Goal: Information Seeking & Learning: Learn about a topic

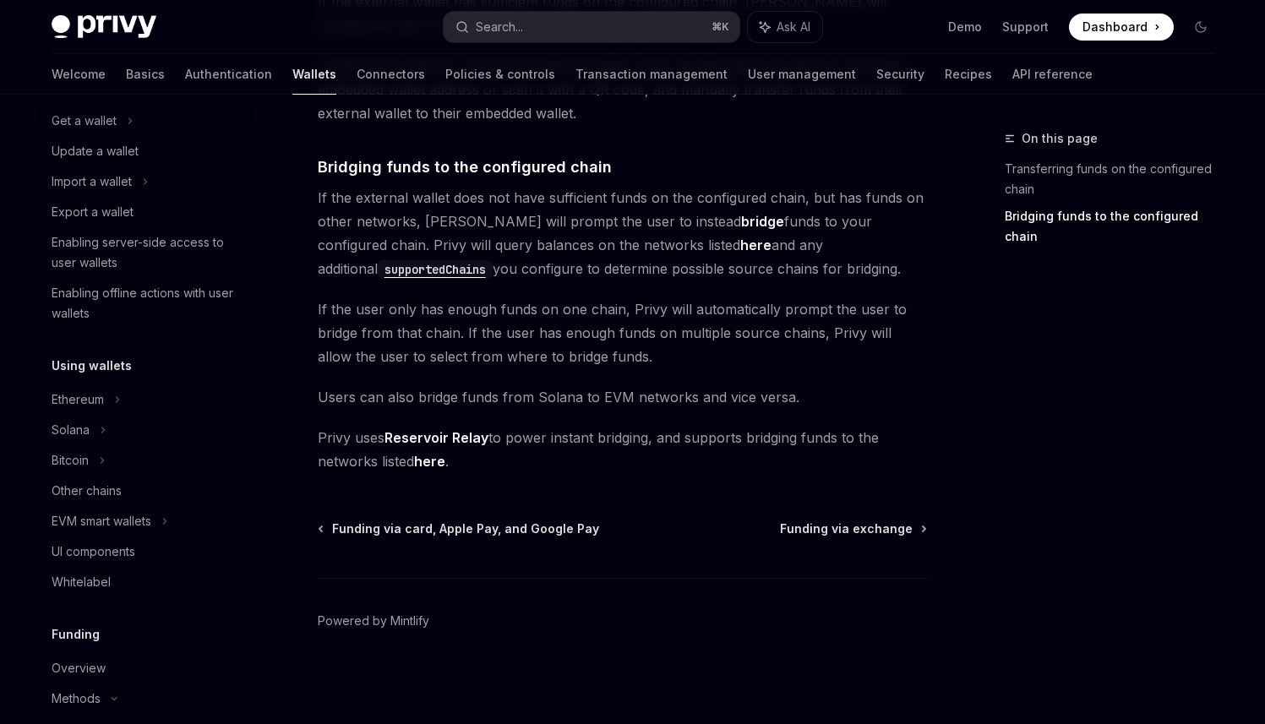
scroll to position [141, 0]
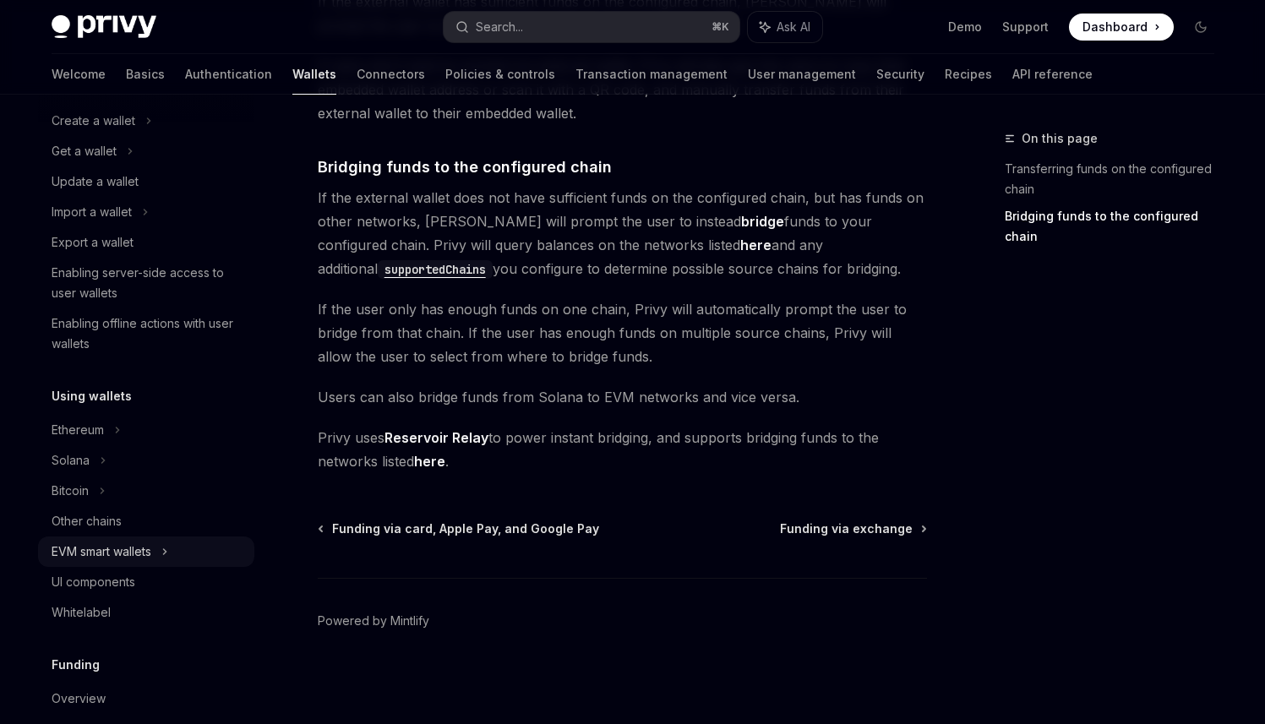
click at [149, 559] on div "EVM smart wallets" at bounding box center [102, 552] width 100 height 20
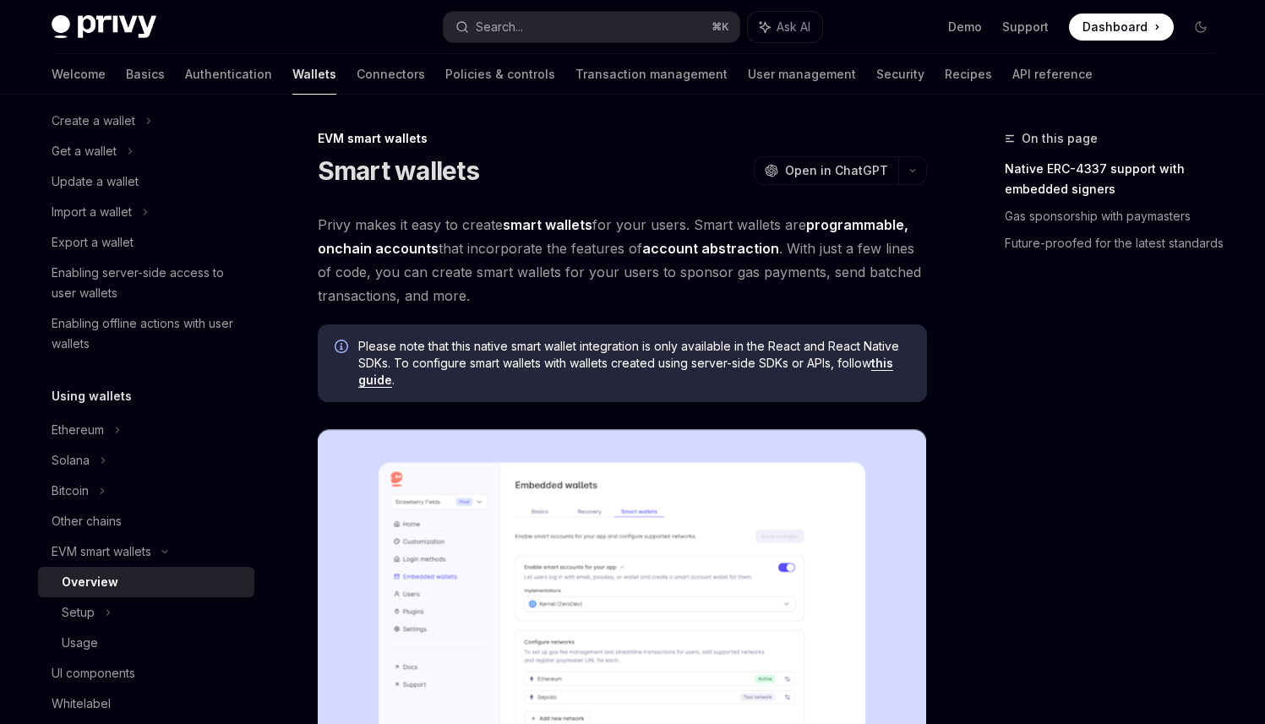
scroll to position [266, 0]
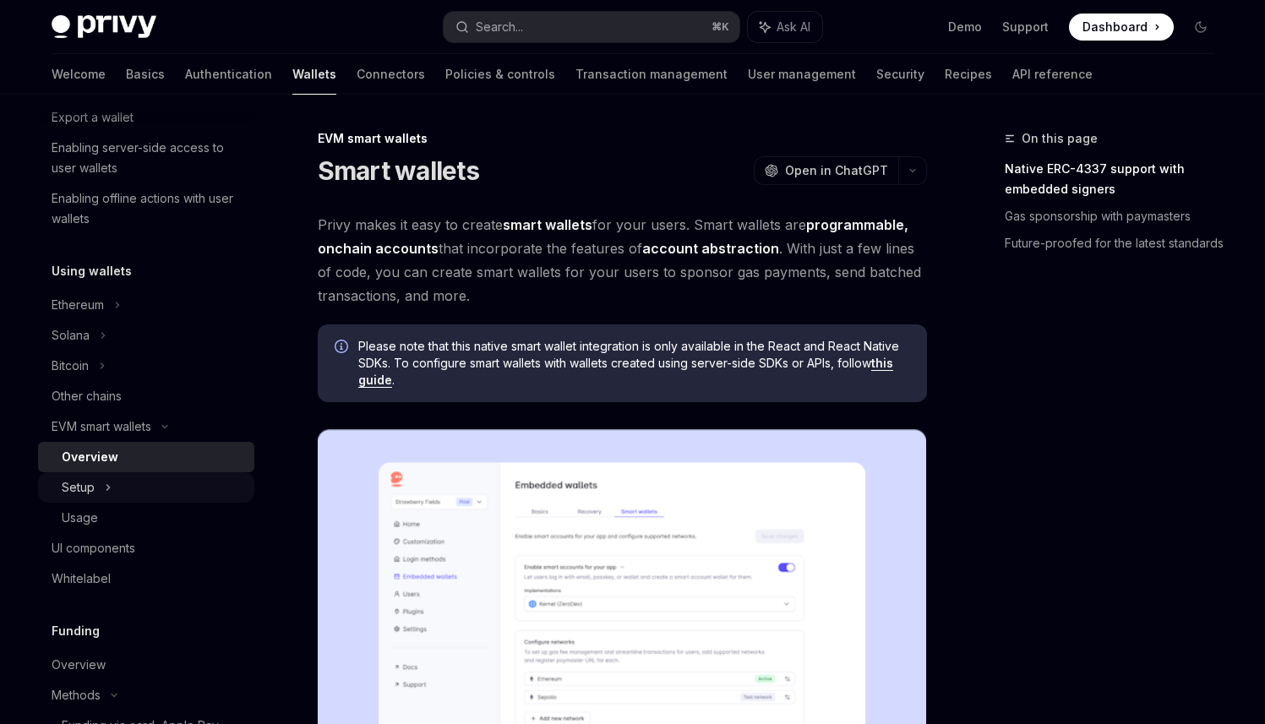
click at [106, 482] on icon at bounding box center [108, 487] width 7 height 20
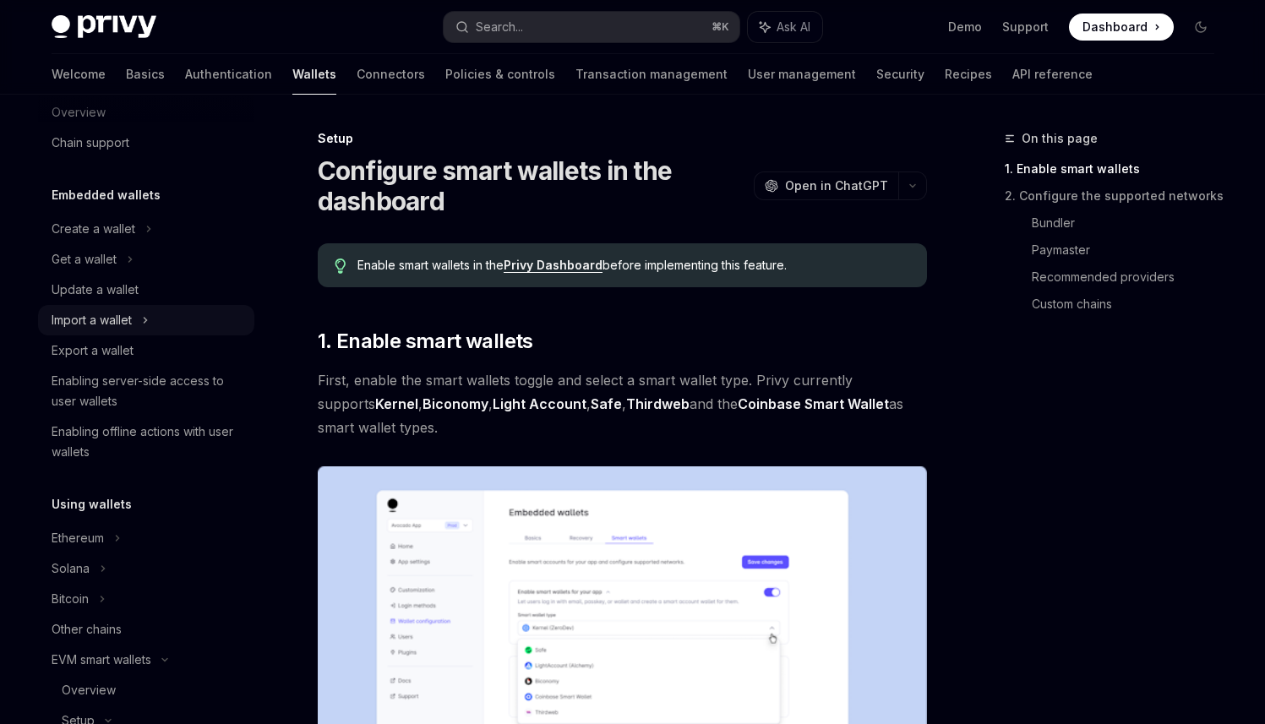
scroll to position [23, 0]
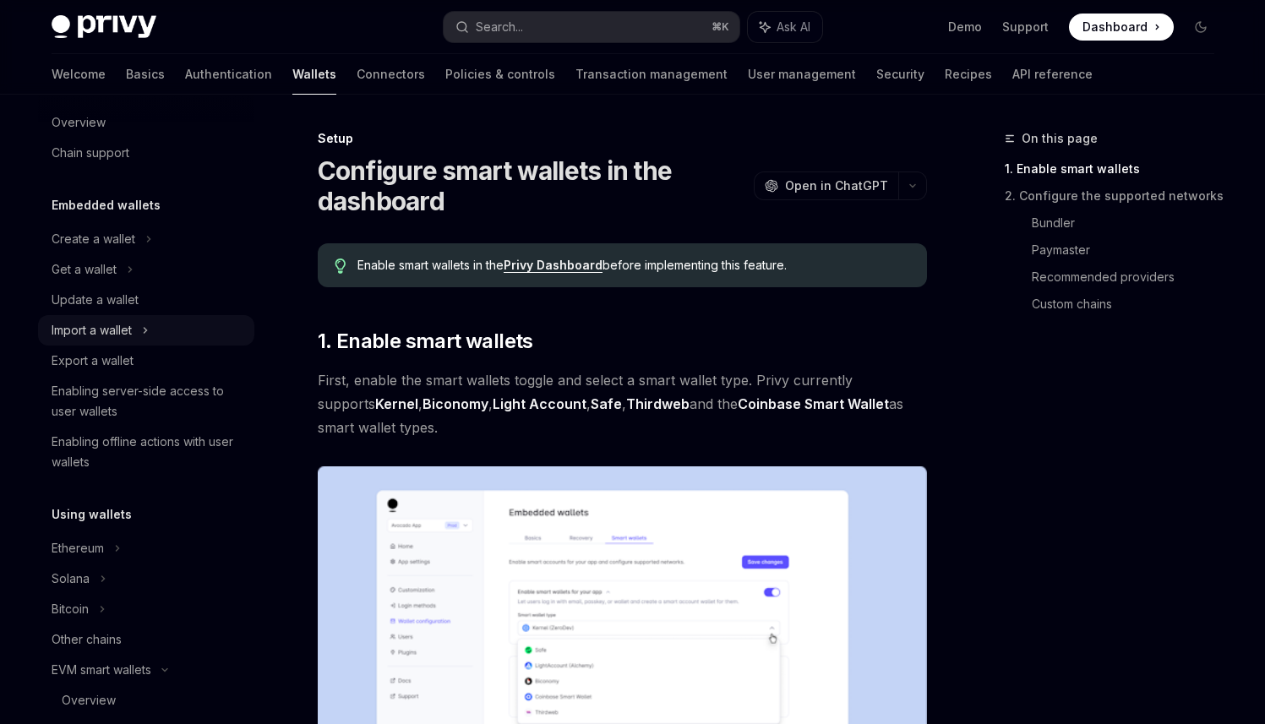
click at [134, 319] on div "Import a wallet" at bounding box center [146, 330] width 216 height 30
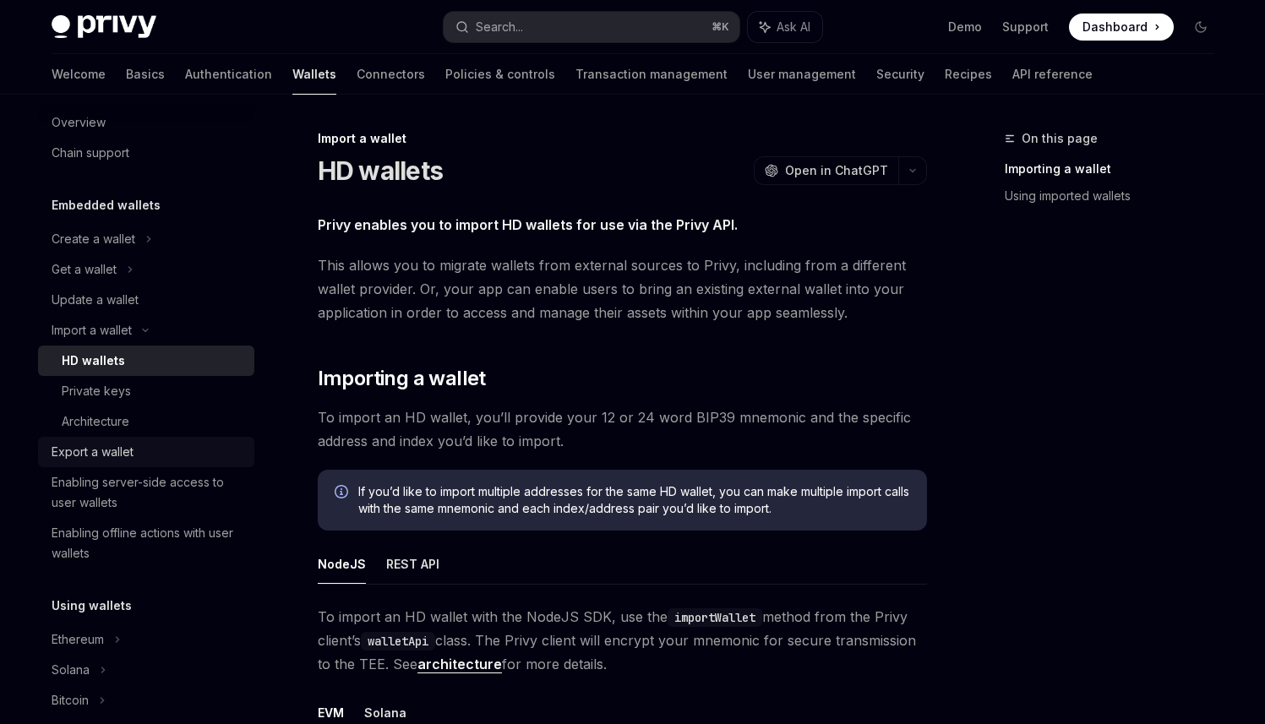
click at [147, 460] on div "Export a wallet" at bounding box center [148, 452] width 193 height 20
type textarea "*"
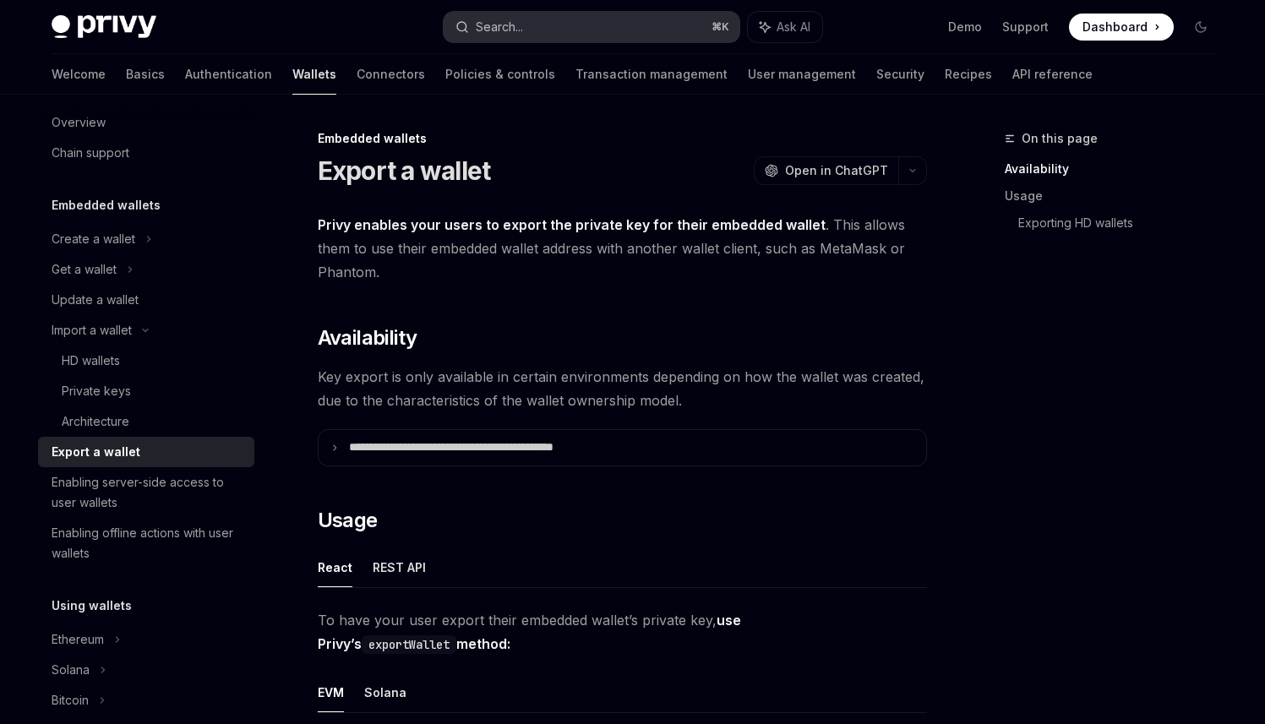
click at [572, 30] on button "Search... ⌘ K" at bounding box center [592, 27] width 296 height 30
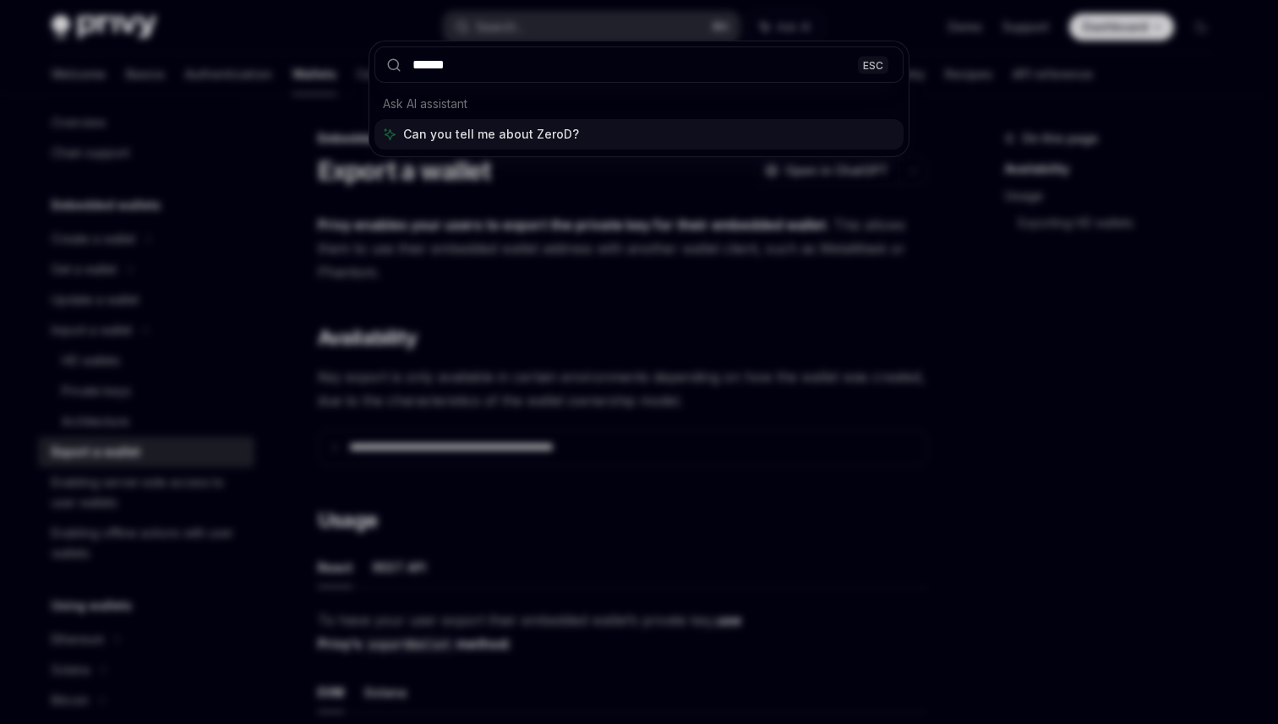
type input "*******"
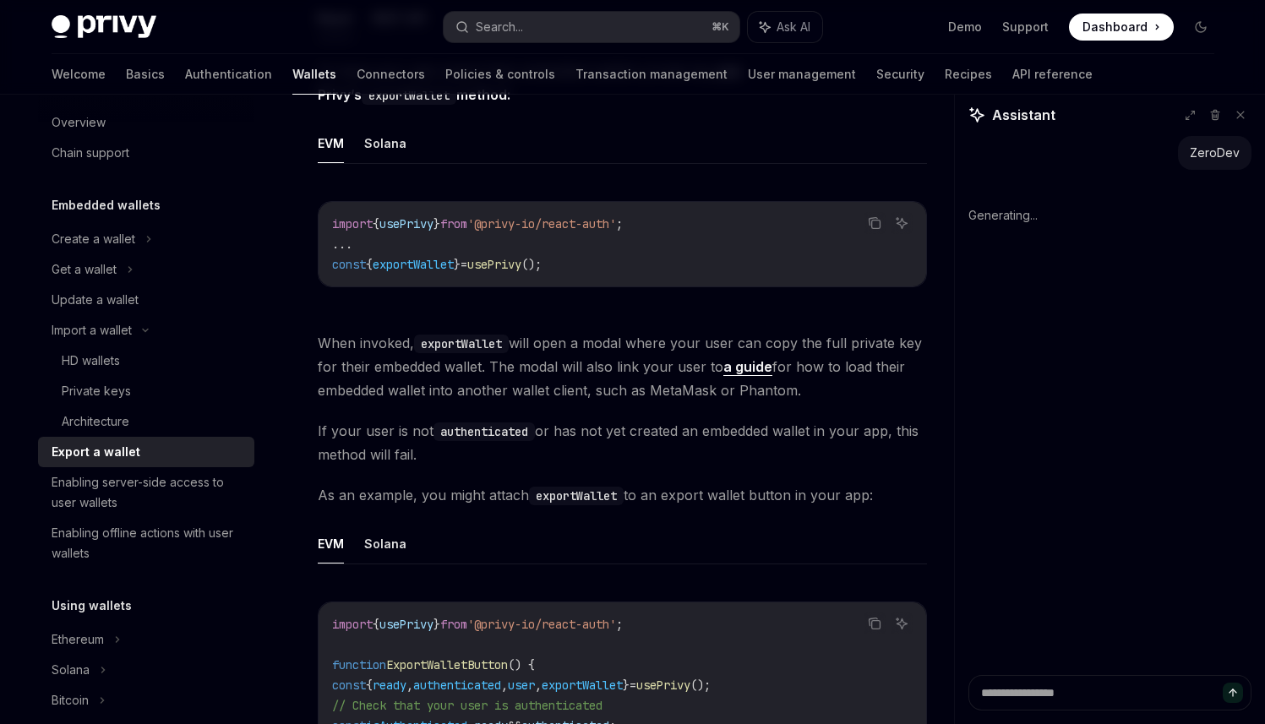
scroll to position [926, 0]
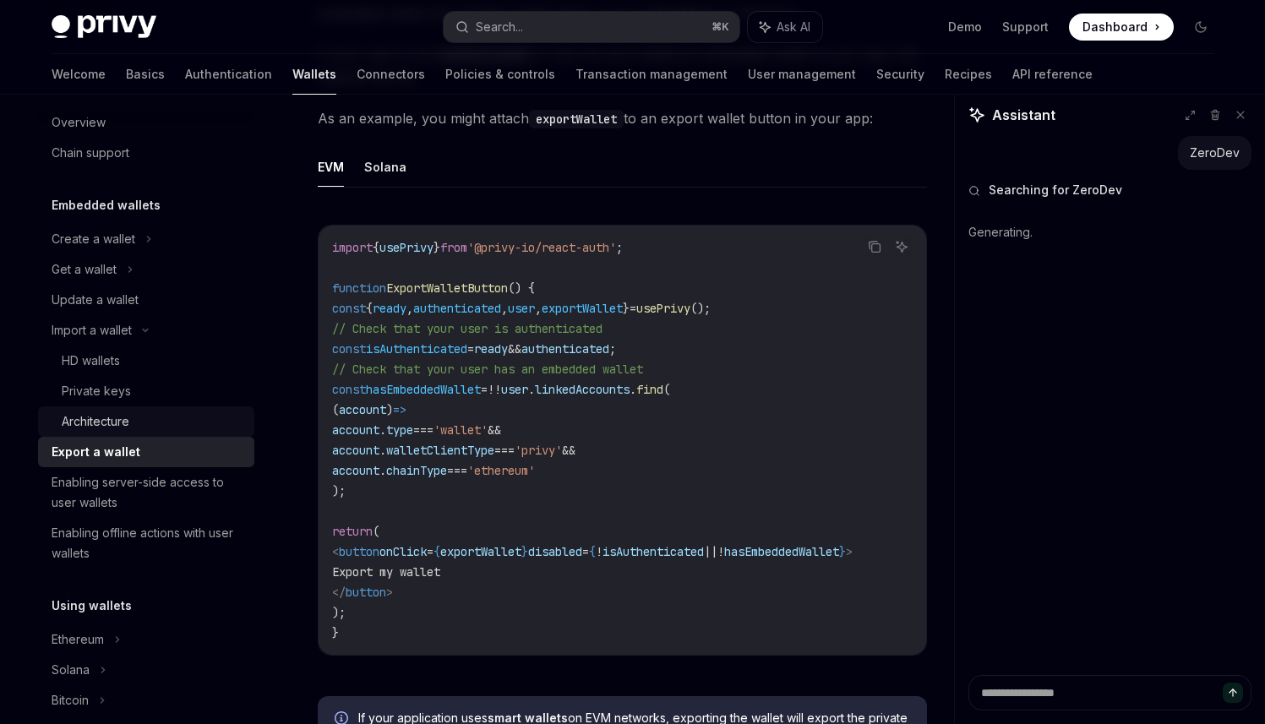
click at [125, 421] on div "Architecture" at bounding box center [96, 422] width 68 height 20
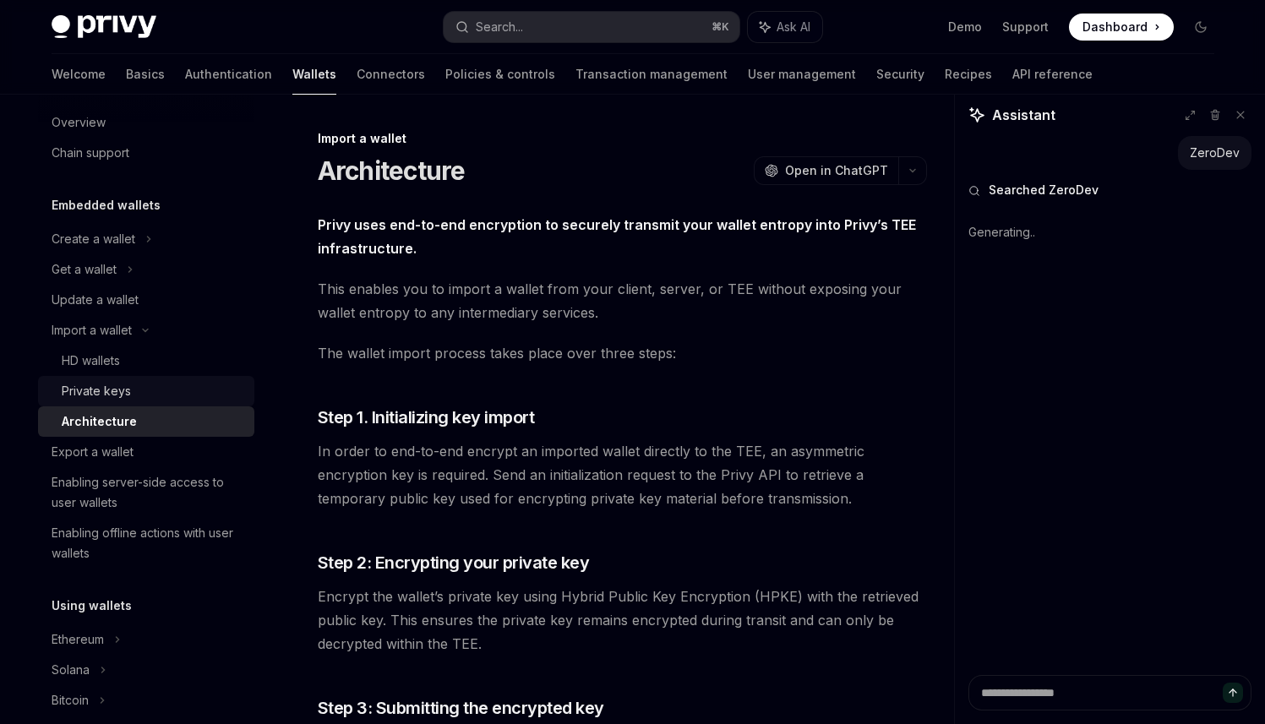
click at [121, 388] on div "Private keys" at bounding box center [96, 391] width 69 height 20
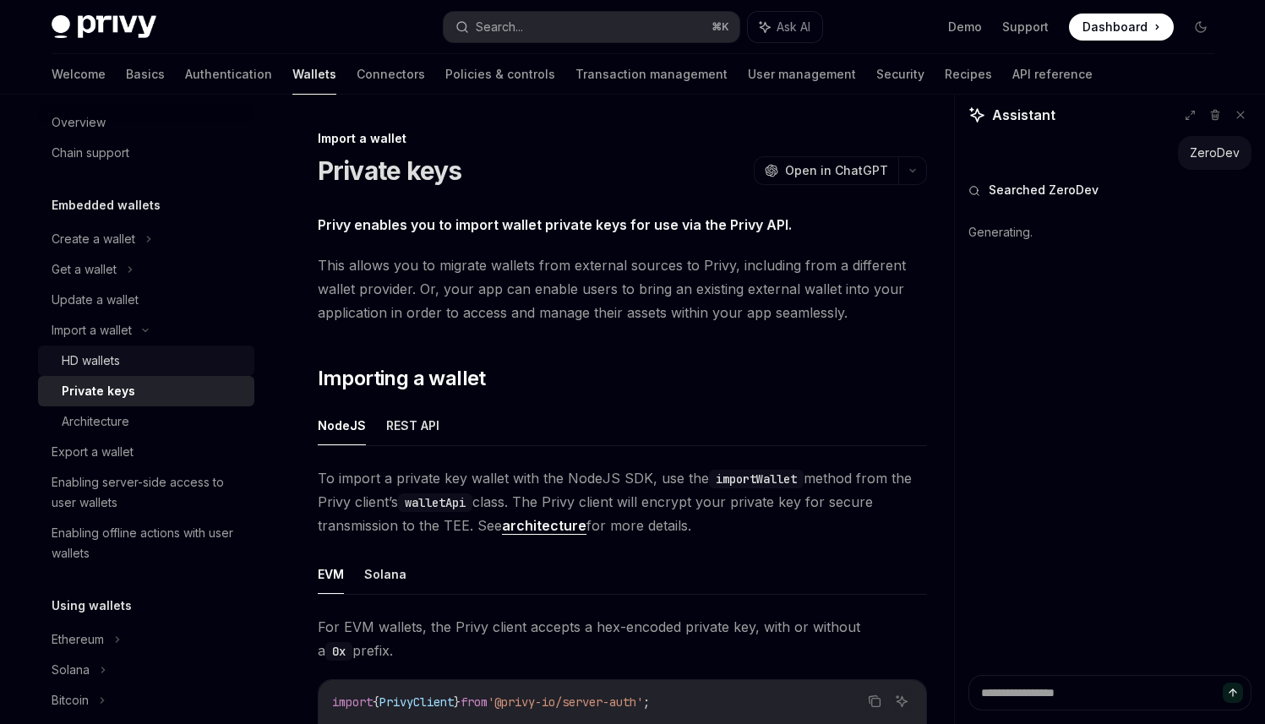
click at [116, 348] on link "HD wallets" at bounding box center [146, 361] width 216 height 30
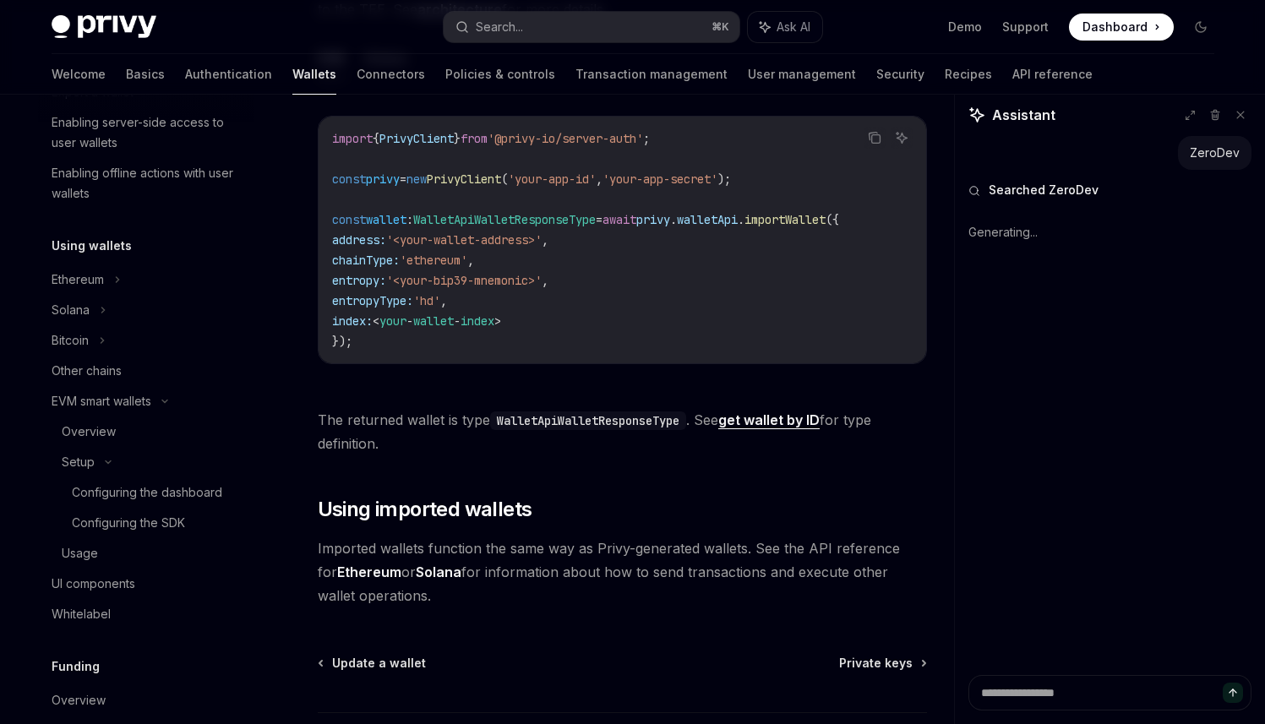
scroll to position [439, 0]
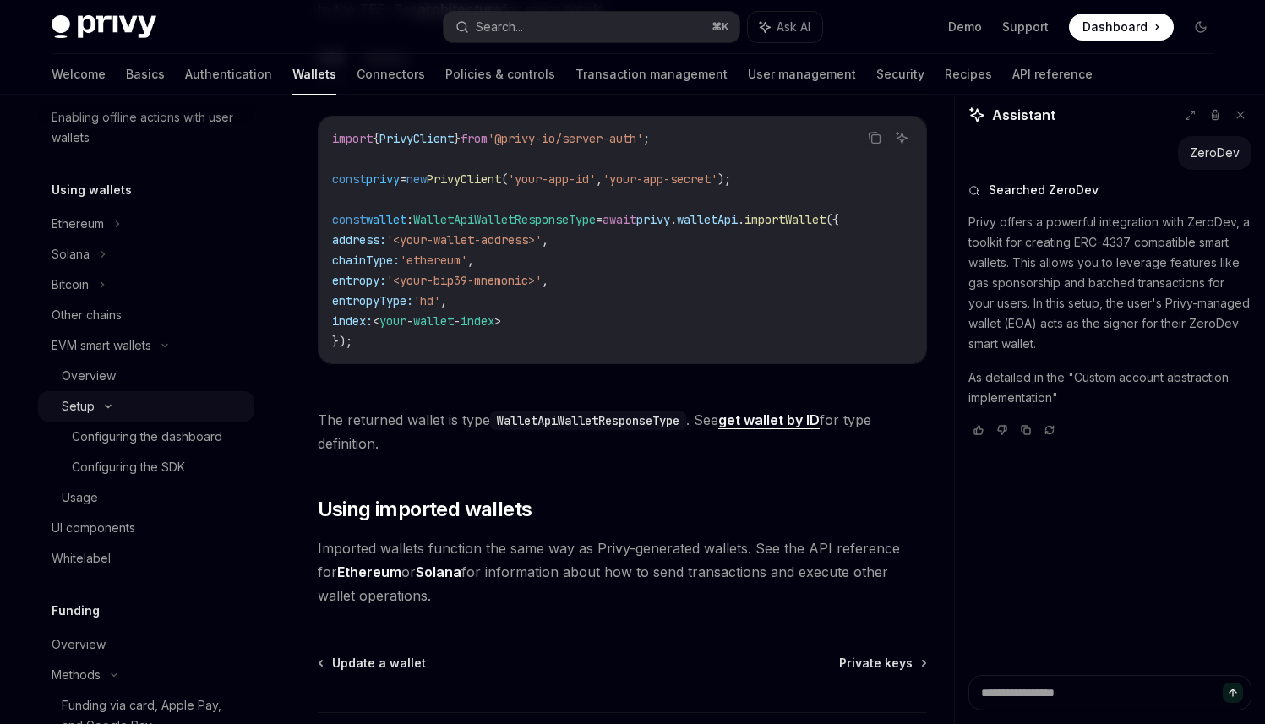
click at [111, 406] on icon at bounding box center [108, 406] width 20 height 7
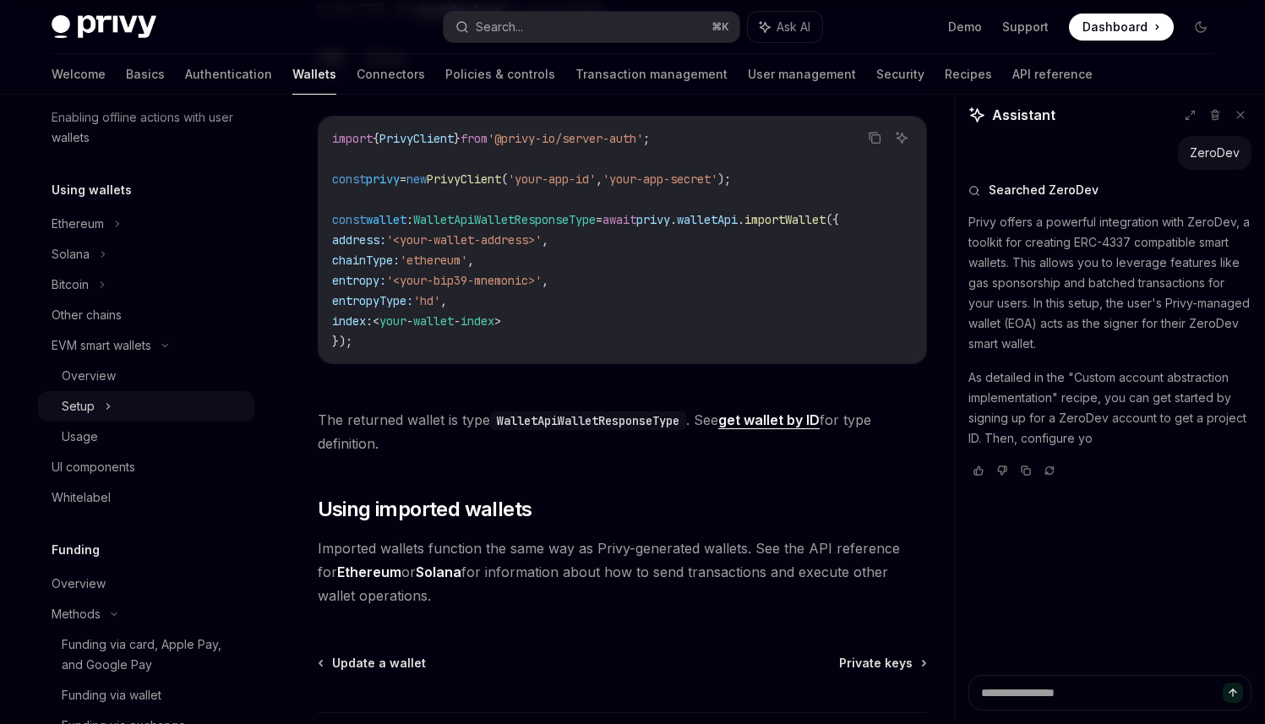
click at [111, 406] on div "Setup" at bounding box center [146, 406] width 216 height 30
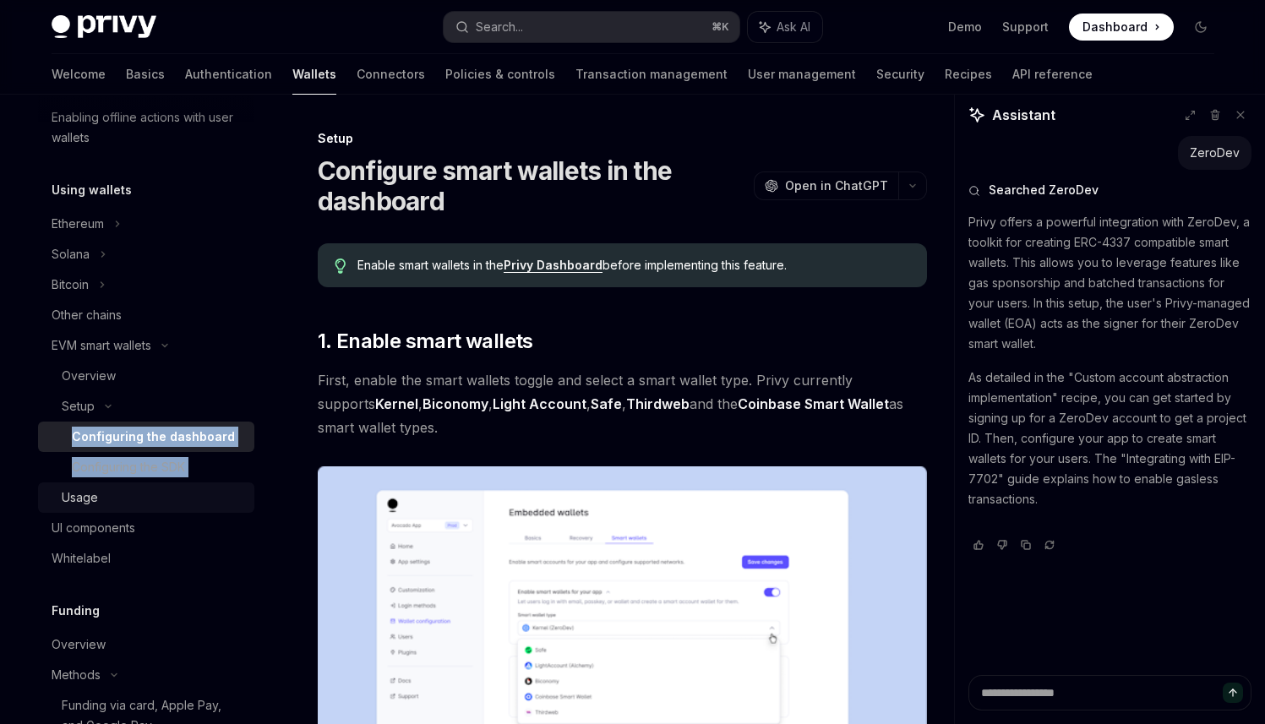
click at [104, 506] on div "Usage" at bounding box center [153, 498] width 183 height 20
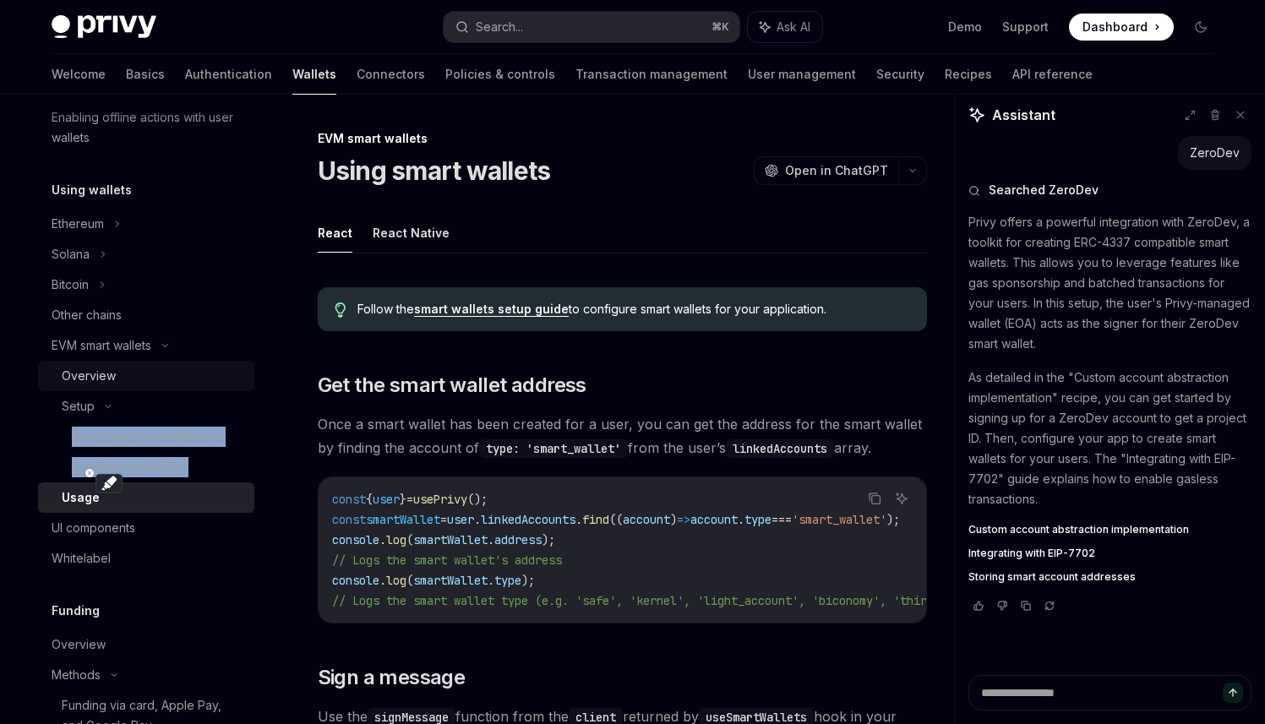
click at [105, 378] on div "Overview" at bounding box center [89, 376] width 54 height 20
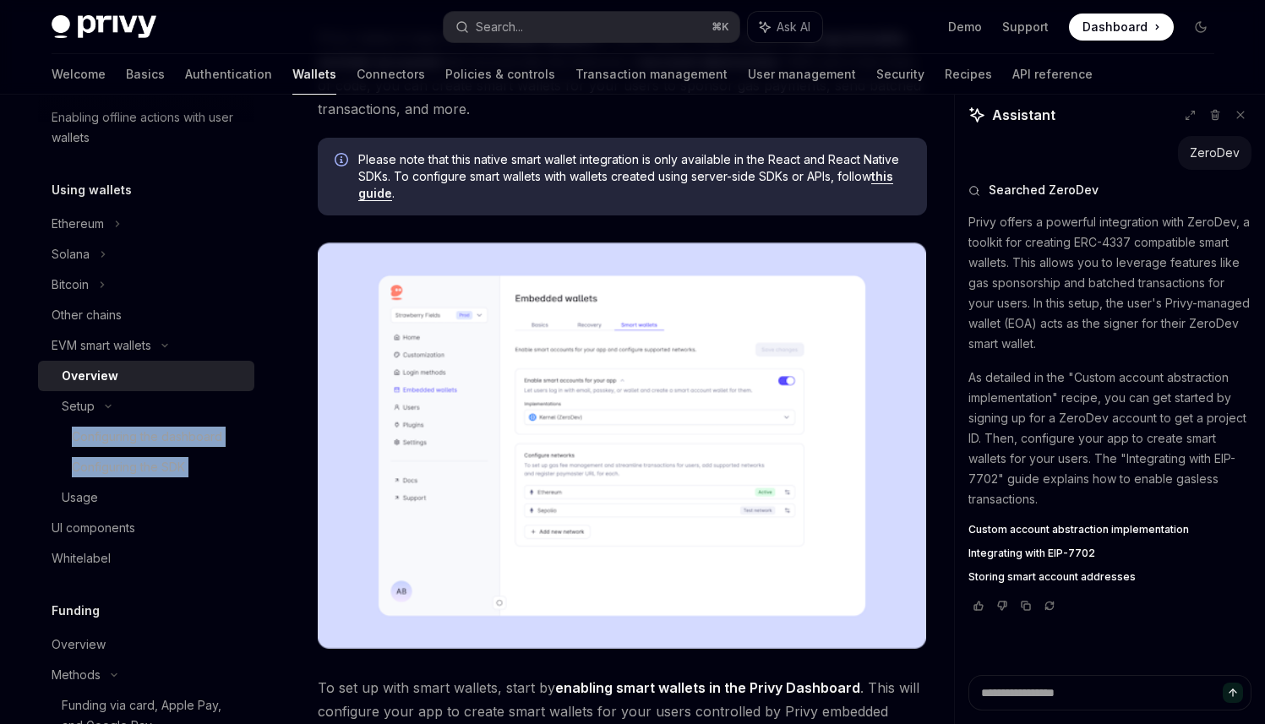
scroll to position [128, 0]
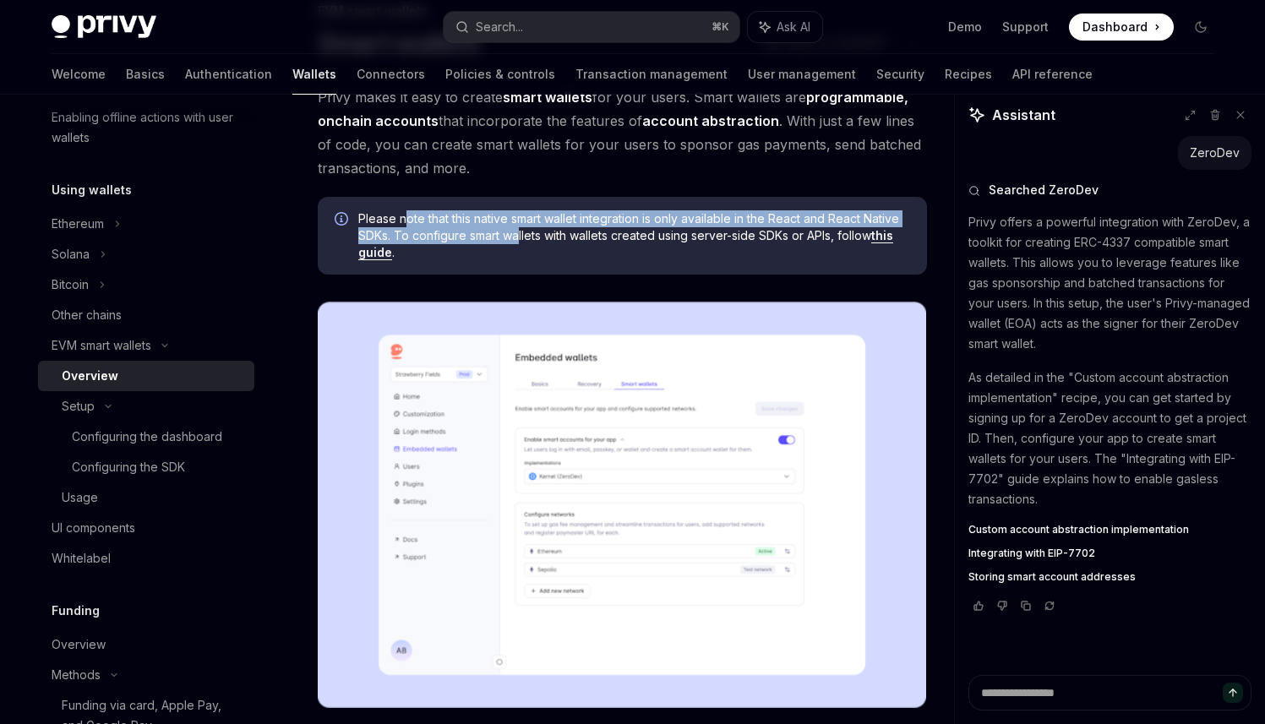
drag, startPoint x: 405, startPoint y: 212, endPoint x: 520, endPoint y: 236, distance: 117.3
click at [520, 236] on span "Please note that this native smart wallet integration is only available in the …" at bounding box center [634, 235] width 552 height 51
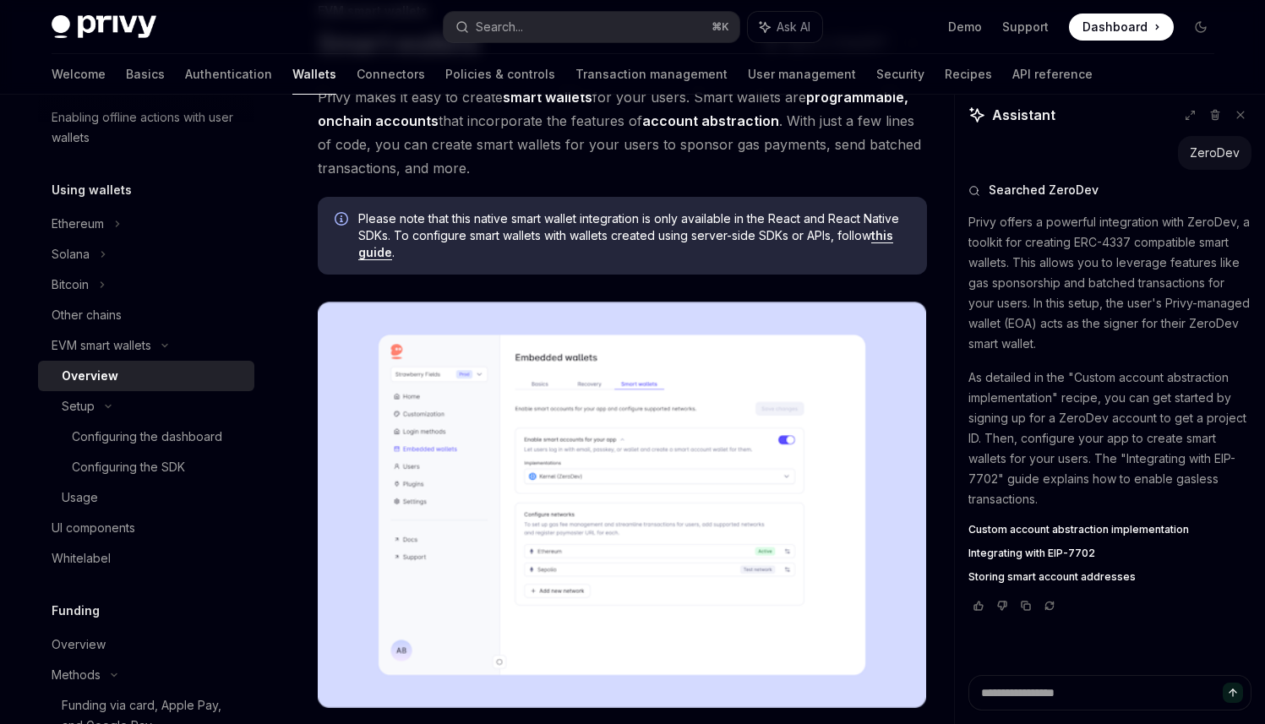
click at [532, 244] on span "Please note that this native smart wallet integration is only available in the …" at bounding box center [634, 235] width 552 height 51
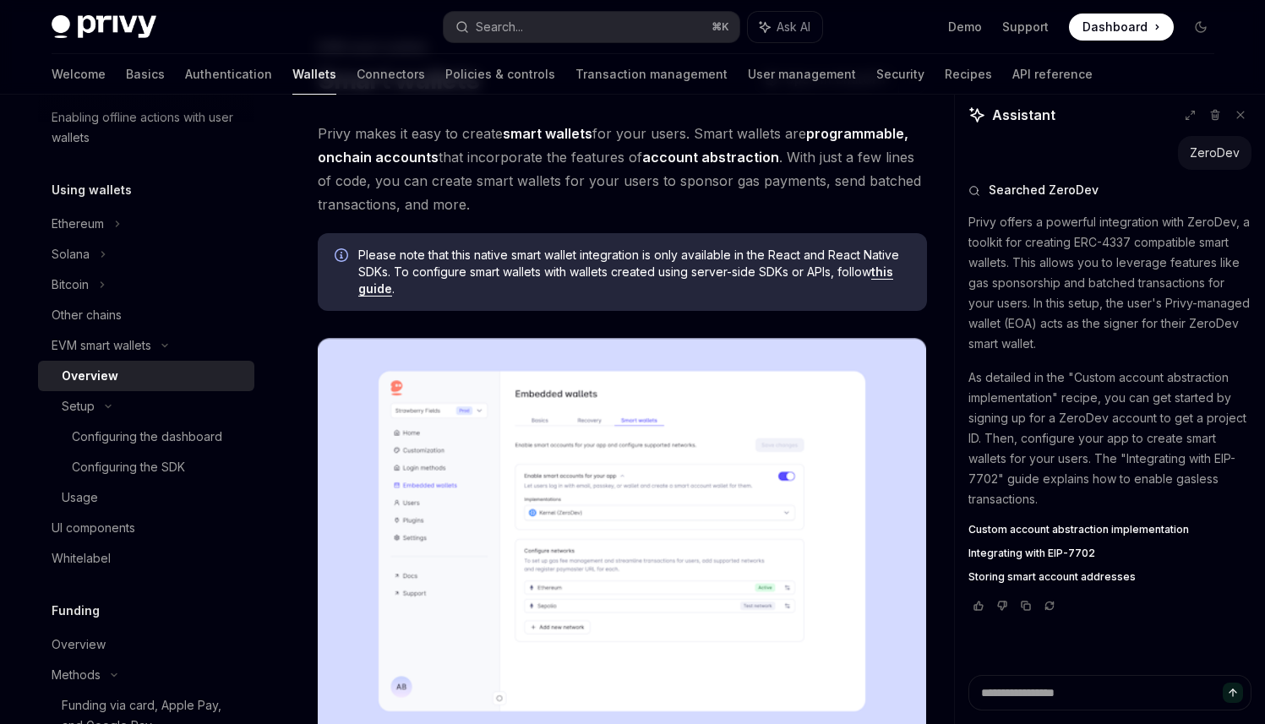
scroll to position [74, 0]
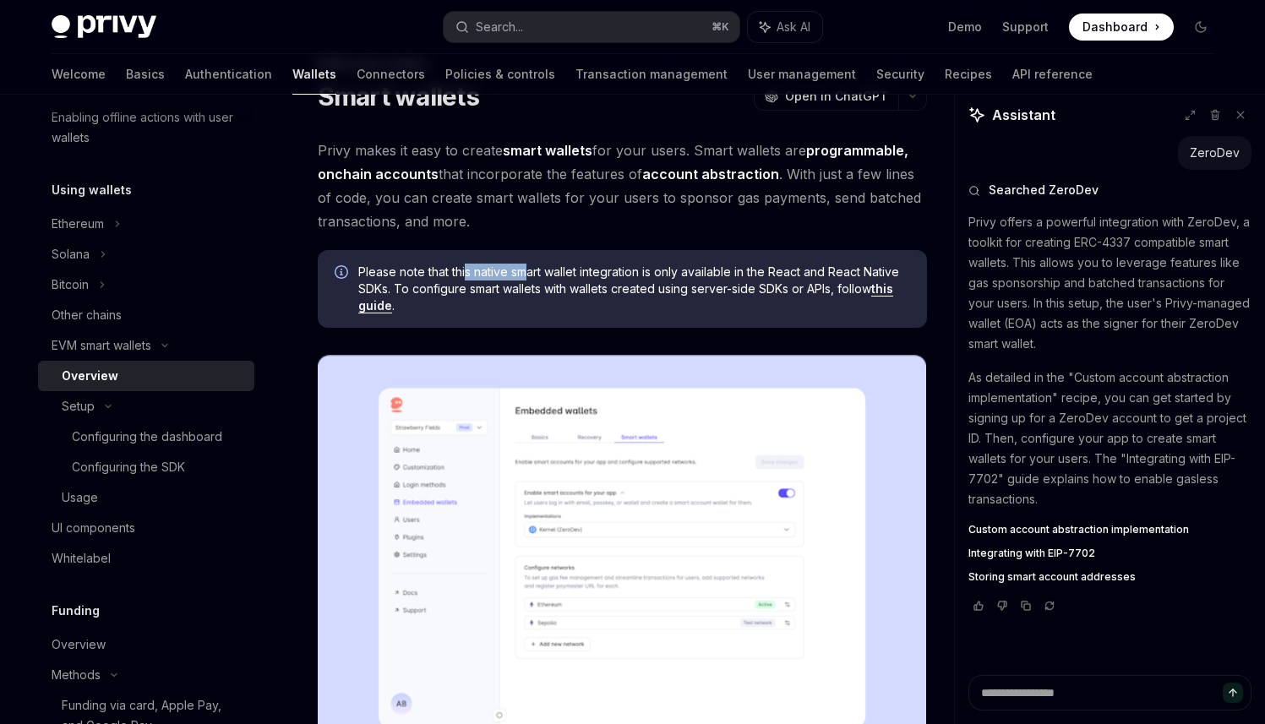
drag, startPoint x: 466, startPoint y: 270, endPoint x: 527, endPoint y: 280, distance: 62.4
click at [527, 280] on span "Please note that this native smart wallet integration is only available in the …" at bounding box center [634, 289] width 552 height 51
click at [530, 297] on span "Please note that this native smart wallet integration is only available in the …" at bounding box center [634, 289] width 552 height 51
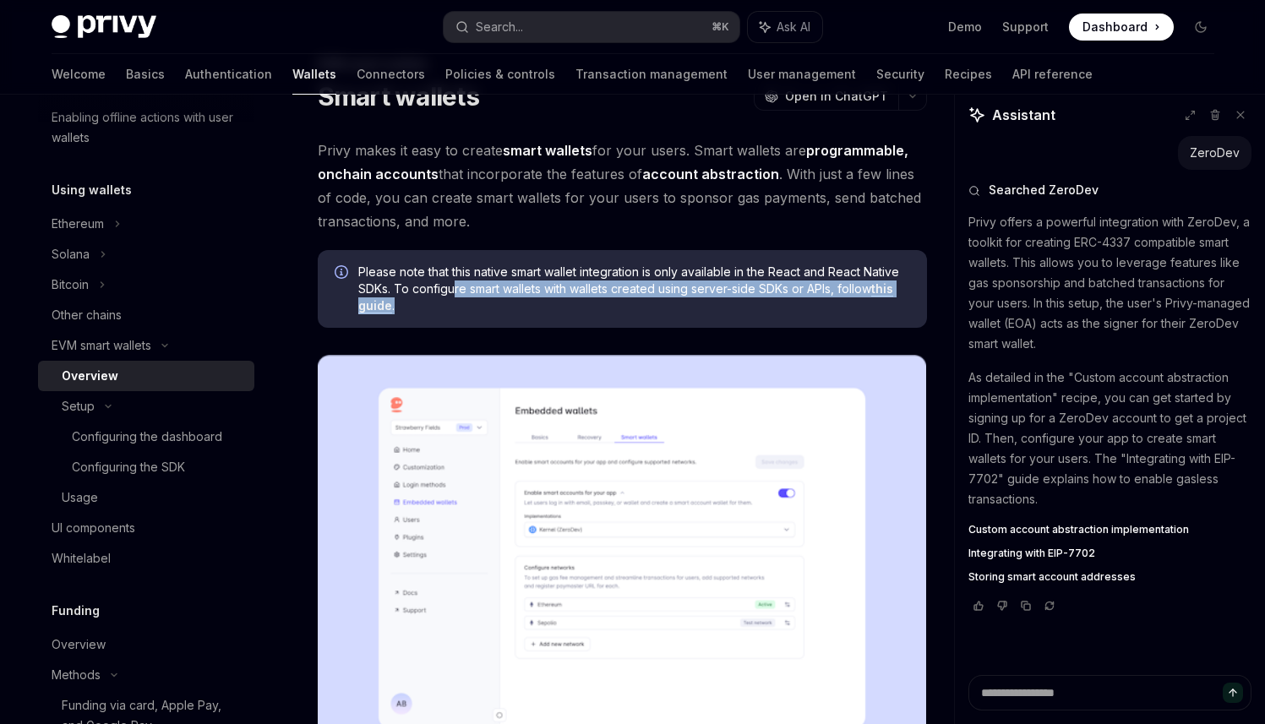
drag, startPoint x: 455, startPoint y: 289, endPoint x: 512, endPoint y: 301, distance: 57.8
click at [512, 301] on span "Please note that this native smart wallet integration is only available in the …" at bounding box center [634, 289] width 552 height 51
click at [519, 303] on span "Please note that this native smart wallet integration is only available in the …" at bounding box center [634, 289] width 552 height 51
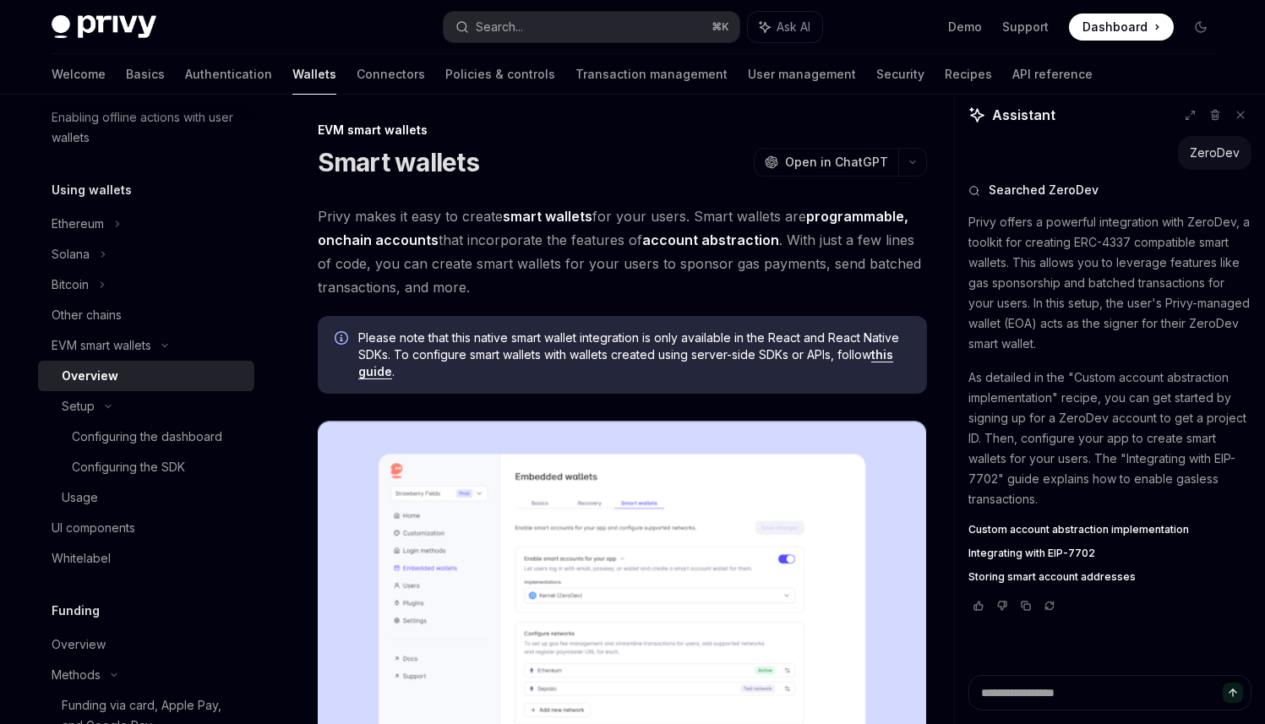
scroll to position [0, 0]
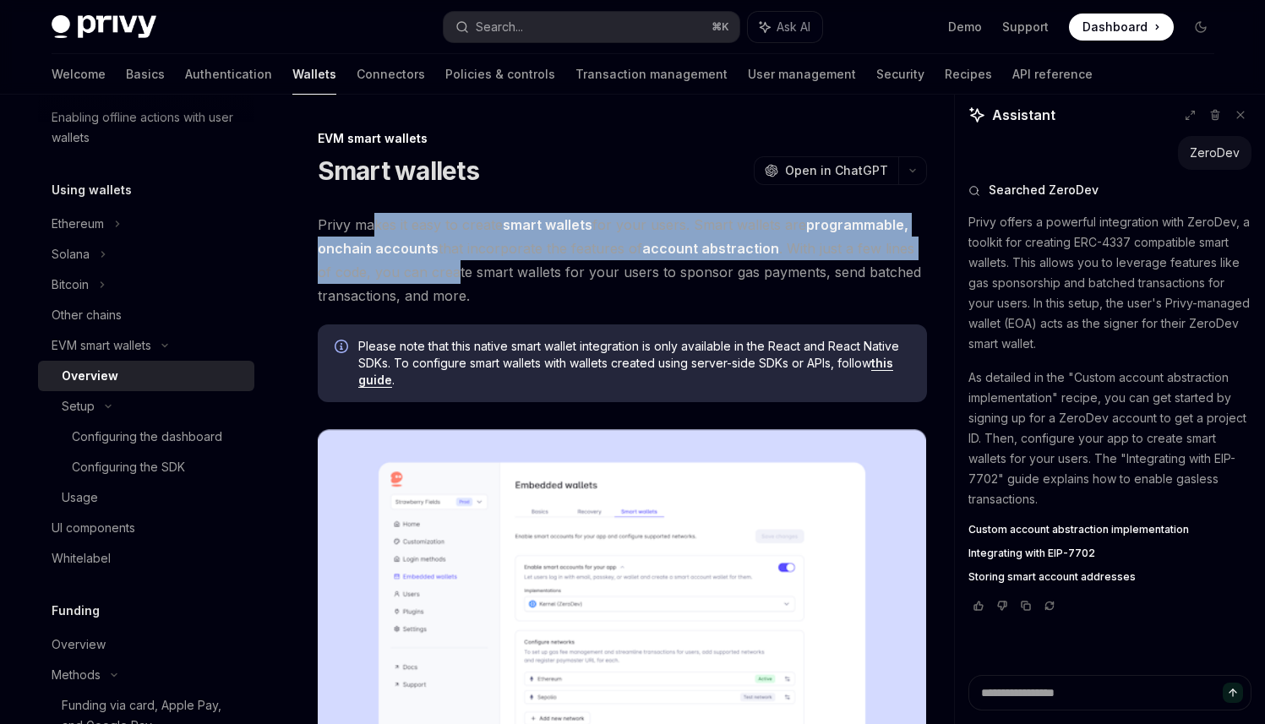
drag, startPoint x: 375, startPoint y: 226, endPoint x: 437, endPoint y: 264, distance: 72.5
click at [437, 264] on span "Privy makes it easy to create smart wallets for your users. Smart wallets are p…" at bounding box center [622, 260] width 609 height 95
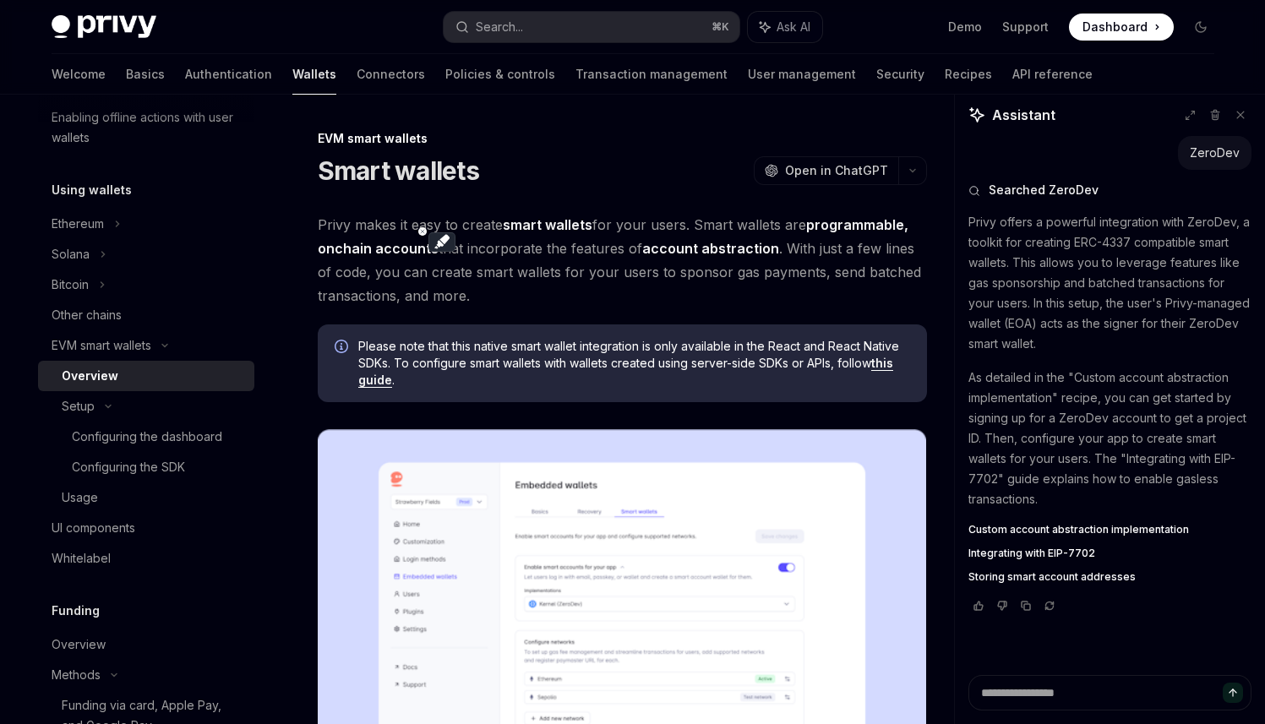
click at [445, 275] on span "Privy makes it easy to create smart wallets for your users. Smart wallets are p…" at bounding box center [622, 260] width 609 height 95
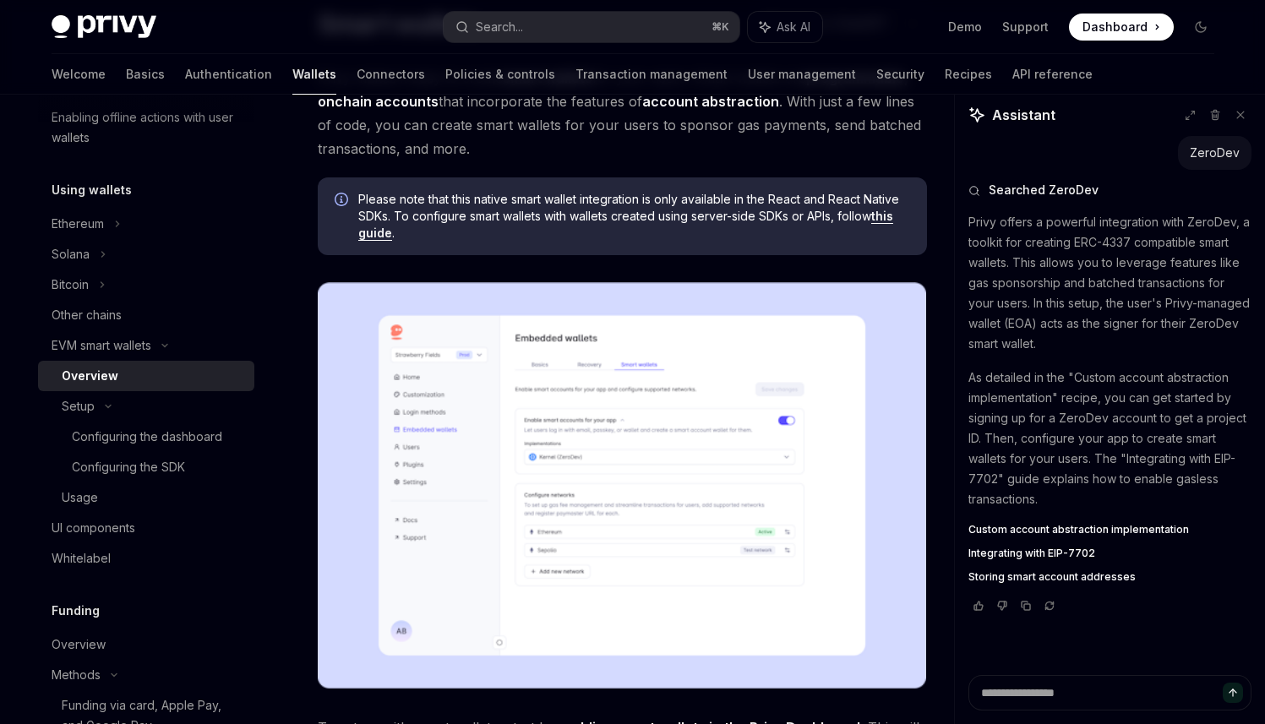
scroll to position [425, 0]
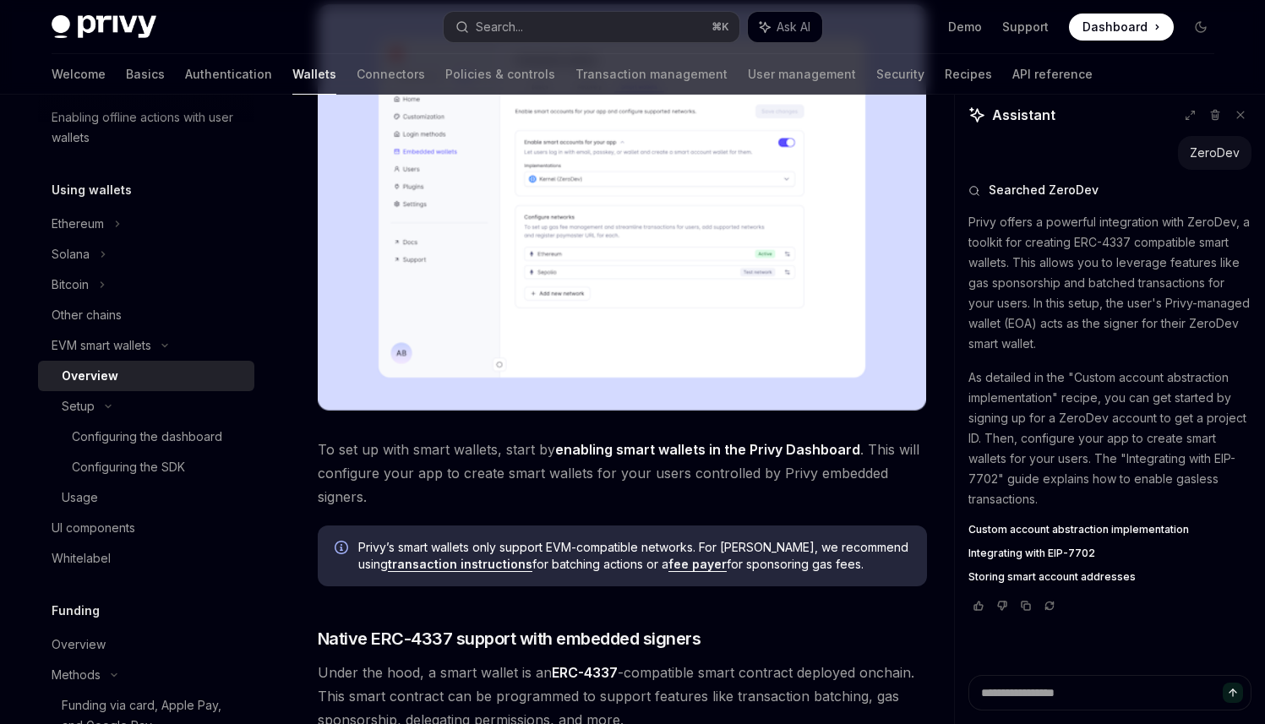
drag, startPoint x: 372, startPoint y: 455, endPoint x: 444, endPoint y: 469, distance: 74.1
click at [444, 469] on span "To set up with smart wallets, start by enabling smart wallets in the Privy Dash…" at bounding box center [622, 473] width 609 height 71
click at [455, 481] on span "To set up with smart wallets, start by enabling smart wallets in the Privy Dash…" at bounding box center [622, 473] width 609 height 71
drag, startPoint x: 368, startPoint y: 459, endPoint x: 530, endPoint y: 453, distance: 162.4
click at [530, 453] on span "To set up with smart wallets, start by enabling smart wallets in the Privy Dash…" at bounding box center [622, 473] width 609 height 71
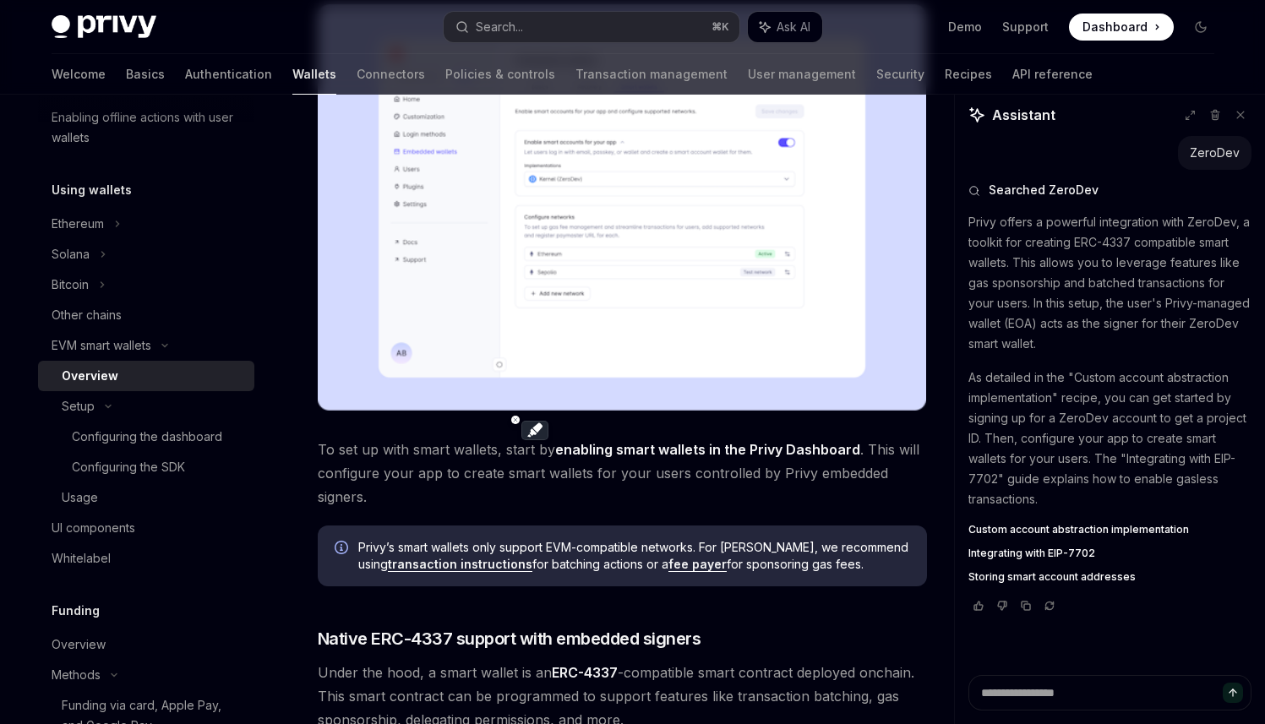
click at [543, 466] on span "To set up with smart wallets, start by enabling smart wallets in the Privy Dash…" at bounding box center [622, 473] width 609 height 71
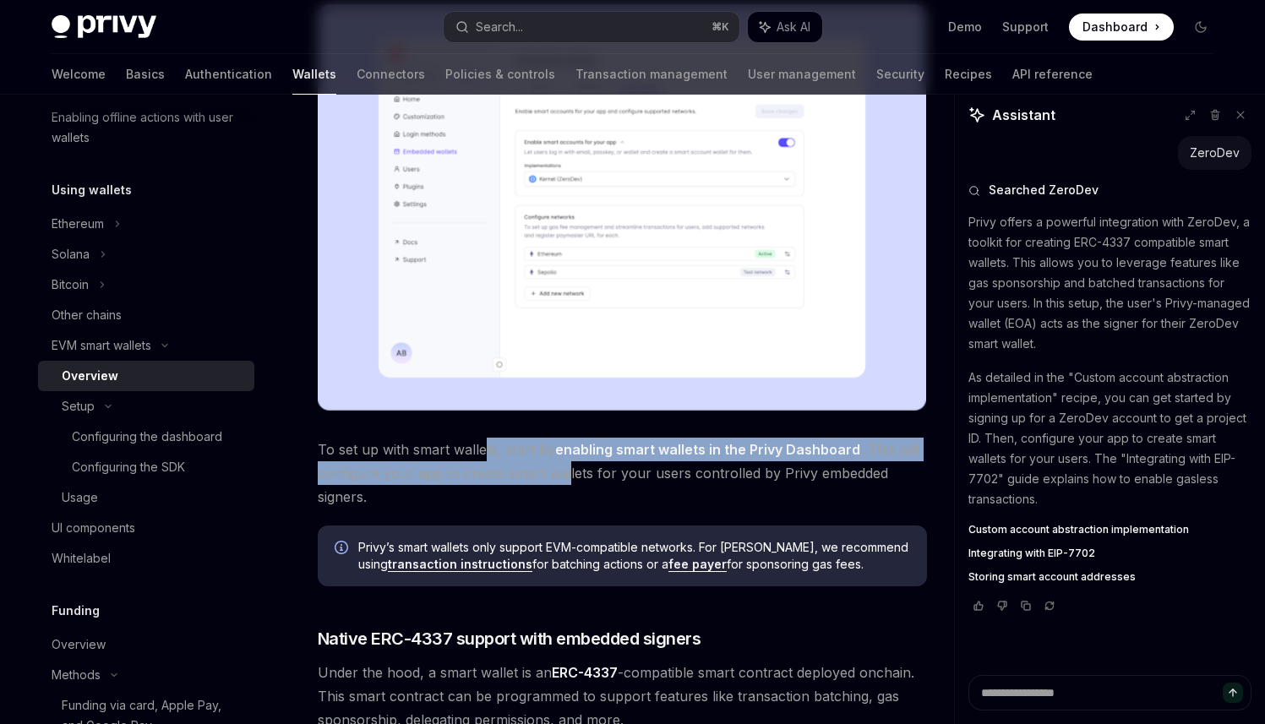
drag, startPoint x: 484, startPoint y: 450, endPoint x: 566, endPoint y: 469, distance: 84.1
click at [566, 469] on span "To set up with smart wallets, start by enabling smart wallets in the Privy Dash…" at bounding box center [622, 473] width 609 height 71
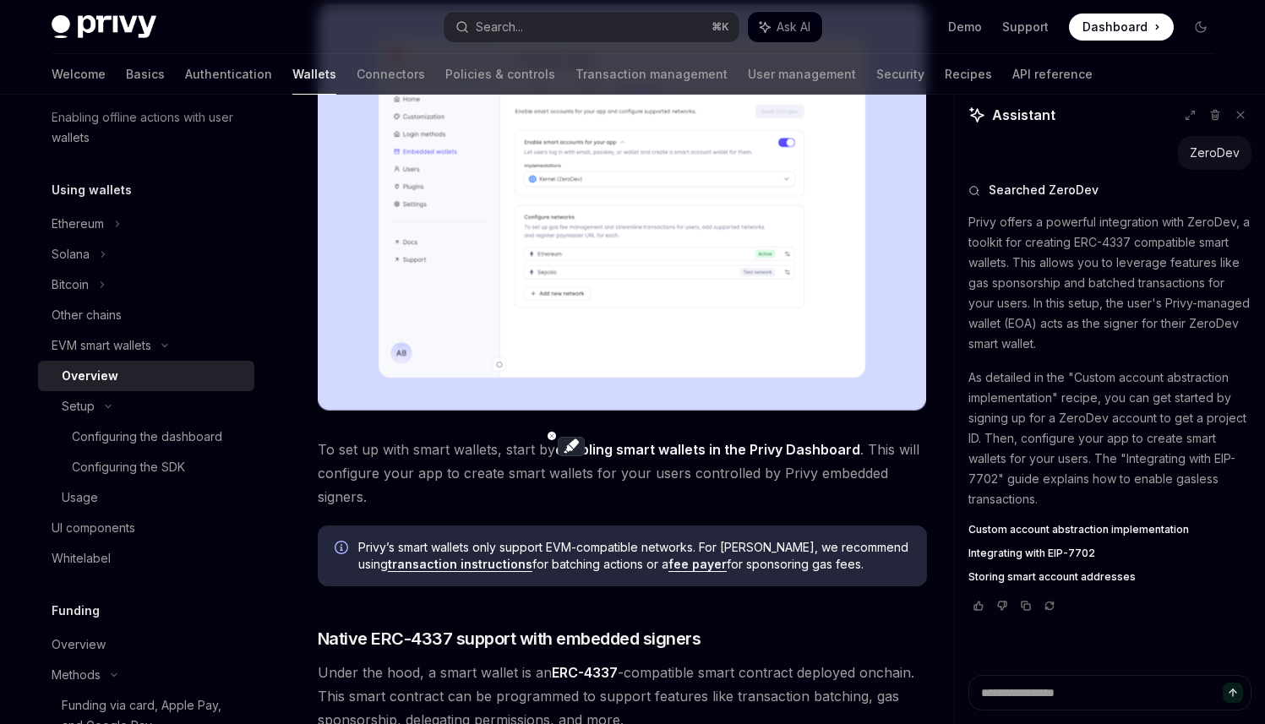
click at [570, 477] on span "To set up with smart wallets, start by enabling smart wallets in the Privy Dash…" at bounding box center [622, 473] width 609 height 71
drag, startPoint x: 352, startPoint y: 538, endPoint x: 524, endPoint y: 582, distance: 177.9
click at [524, 582] on div "Privy’s smart wallets only support EVM-compatible networks. For Solana, we reco…" at bounding box center [622, 556] width 609 height 61
click at [515, 600] on div "Privy makes it easy to create smart wallets for your users. Smart wallets are p…" at bounding box center [622, 567] width 609 height 1559
click at [172, 433] on div "Configuring the dashboard" at bounding box center [147, 437] width 150 height 20
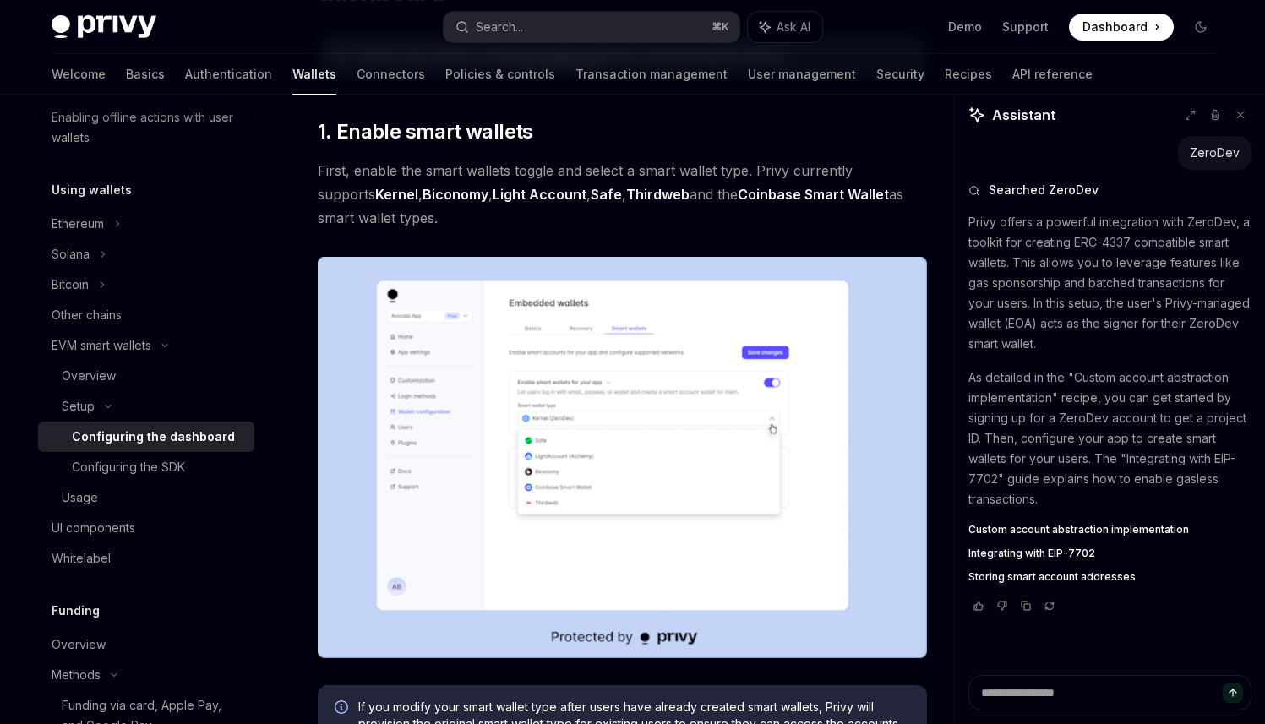
scroll to position [188, 0]
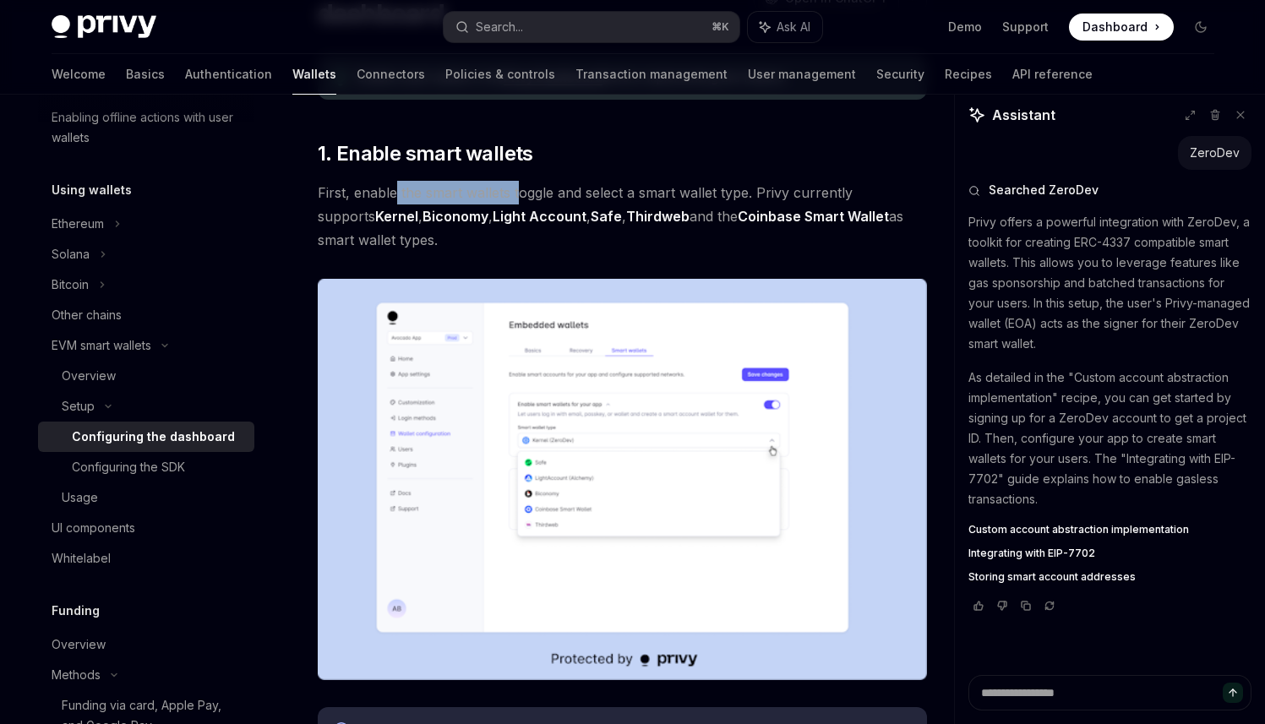
drag, startPoint x: 393, startPoint y: 190, endPoint x: 517, endPoint y: 203, distance: 124.9
click at [517, 203] on span "First, enable the smart wallets toggle and select a smart wallet type. Privy cu…" at bounding box center [622, 216] width 609 height 71
click at [537, 225] on span "First, enable the smart wallets toggle and select a smart wallet type. Privy cu…" at bounding box center [622, 216] width 609 height 71
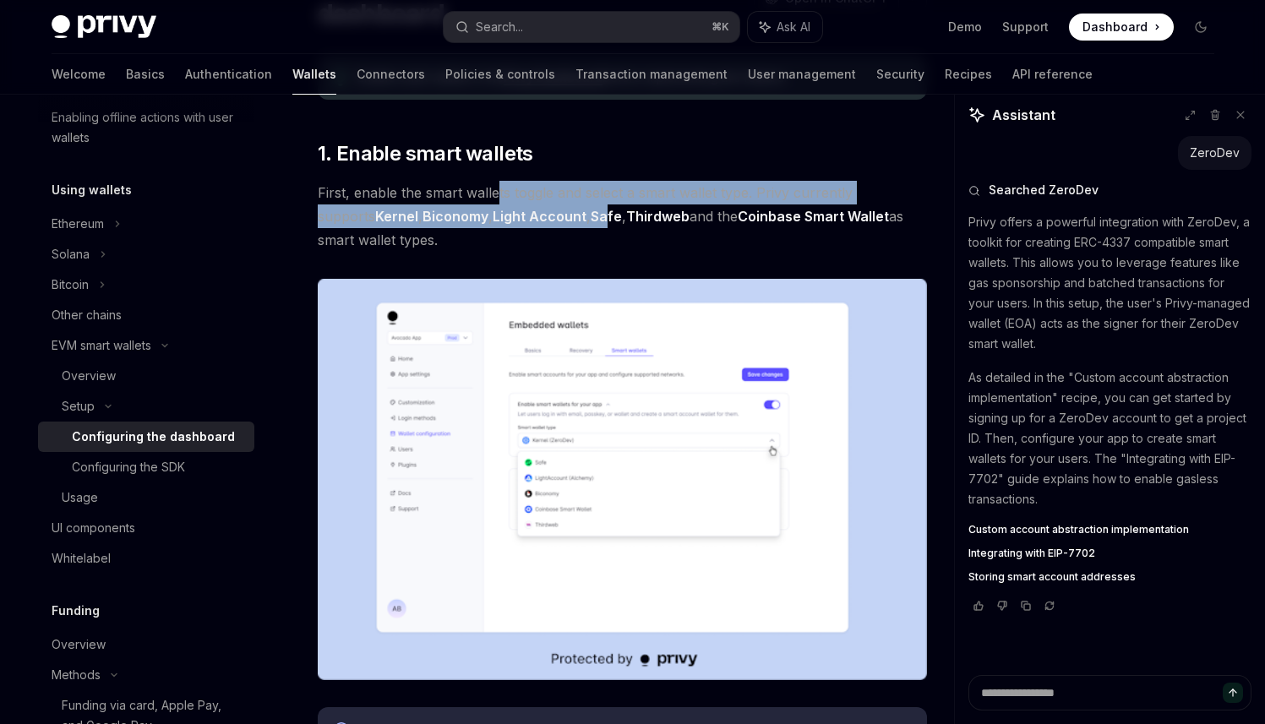
drag, startPoint x: 495, startPoint y: 193, endPoint x: 555, endPoint y: 215, distance: 63.9
click at [555, 215] on span "First, enable the smart wallets toggle and select a smart wallet type. Privy cu…" at bounding box center [622, 216] width 609 height 71
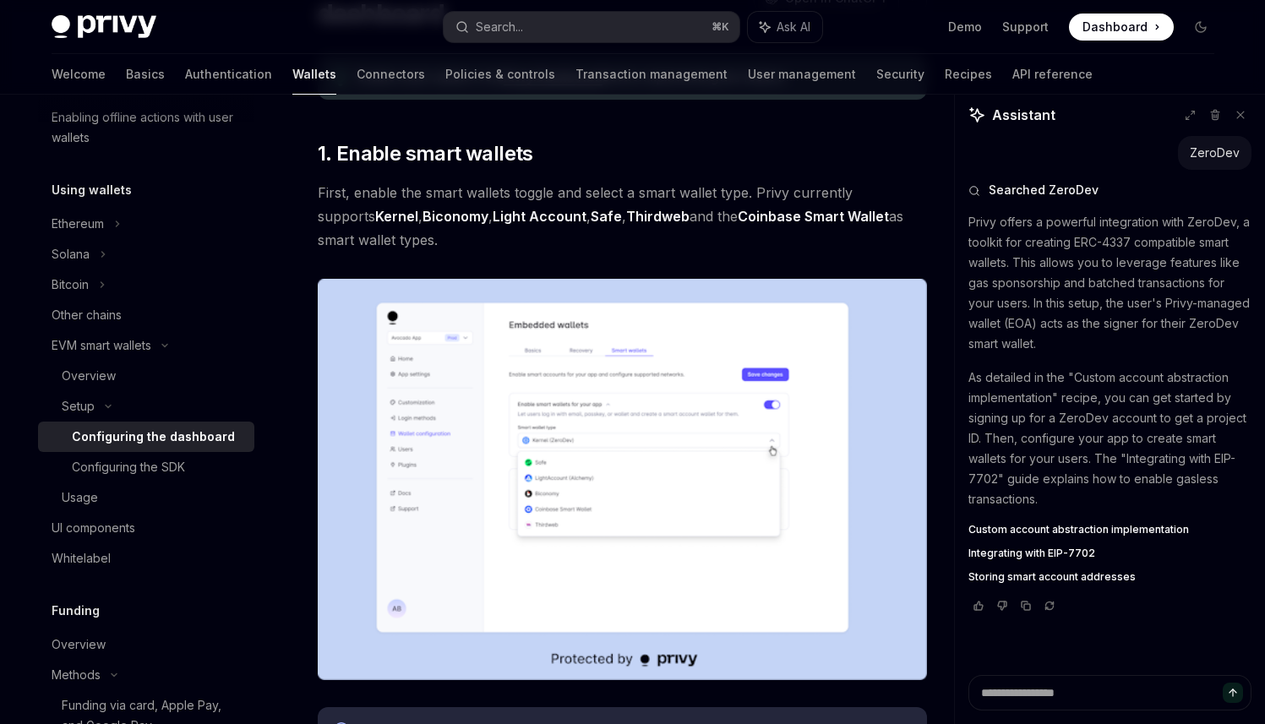
click at [566, 231] on span "First, enable the smart wallets toggle and select a smart wallet type. Privy cu…" at bounding box center [622, 216] width 609 height 71
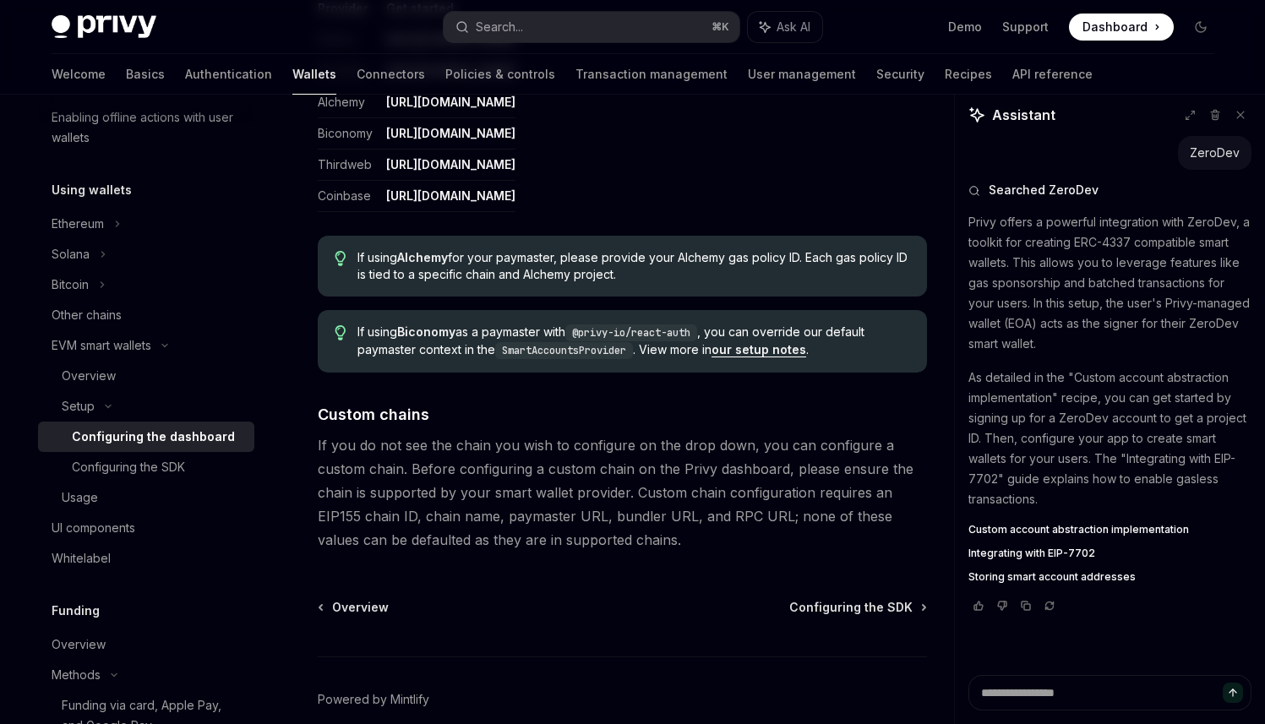
scroll to position [2123, 0]
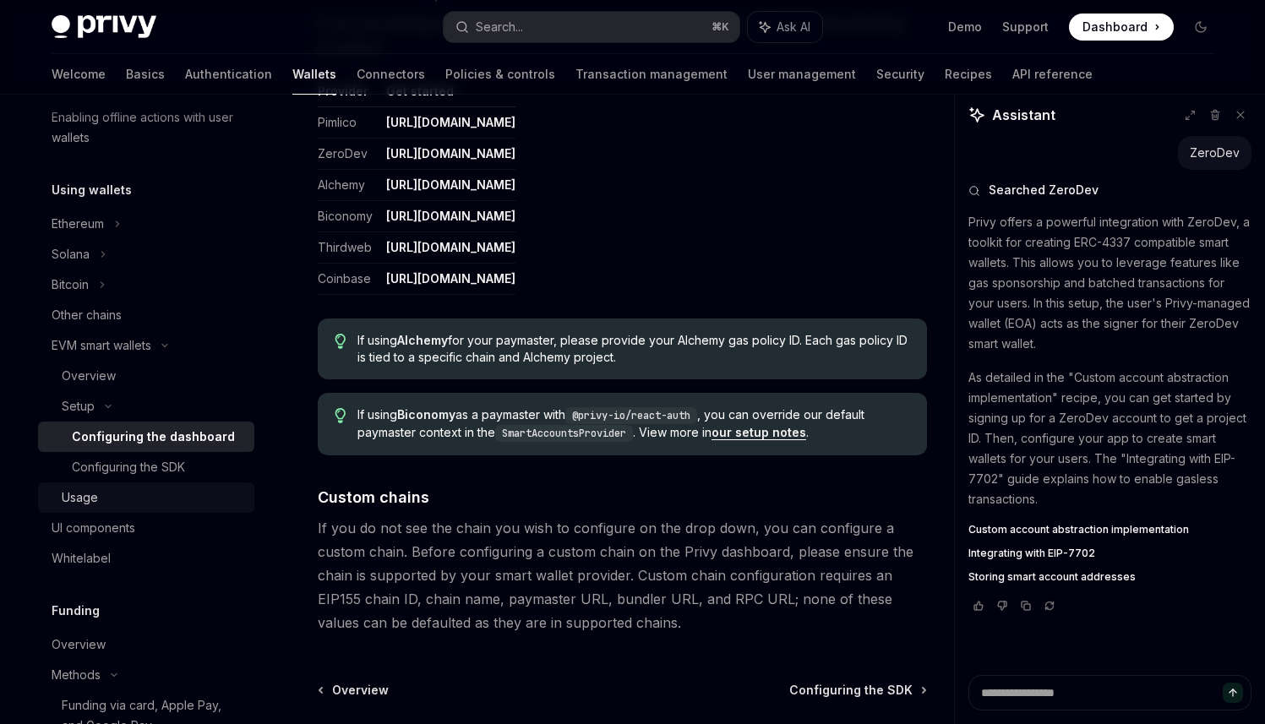
click at [181, 497] on div "Usage" at bounding box center [153, 498] width 183 height 20
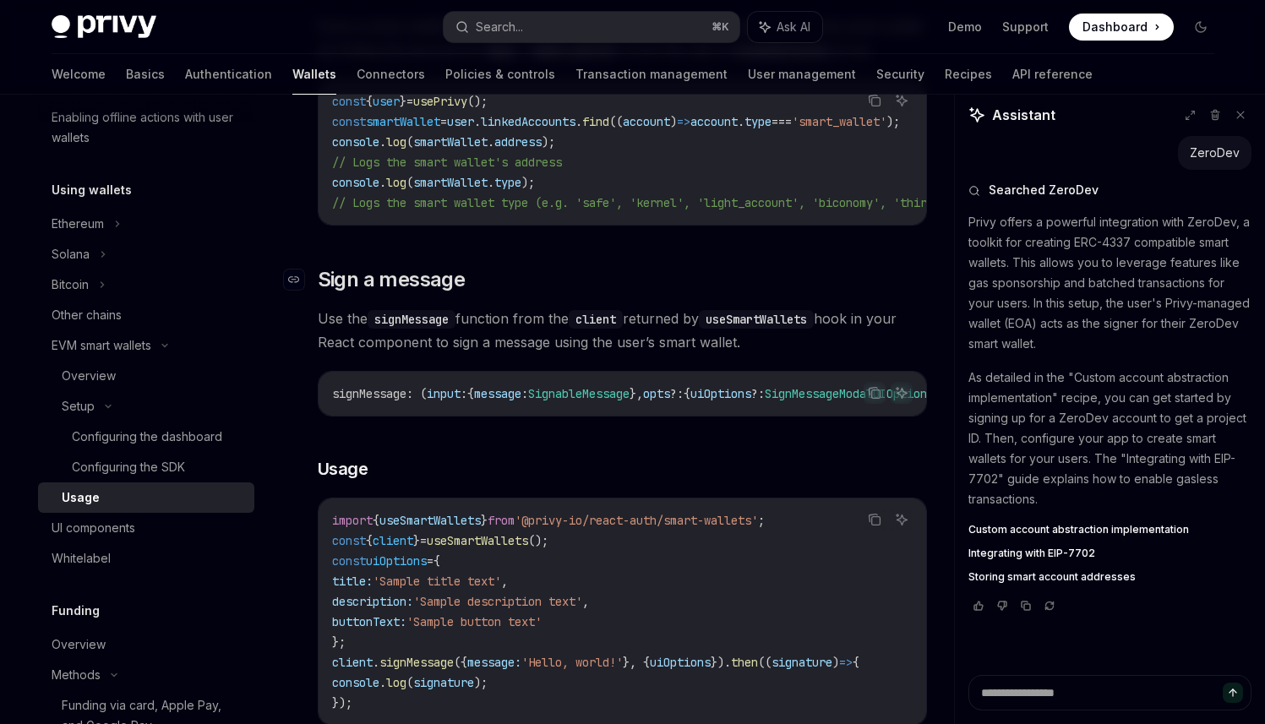
scroll to position [472, 0]
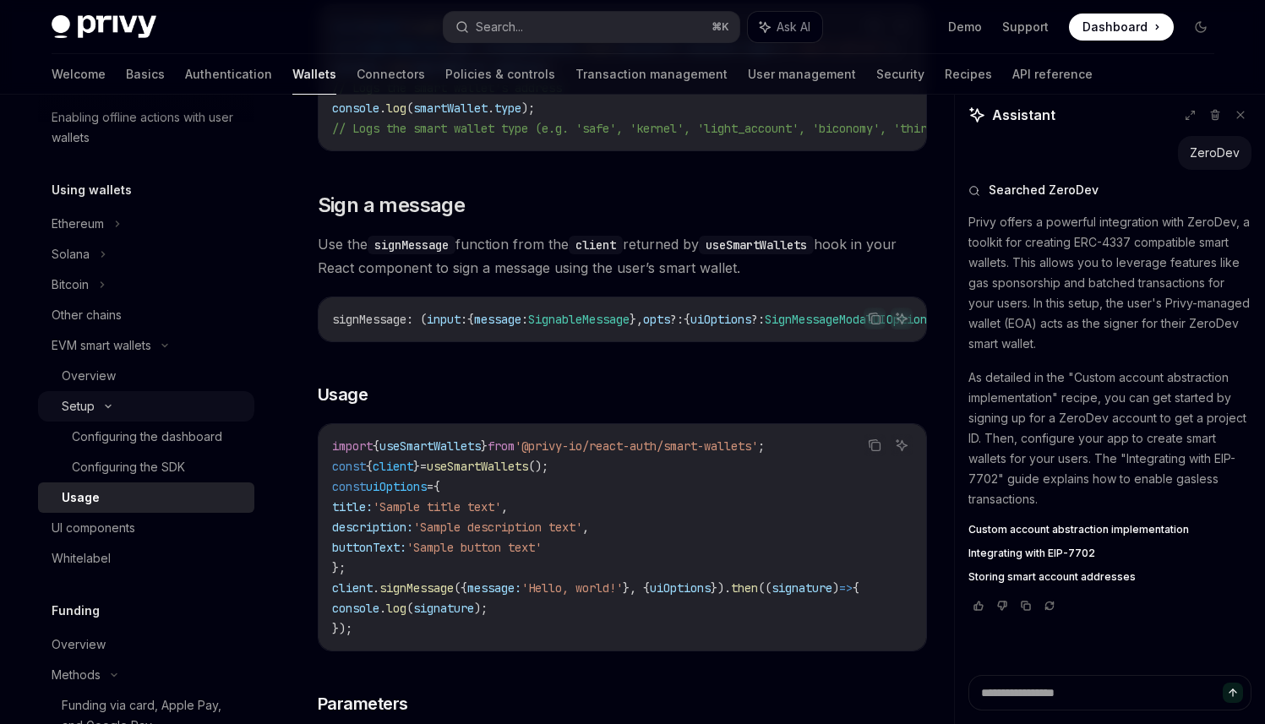
click at [93, 412] on div "Setup" at bounding box center [78, 406] width 33 height 20
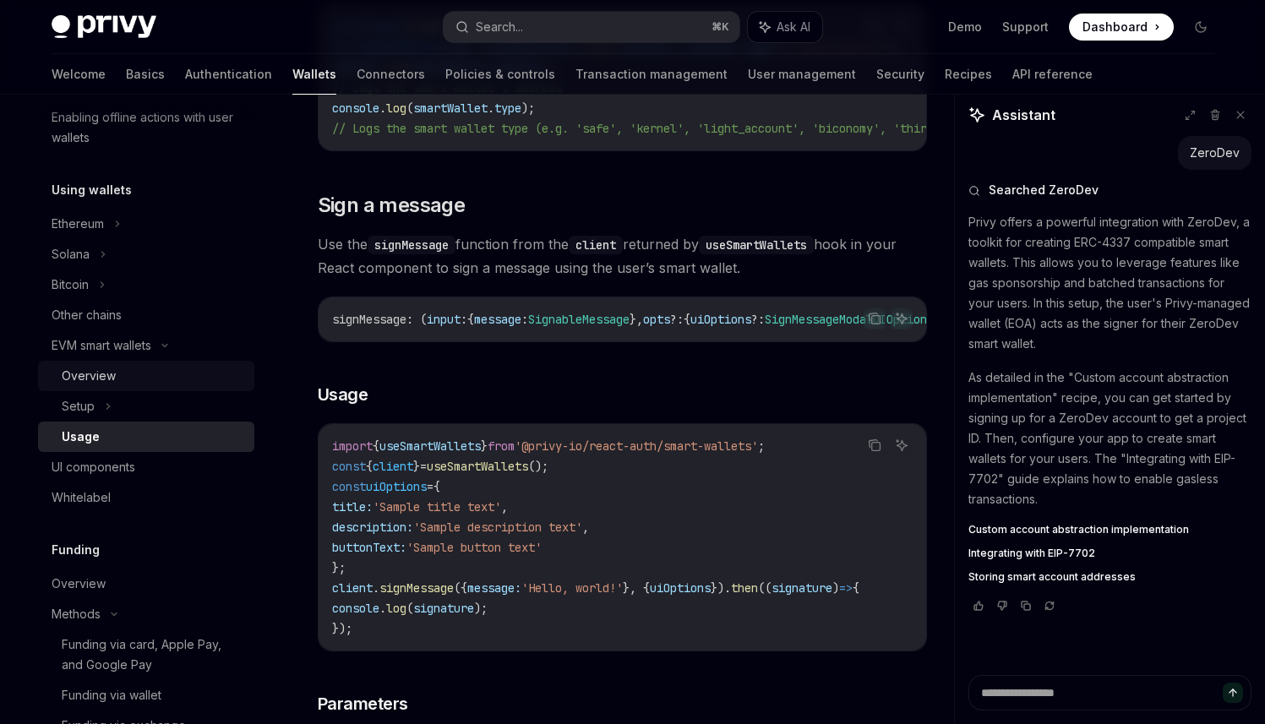
click at [85, 379] on div "Overview" at bounding box center [89, 376] width 54 height 20
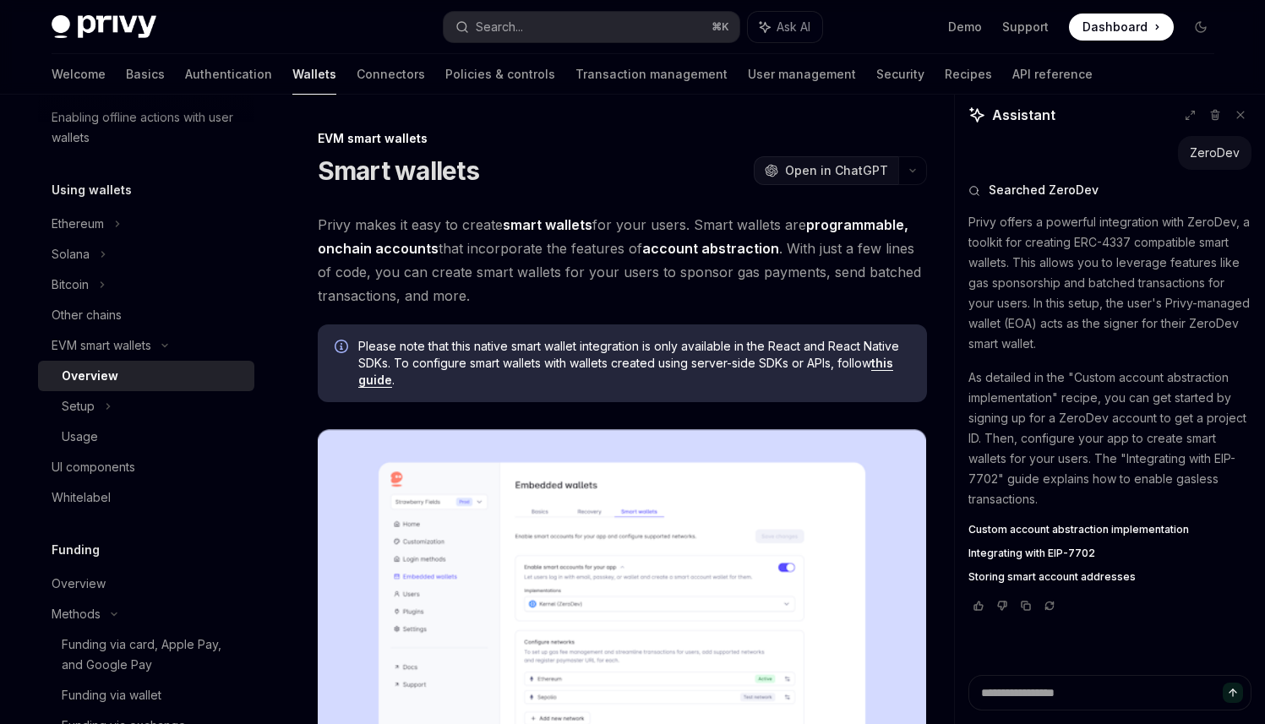
click at [843, 167] on span "Open in ChatGPT" at bounding box center [836, 170] width 103 height 17
click at [86, 345] on div "EVM smart wallets" at bounding box center [102, 345] width 100 height 20
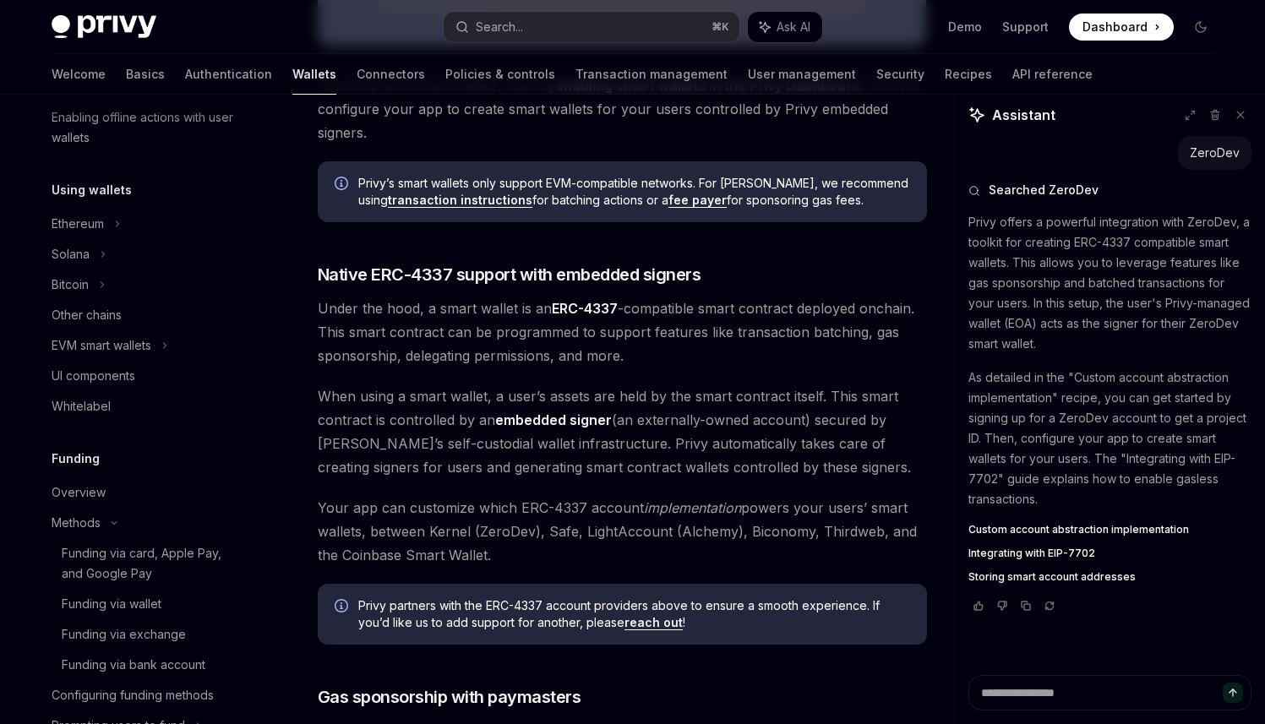
scroll to position [657, 0]
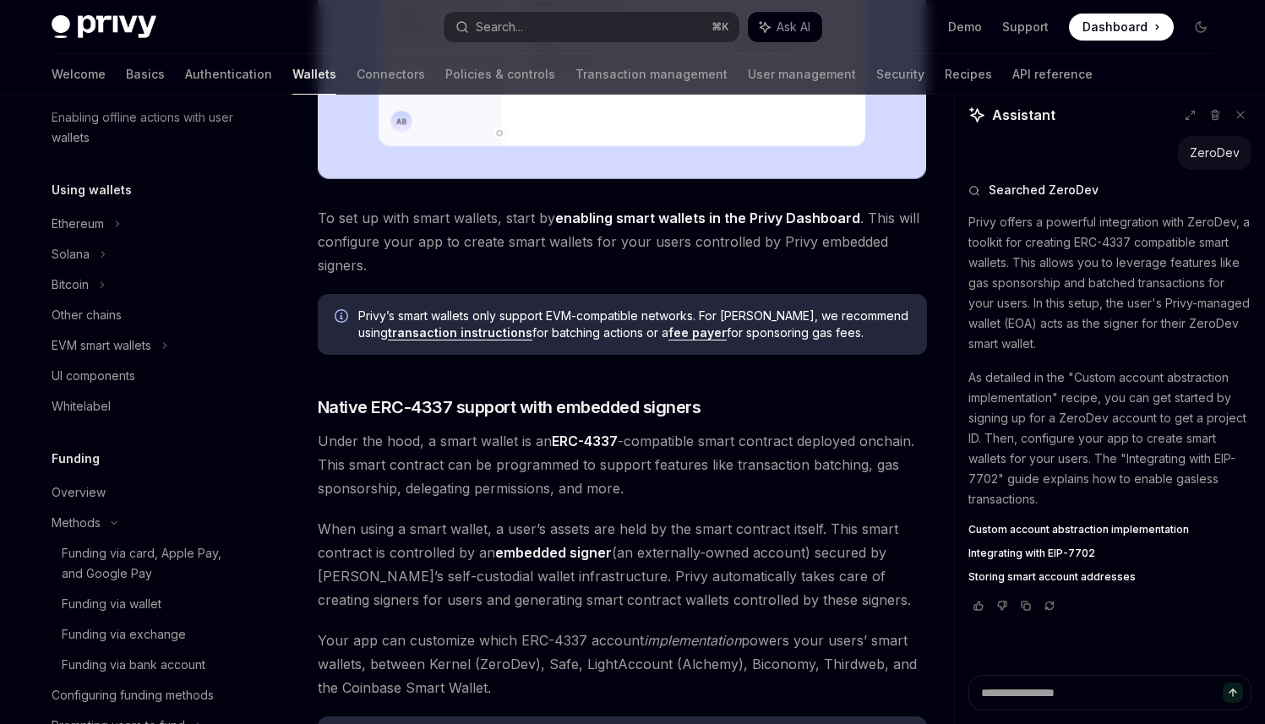
drag, startPoint x: 342, startPoint y: 421, endPoint x: 461, endPoint y: 423, distance: 118.3
click at [461, 423] on div "Privy makes it easy to create smart wallets for your users. Smart wallets are p…" at bounding box center [622, 335] width 609 height 1559
click at [481, 426] on div "Privy makes it easy to create smart wallets for your users. Smart wallets are p…" at bounding box center [622, 335] width 609 height 1559
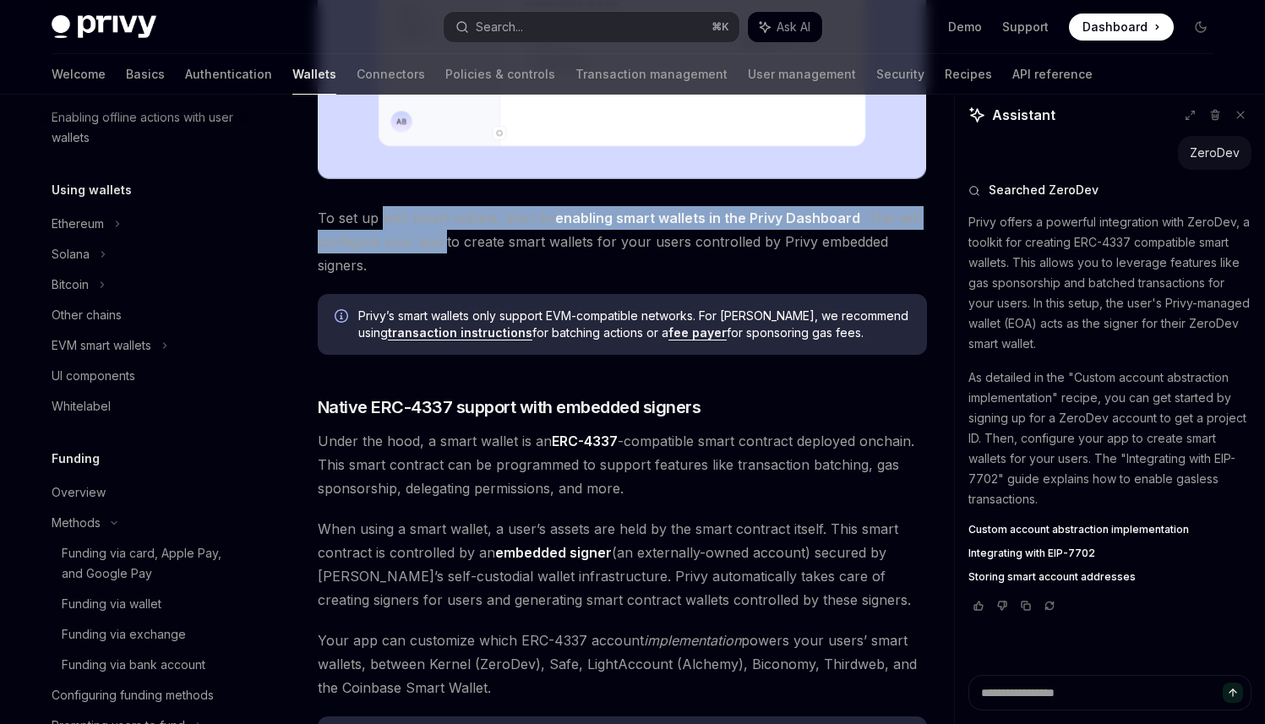
drag, startPoint x: 385, startPoint y: 228, endPoint x: 442, endPoint y: 232, distance: 56.7
click at [442, 232] on span "To set up with smart wallets, start by enabling smart wallets in the Privy Dash…" at bounding box center [622, 241] width 609 height 71
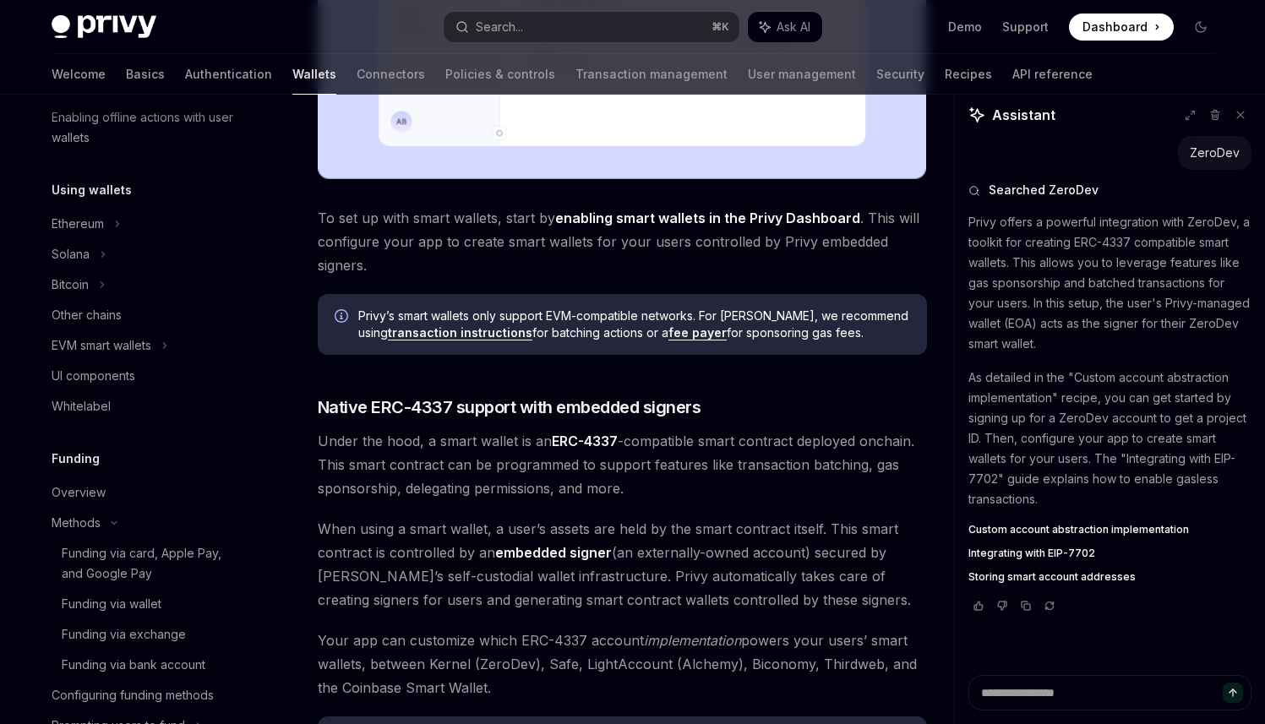
click at [455, 237] on span "To set up with smart wallets, start by enabling smart wallets in the Privy Dash…" at bounding box center [622, 241] width 609 height 71
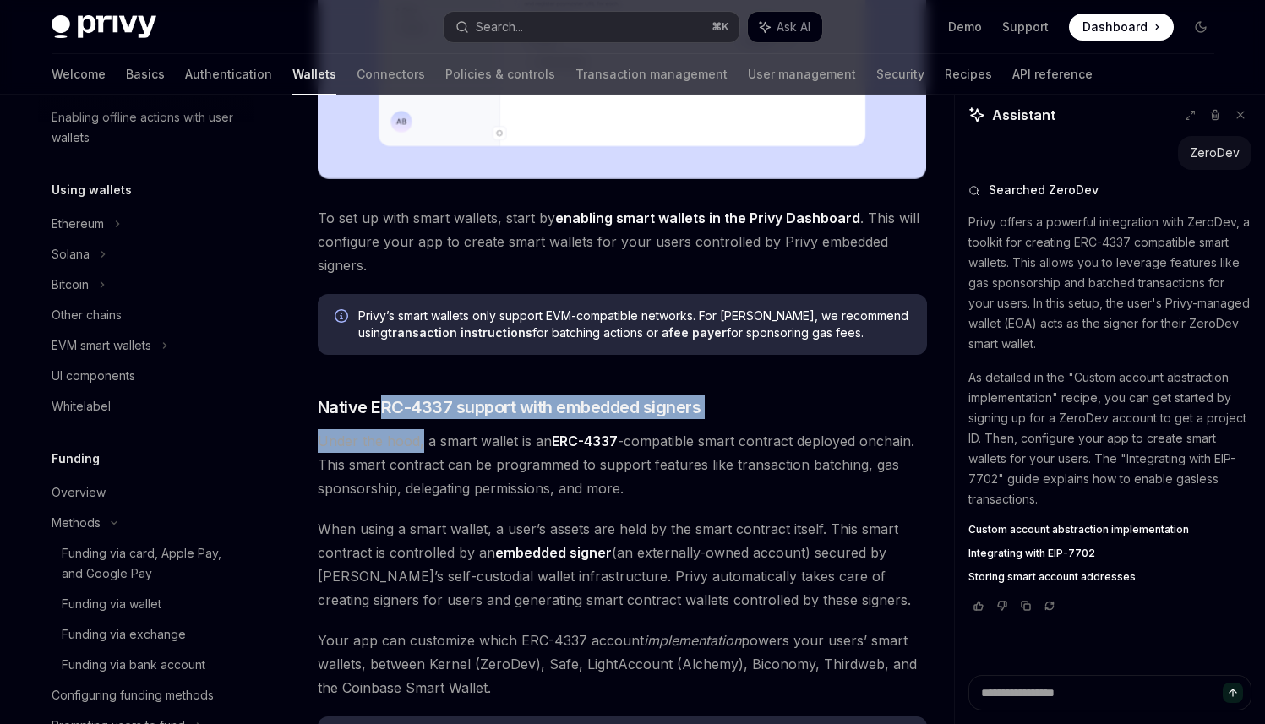
drag, startPoint x: 385, startPoint y: 414, endPoint x: 420, endPoint y: 429, distance: 37.8
click at [420, 429] on div "Privy makes it easy to create smart wallets for your users. Smart wallets are p…" at bounding box center [622, 335] width 609 height 1559
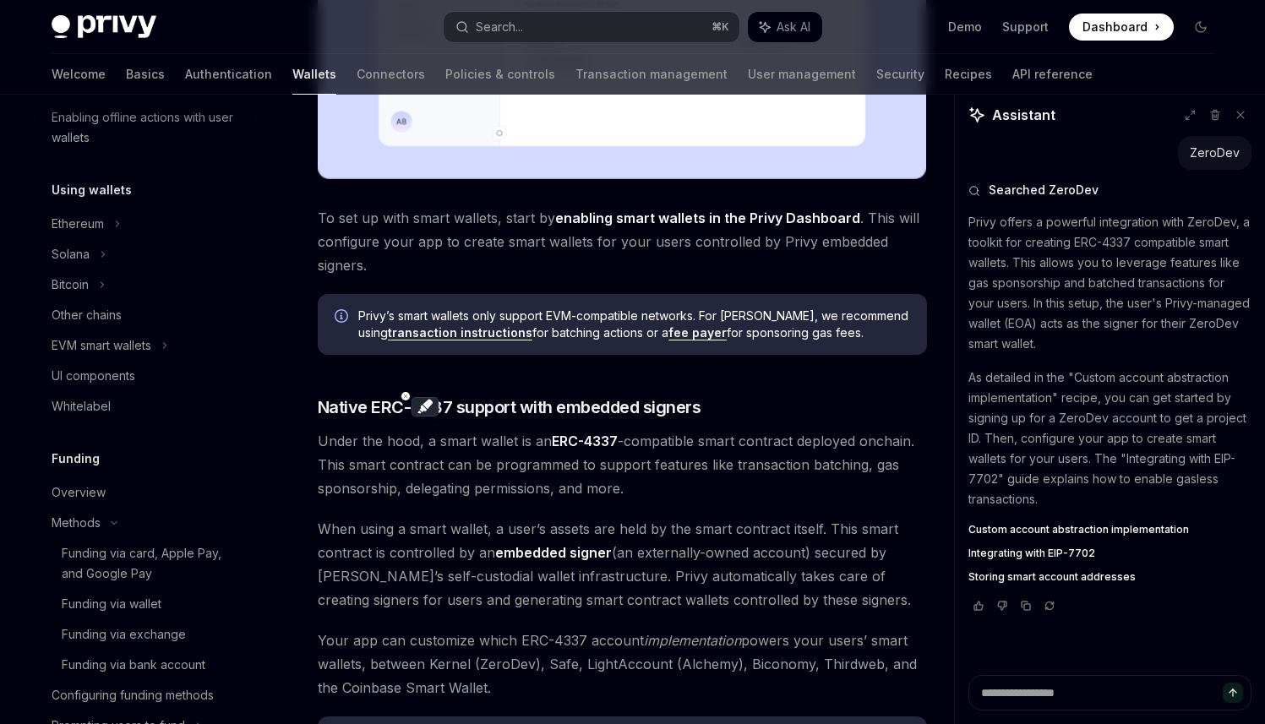
click at [455, 441] on span "Under the hood, a smart wallet is an ERC-4337 -compatible smart contract deploy…" at bounding box center [622, 464] width 609 height 71
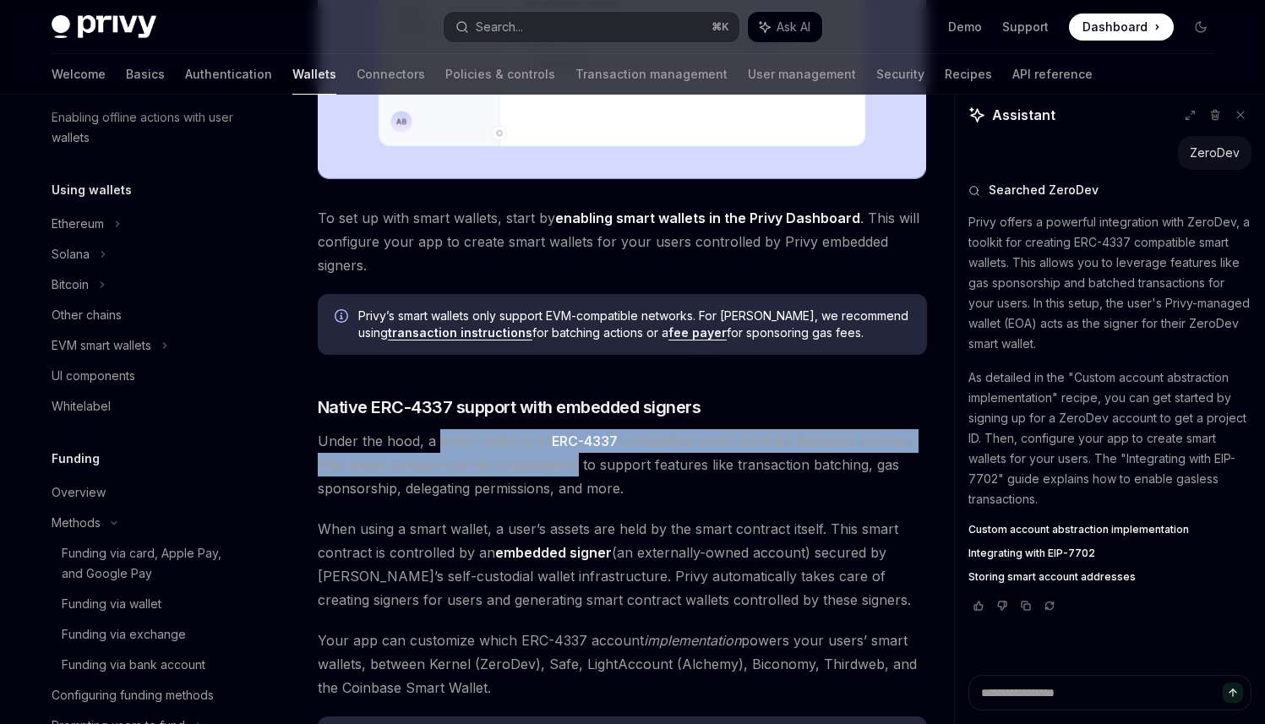
drag, startPoint x: 455, startPoint y: 441, endPoint x: 515, endPoint y: 455, distance: 62.3
click at [515, 455] on span "Under the hood, a smart wallet is an ERC-4337 -compatible smart contract deploy…" at bounding box center [622, 464] width 609 height 71
click at [529, 469] on span "Under the hood, a smart wallet is an ERC-4337 -compatible smart contract deploy…" at bounding box center [622, 464] width 609 height 71
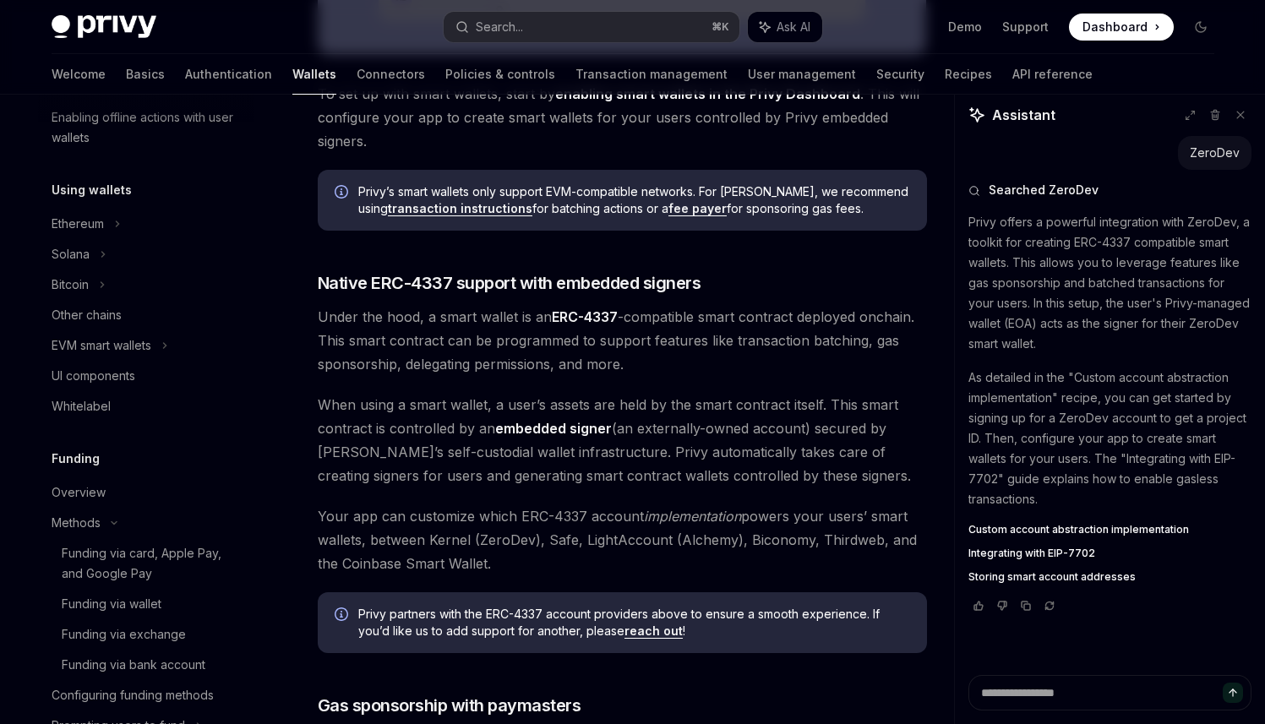
scroll to position [913, 0]
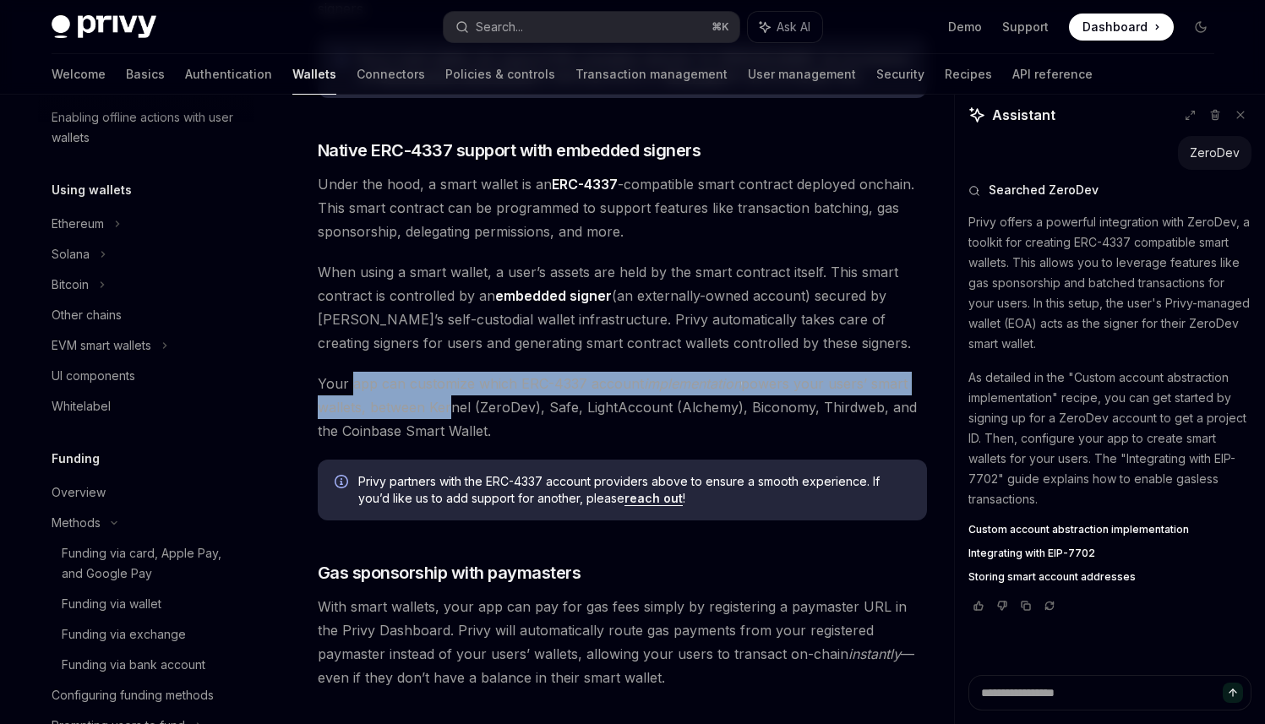
drag, startPoint x: 351, startPoint y: 393, endPoint x: 442, endPoint y: 398, distance: 91.4
click at [442, 398] on span "Your app can customize which ERC-4337 account implementation powers your users’…" at bounding box center [622, 407] width 609 height 71
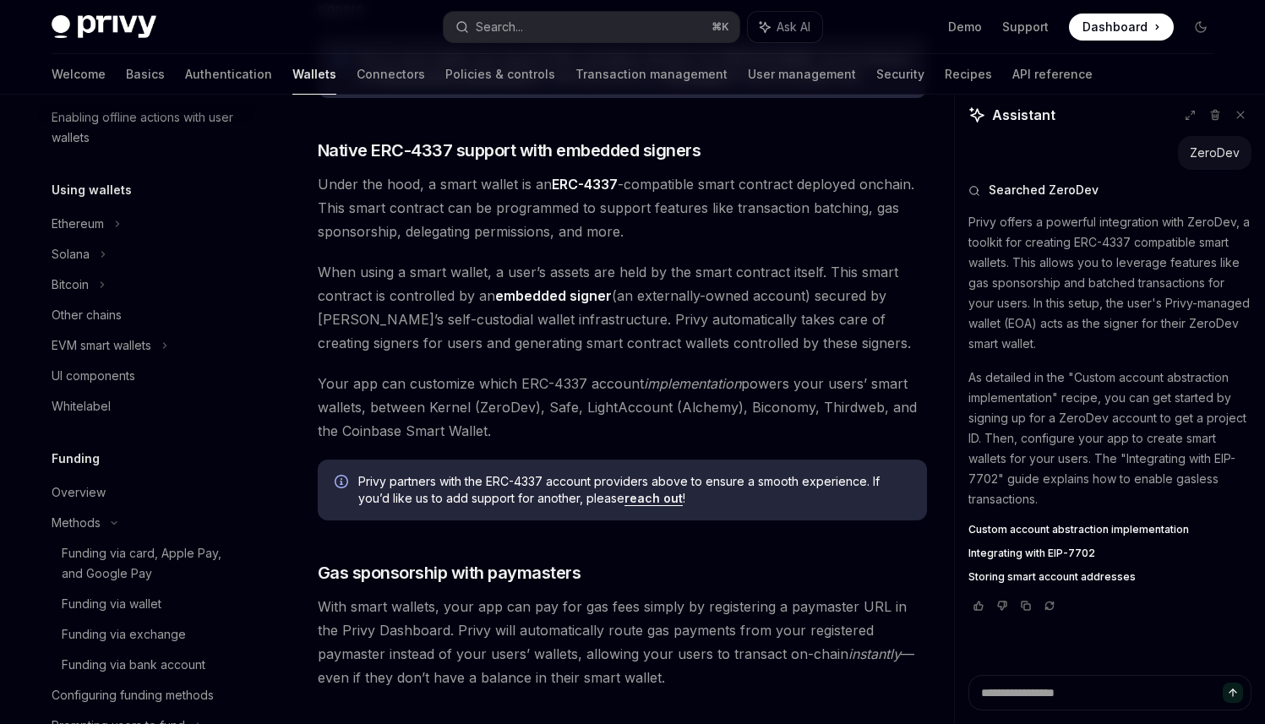
click at [452, 408] on span "Your app can customize which ERC-4337 account implementation powers your users’…" at bounding box center [622, 407] width 609 height 71
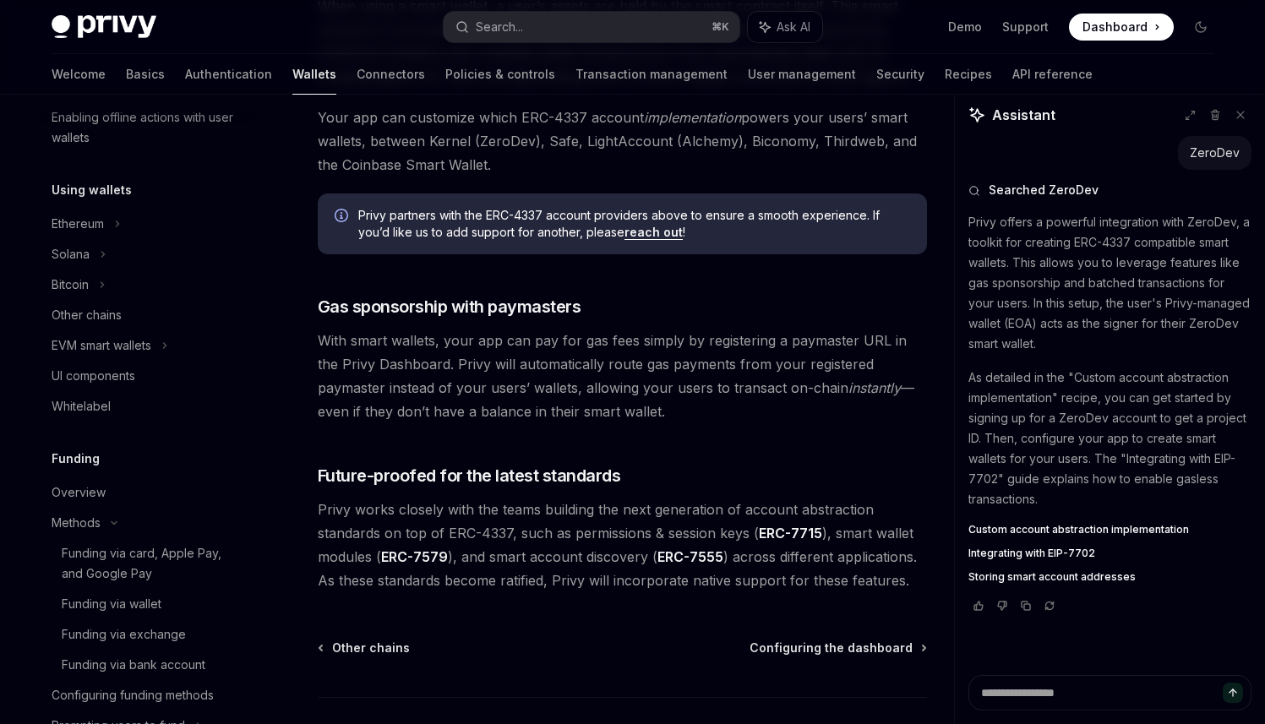
scroll to position [1241, 0]
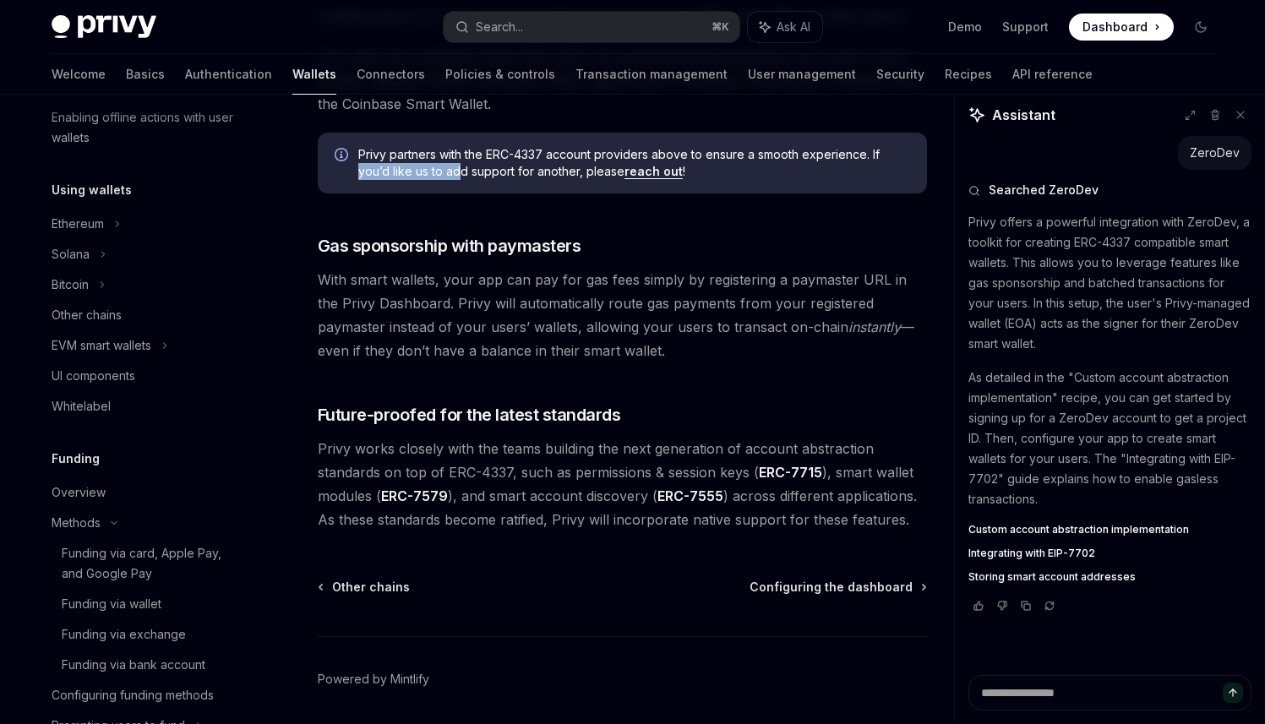
drag, startPoint x: 352, startPoint y: 164, endPoint x: 460, endPoint y: 174, distance: 107.8
click at [460, 174] on div "Privy partners with the ERC-4337 account providers above to ensure a smooth exp…" at bounding box center [622, 163] width 609 height 61
click at [487, 188] on div "Privy partners with the ERC-4337 account providers above to ensure a smooth exp…" at bounding box center [622, 163] width 609 height 61
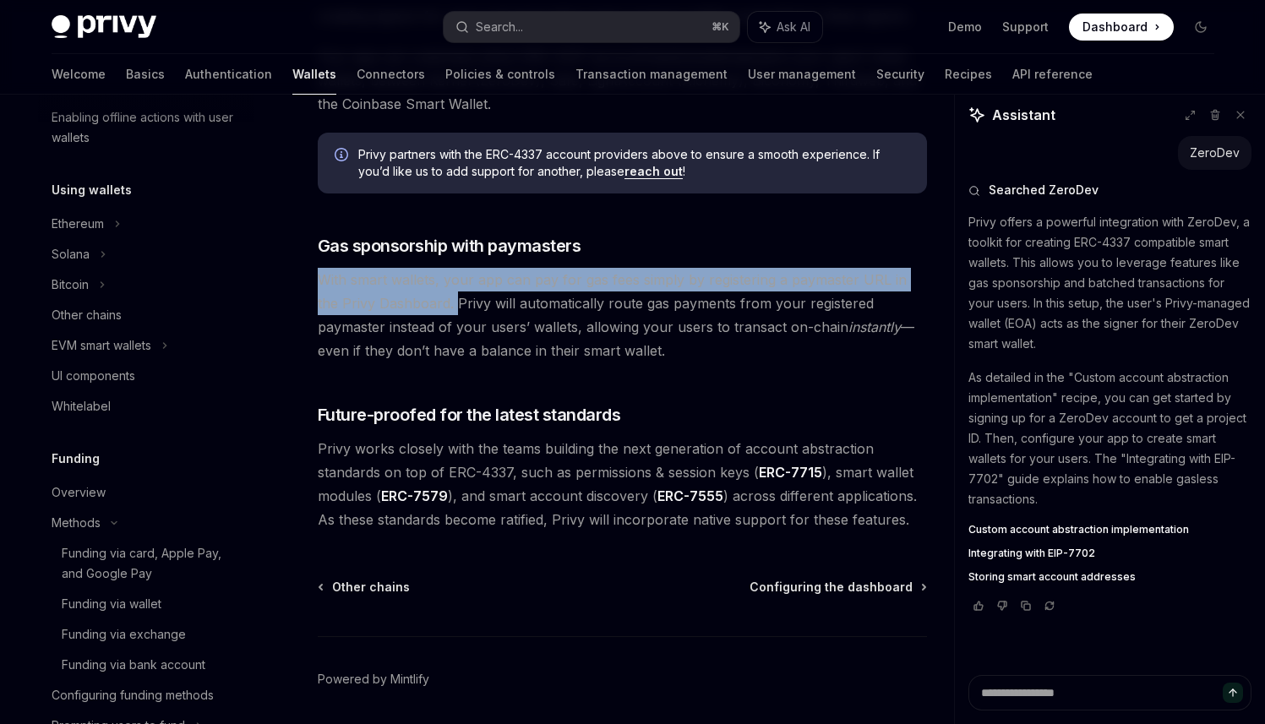
drag, startPoint x: 384, startPoint y: 263, endPoint x: 433, endPoint y: 306, distance: 64.6
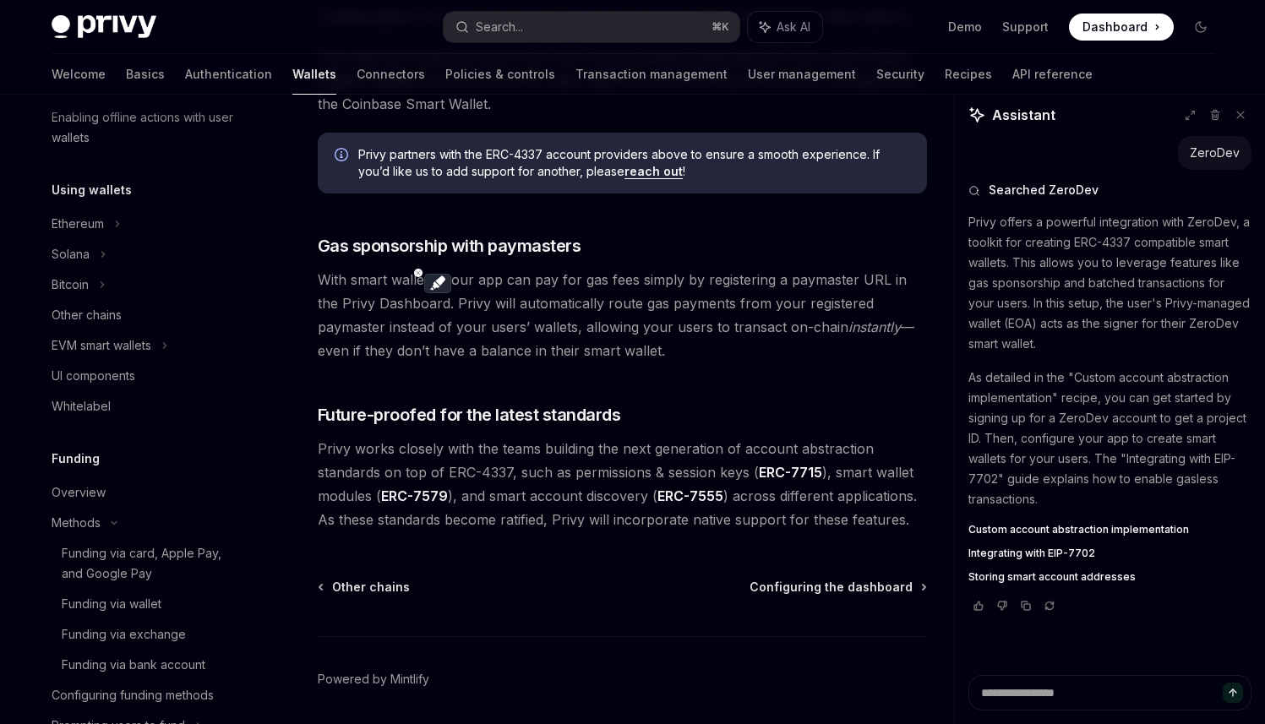
click at [458, 342] on span "With smart wallets, your app can pay for gas fees simply by registering a payma…" at bounding box center [622, 315] width 609 height 95
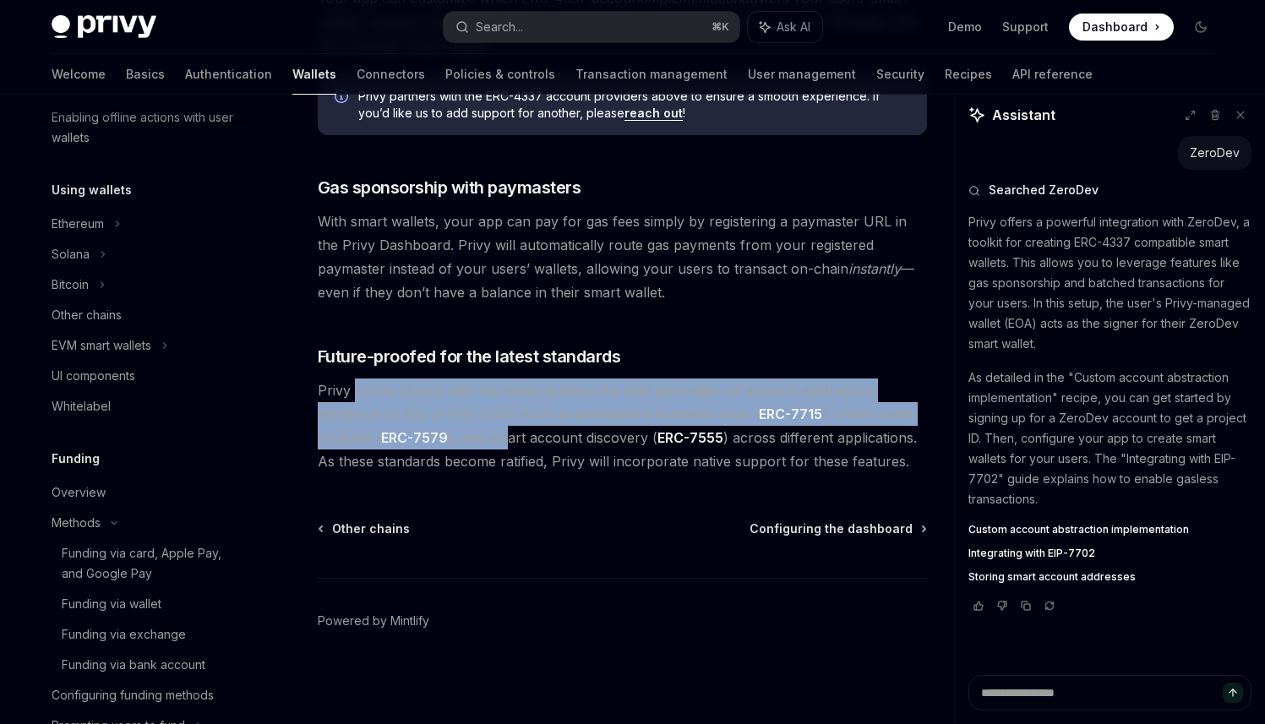
drag, startPoint x: 357, startPoint y: 396, endPoint x: 507, endPoint y: 448, distance: 159.0
click at [507, 448] on span "Privy works closely with the teams building the next generation of account abst…" at bounding box center [622, 426] width 609 height 95
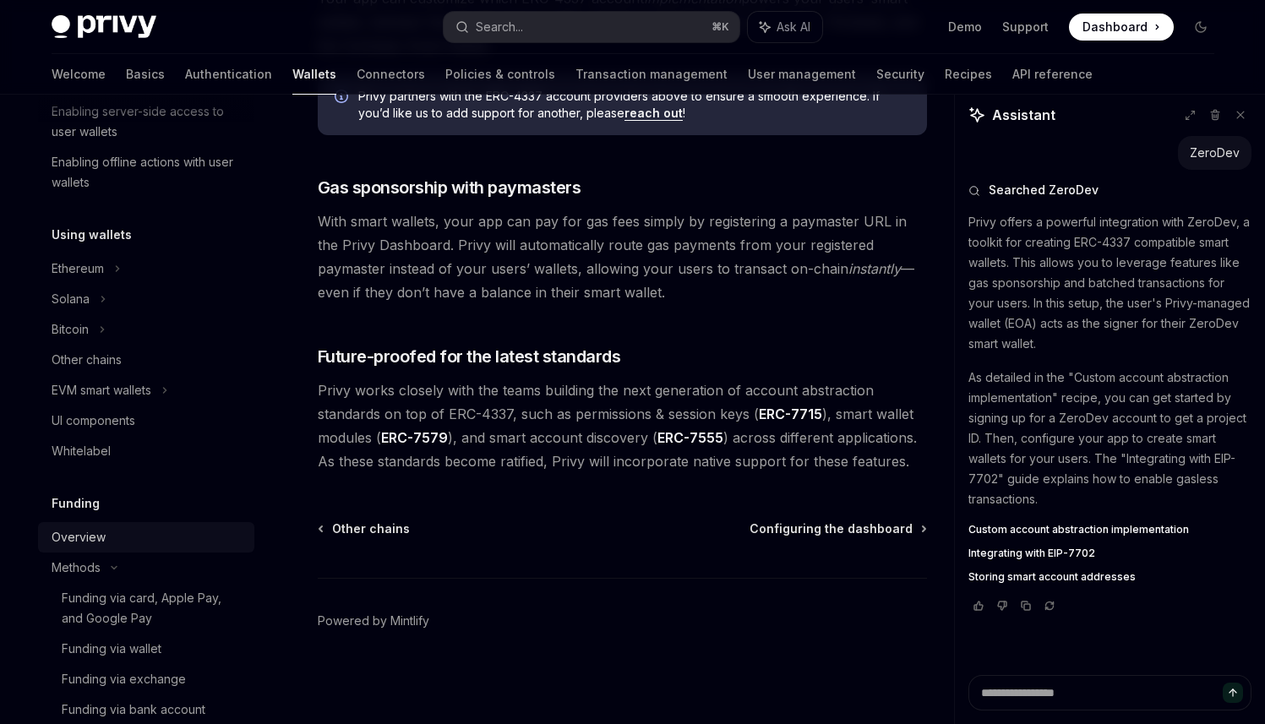
scroll to position [390, 0]
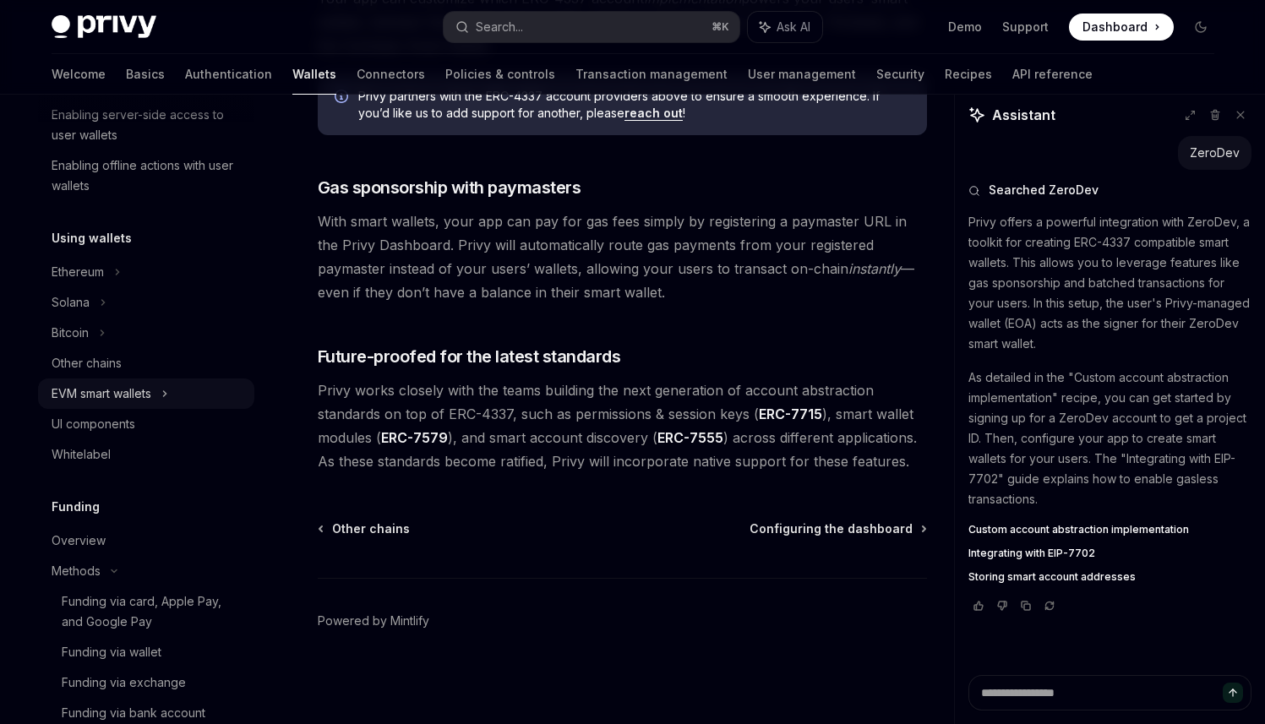
click at [140, 391] on div "EVM smart wallets" at bounding box center [102, 394] width 100 height 20
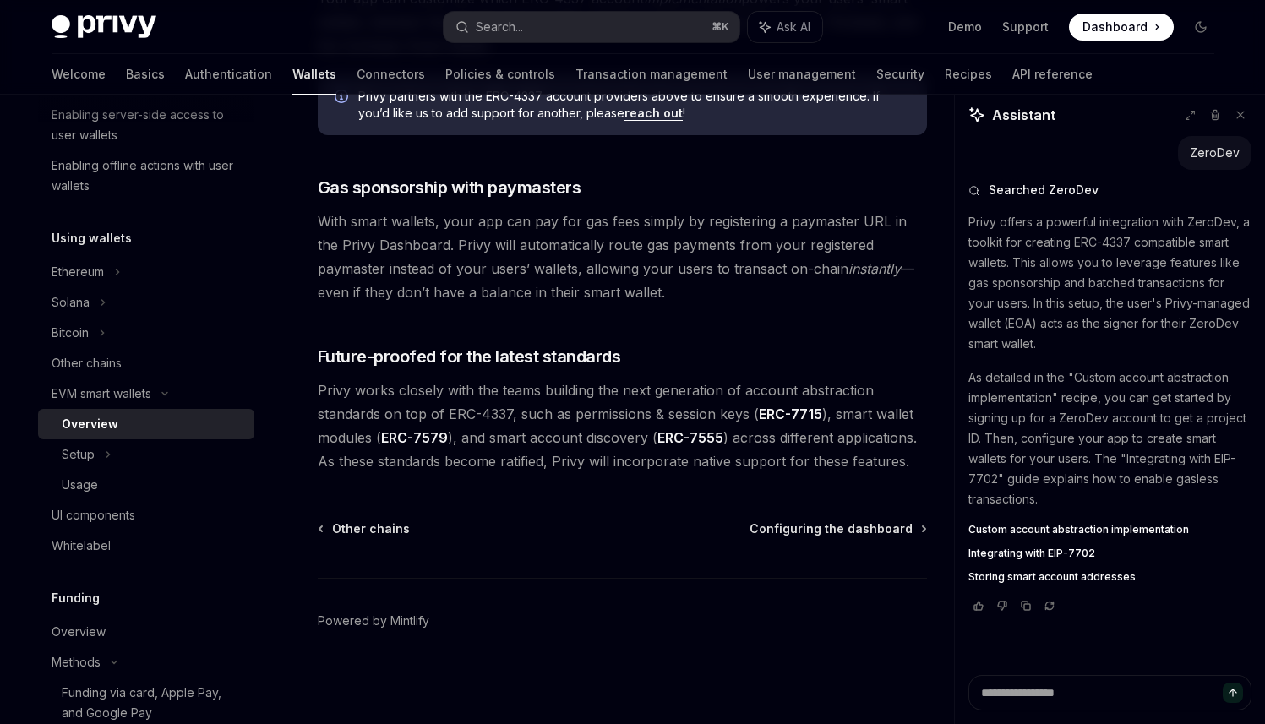
click at [139, 422] on div "Overview" at bounding box center [153, 424] width 183 height 20
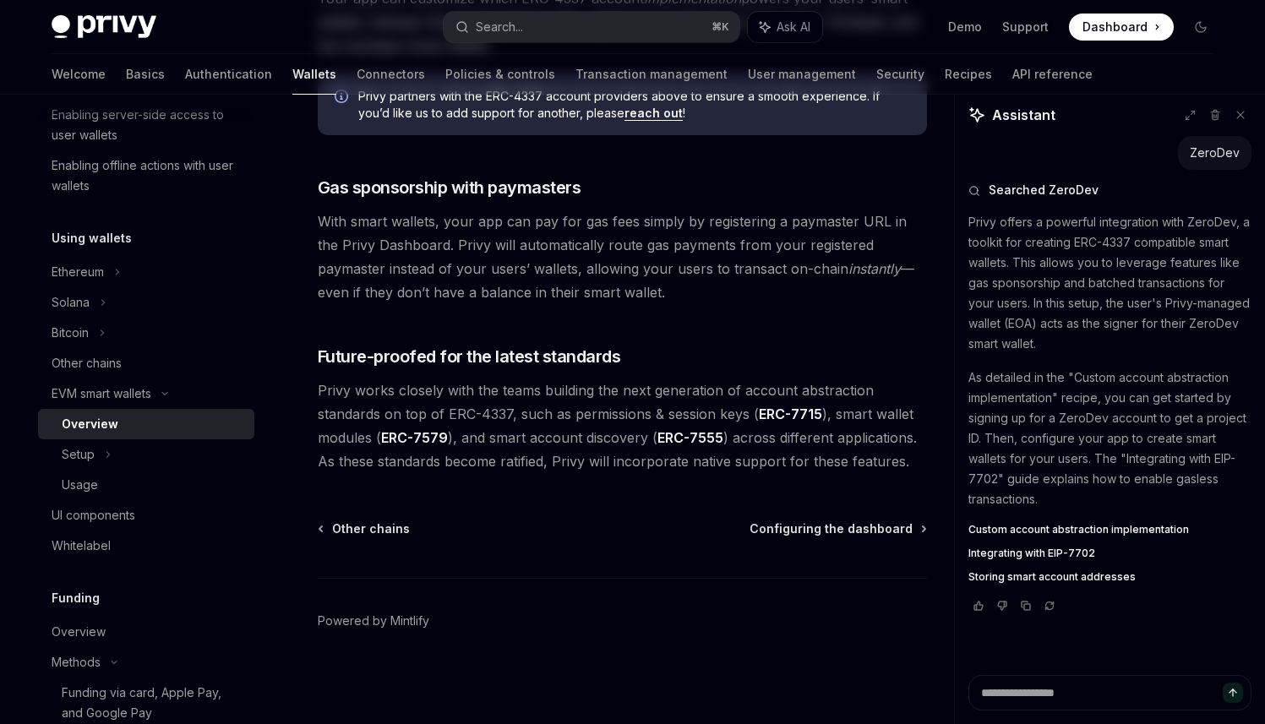
scroll to position [0, 0]
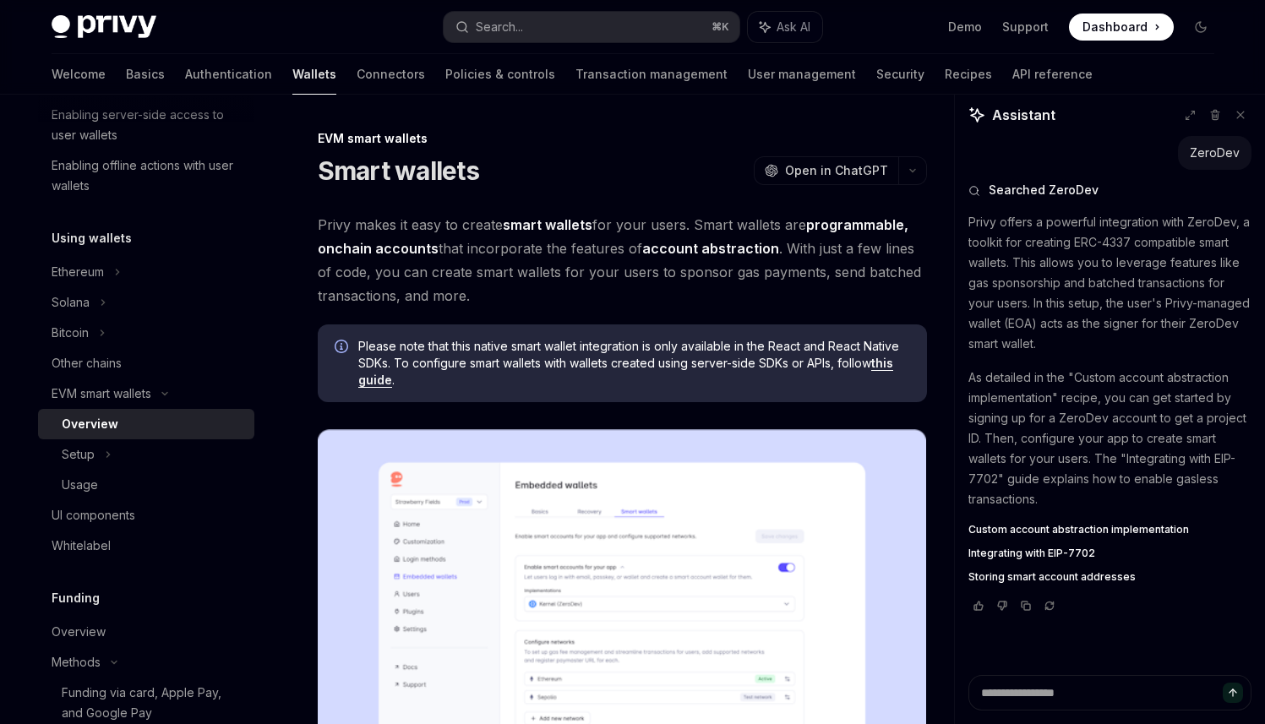
click at [447, 444] on img at bounding box center [622, 632] width 609 height 406
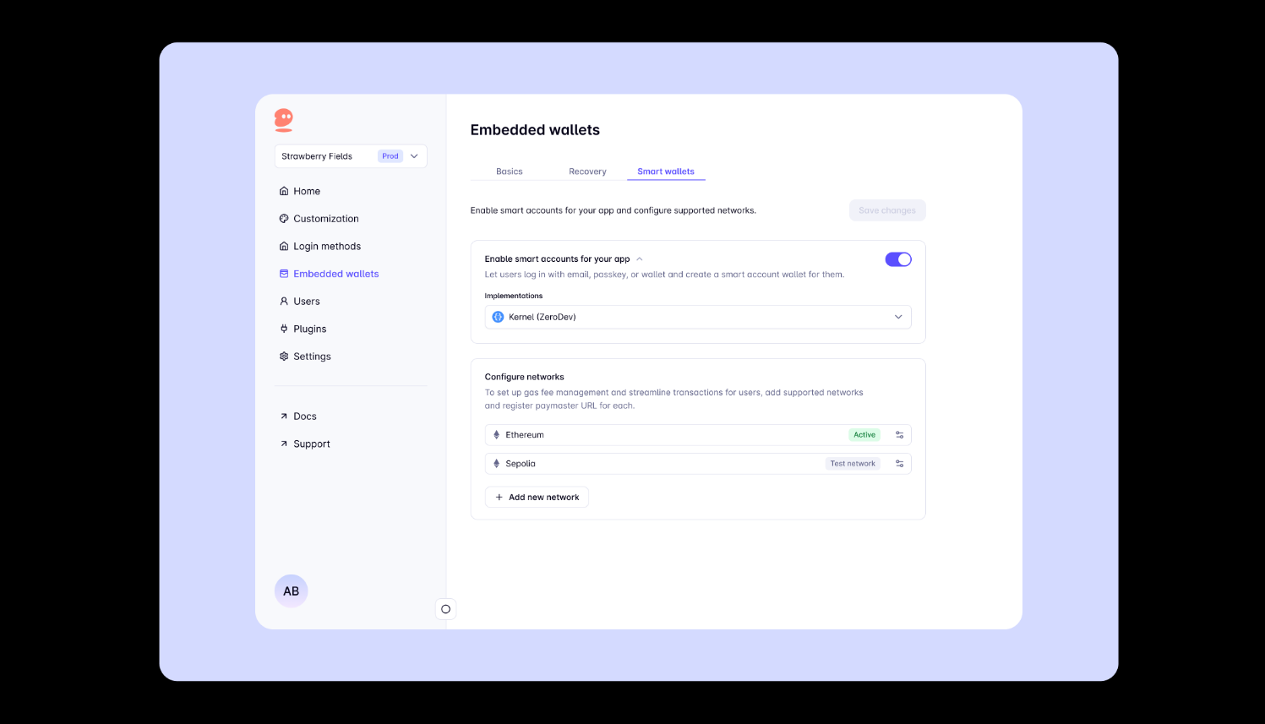
click at [965, 648] on img at bounding box center [639, 362] width 960 height 640
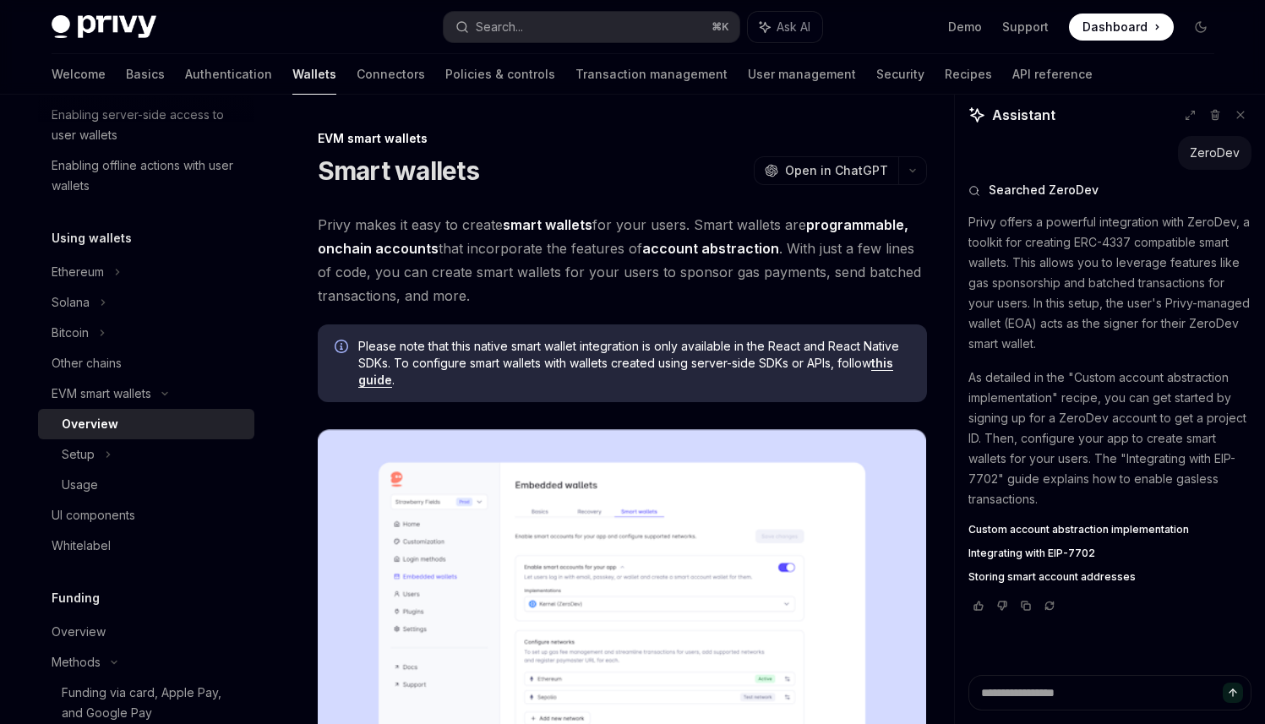
drag, startPoint x: 382, startPoint y: 215, endPoint x: 493, endPoint y: 240, distance: 113.4
click at [493, 240] on span "Privy makes it easy to create smart wallets for your users. Smart wallets are p…" at bounding box center [622, 260] width 609 height 95
click at [534, 255] on span "Privy makes it easy to create smart wallets for your users. Smart wallets are p…" at bounding box center [622, 260] width 609 height 95
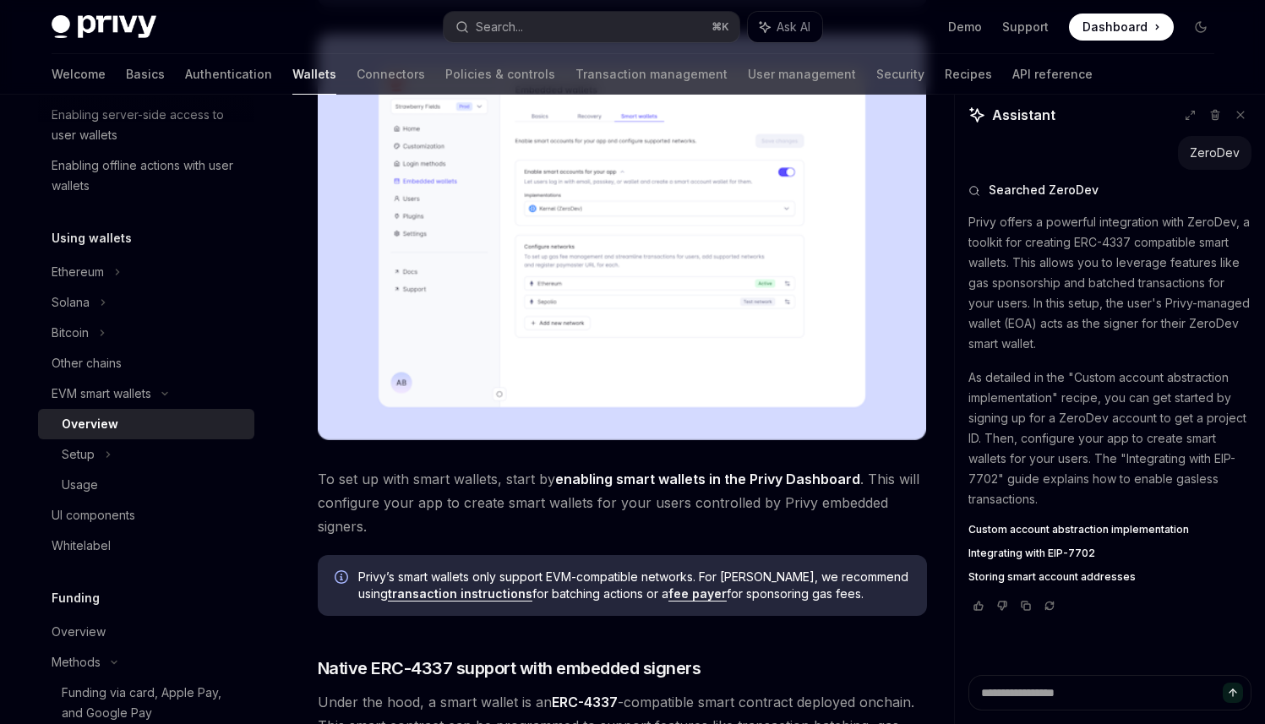
scroll to position [636, 0]
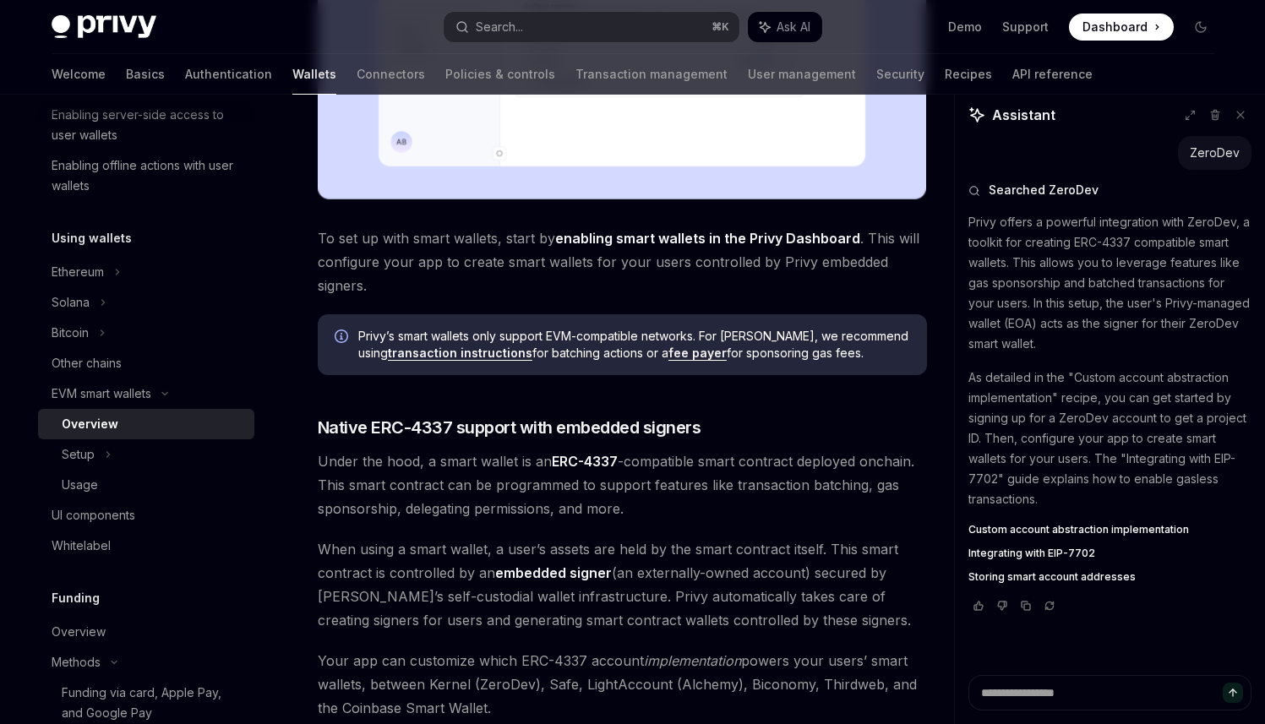
drag, startPoint x: 380, startPoint y: 235, endPoint x: 457, endPoint y: 255, distance: 79.5
click at [457, 255] on span "To set up with smart wallets, start by enabling smart wallets in the Privy Dash…" at bounding box center [622, 261] width 609 height 71
click at [490, 281] on span "To set up with smart wallets, start by enabling smart wallets in the Privy Dash…" at bounding box center [622, 261] width 609 height 71
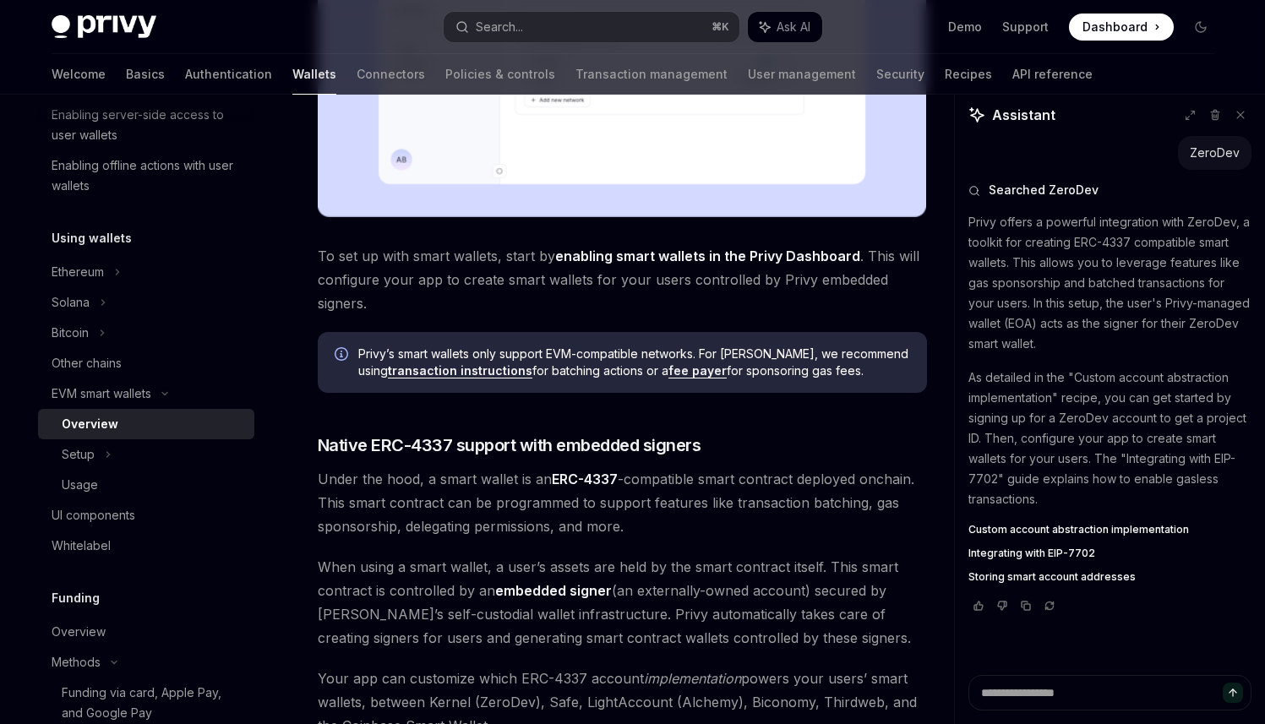
scroll to position [710, 0]
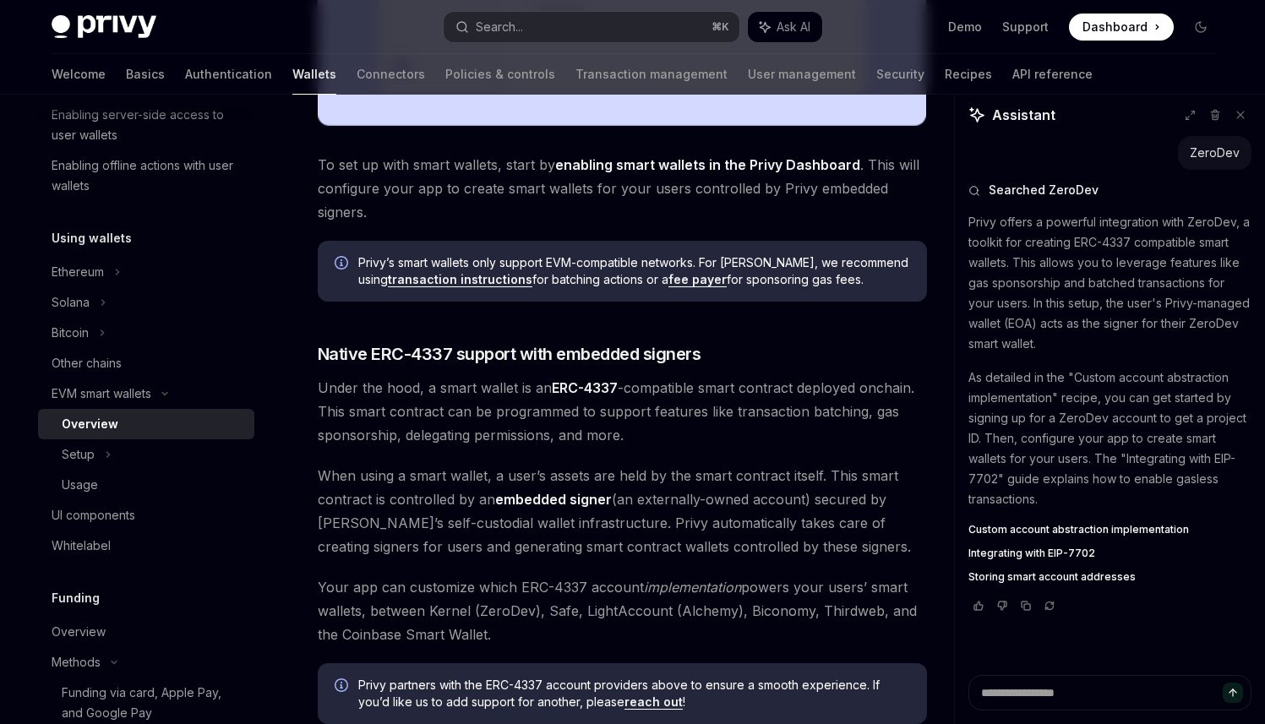
drag, startPoint x: 409, startPoint y: 259, endPoint x: 526, endPoint y: 287, distance: 120.7
click at [526, 287] on span "Privy’s smart wallets only support EVM-compatible networks. For Solana, we reco…" at bounding box center [634, 271] width 552 height 34
click at [544, 304] on div "Privy makes it easy to create smart wallets for your users. Smart wallets are p…" at bounding box center [622, 282] width 609 height 1559
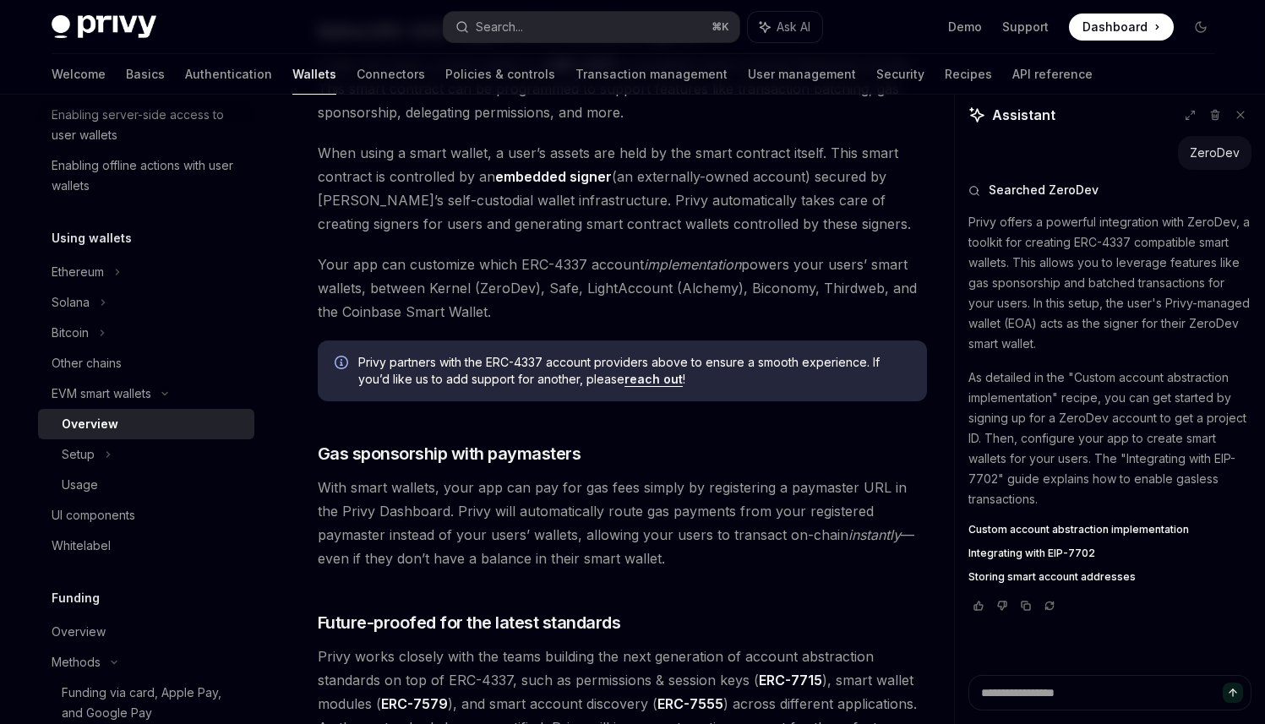
scroll to position [1147, 0]
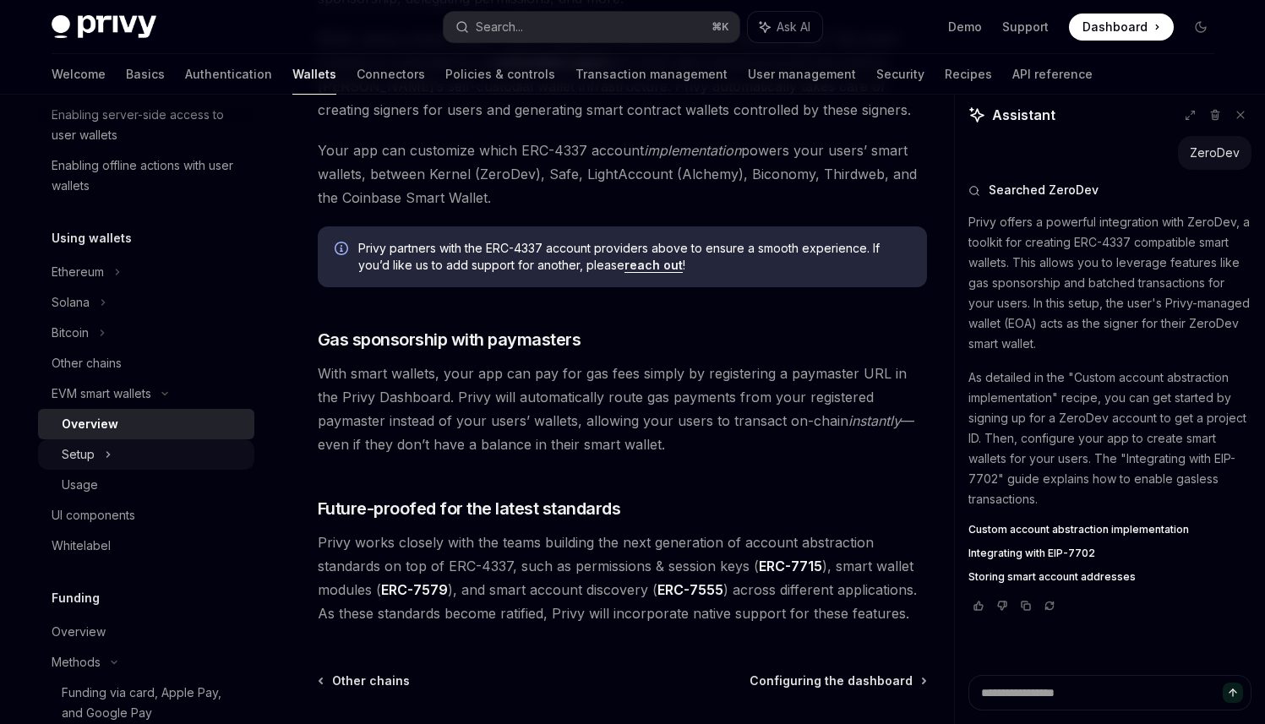
click at [140, 450] on div "Setup" at bounding box center [146, 454] width 216 height 30
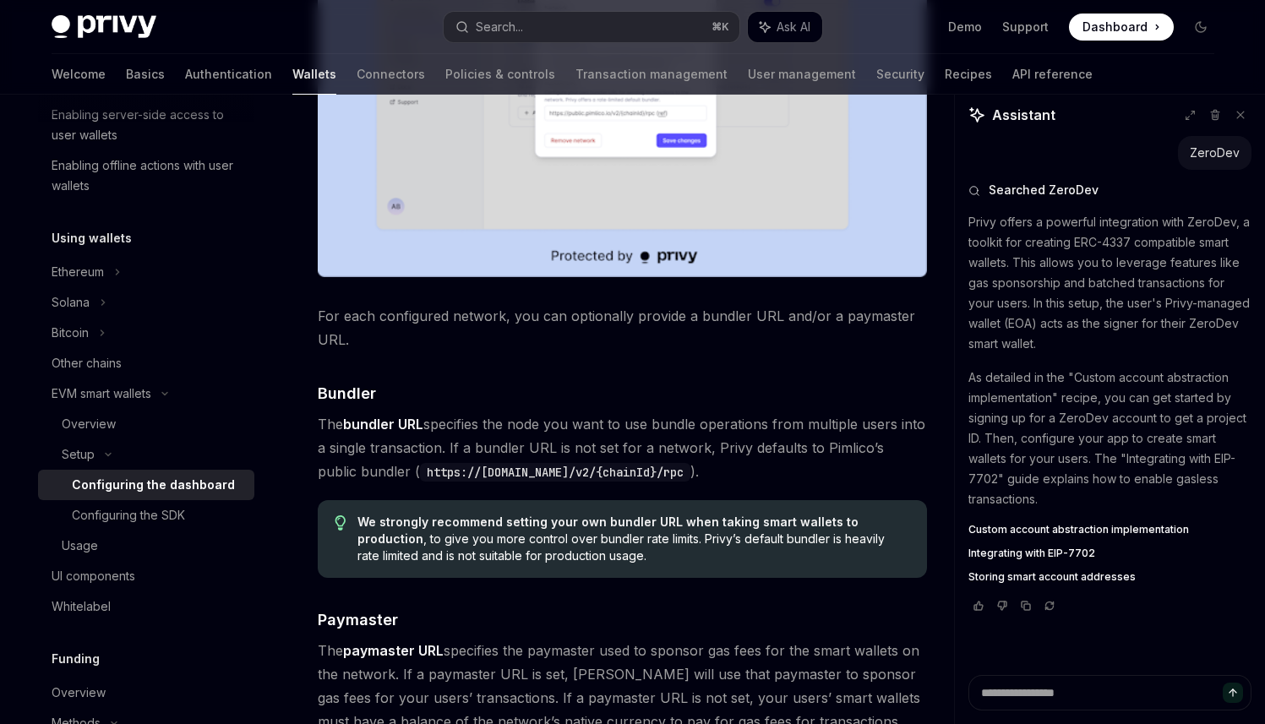
scroll to position [845, 0]
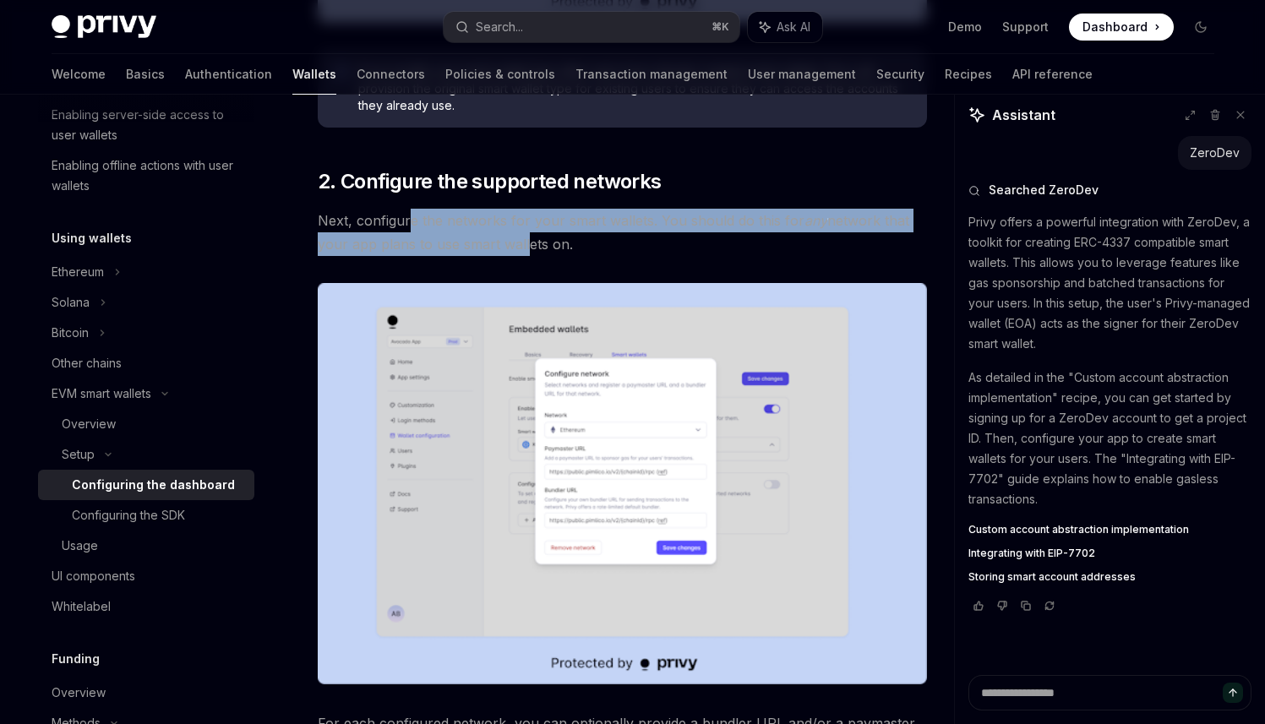
drag, startPoint x: 412, startPoint y: 221, endPoint x: 522, endPoint y: 234, distance: 111.4
click at [522, 234] on span "Next, configure the networks for your smart wallets. You should do this for any…" at bounding box center [622, 232] width 609 height 47
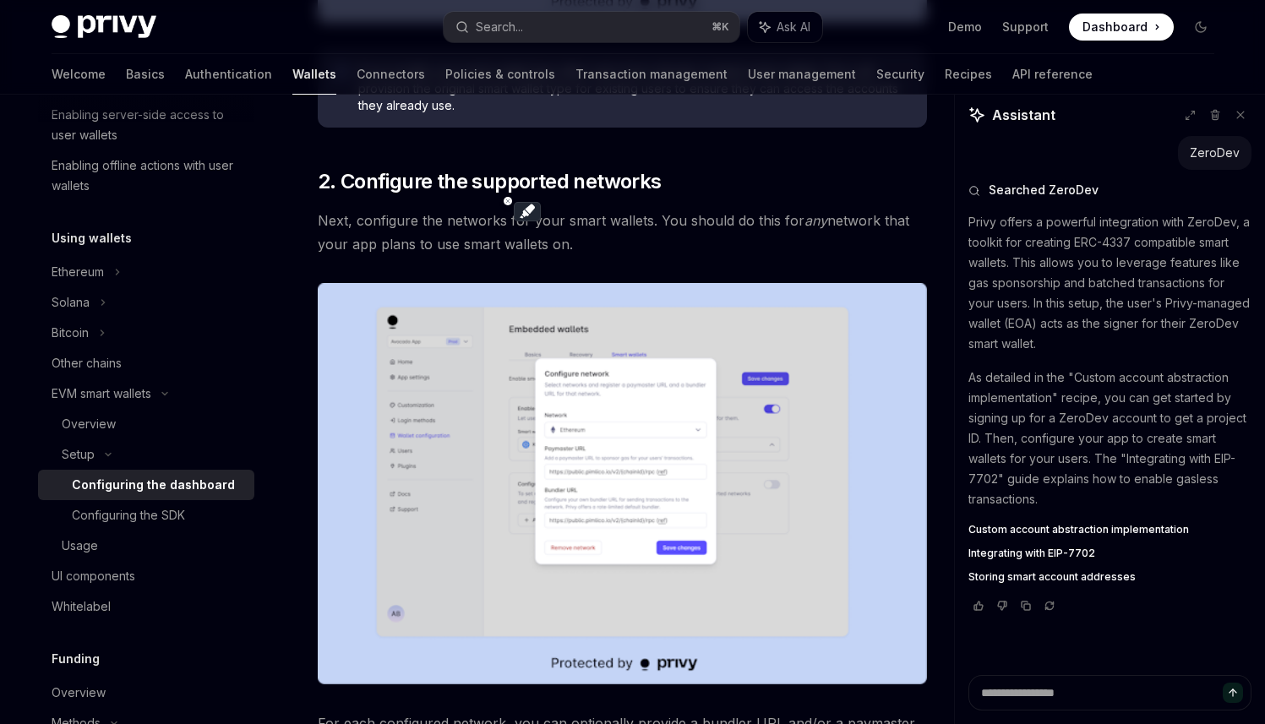
click at [537, 248] on span "Next, configure the networks for your smart wallets. You should do this for any…" at bounding box center [622, 232] width 609 height 47
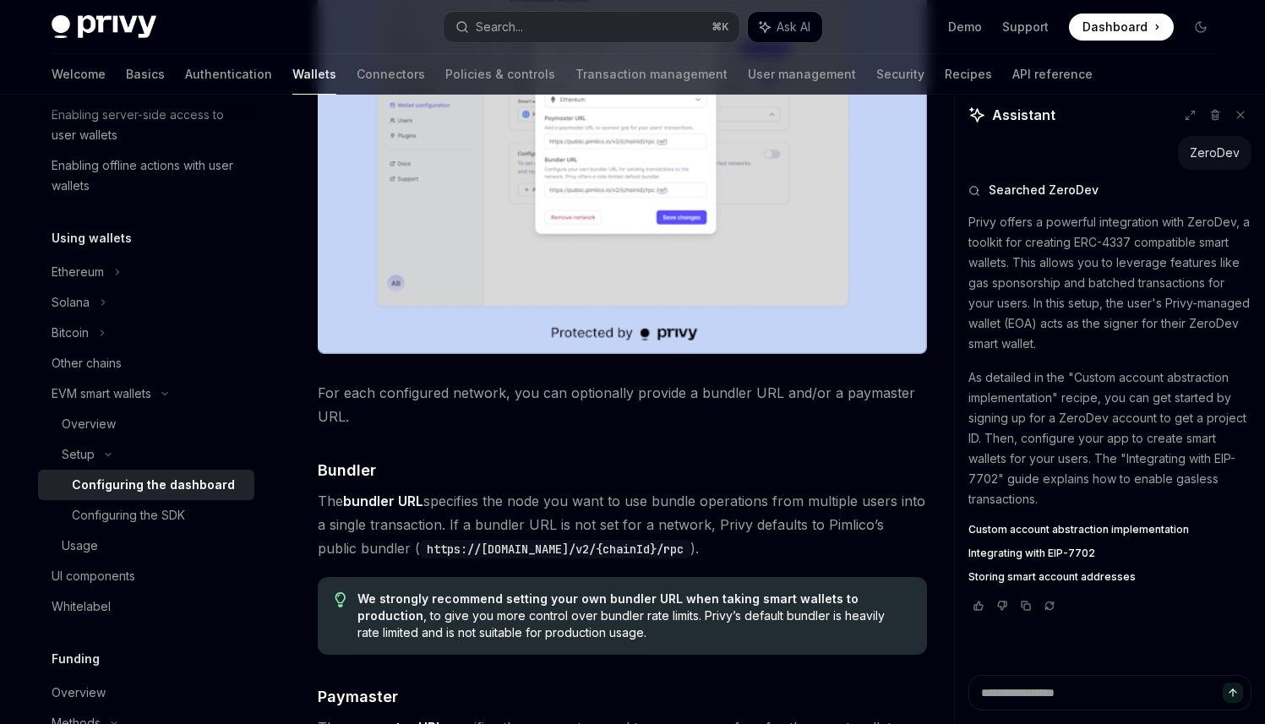
scroll to position [1280, 0]
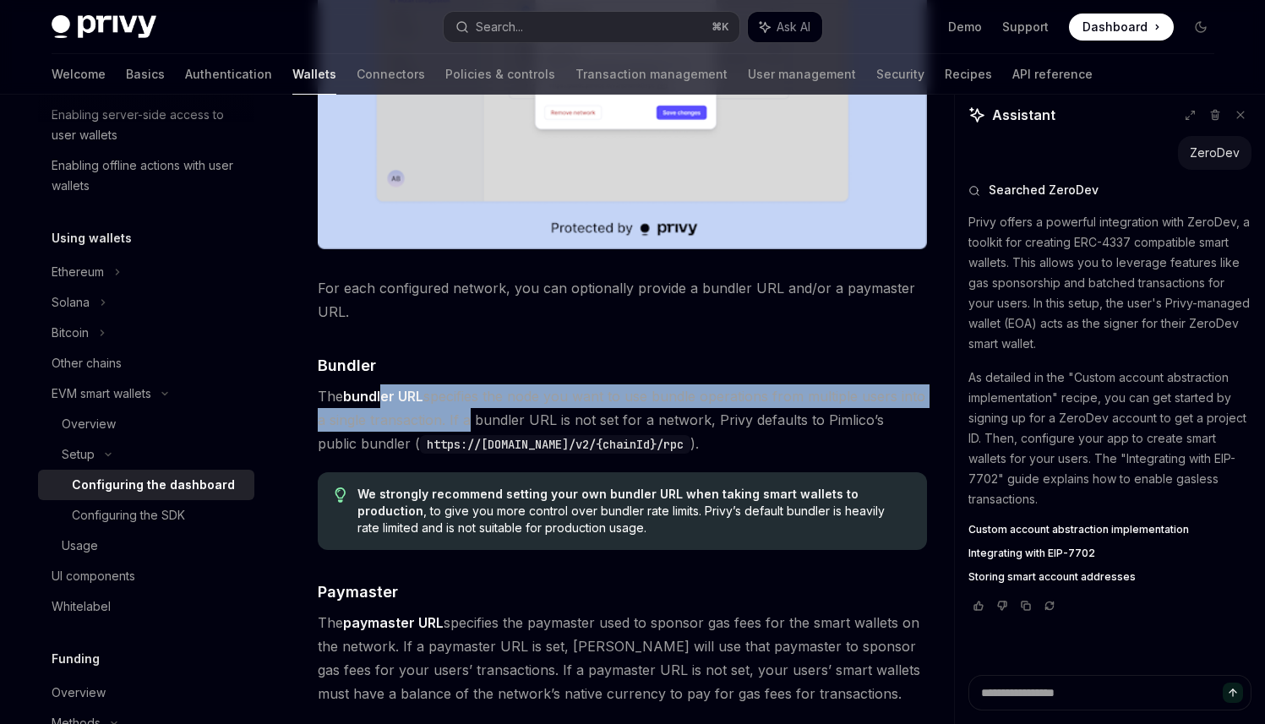
drag, startPoint x: 386, startPoint y: 403, endPoint x: 463, endPoint y: 419, distance: 78.6
click at [463, 419] on span "The bundler URL specifies the node you want to use bundle operations from multi…" at bounding box center [622, 419] width 609 height 71
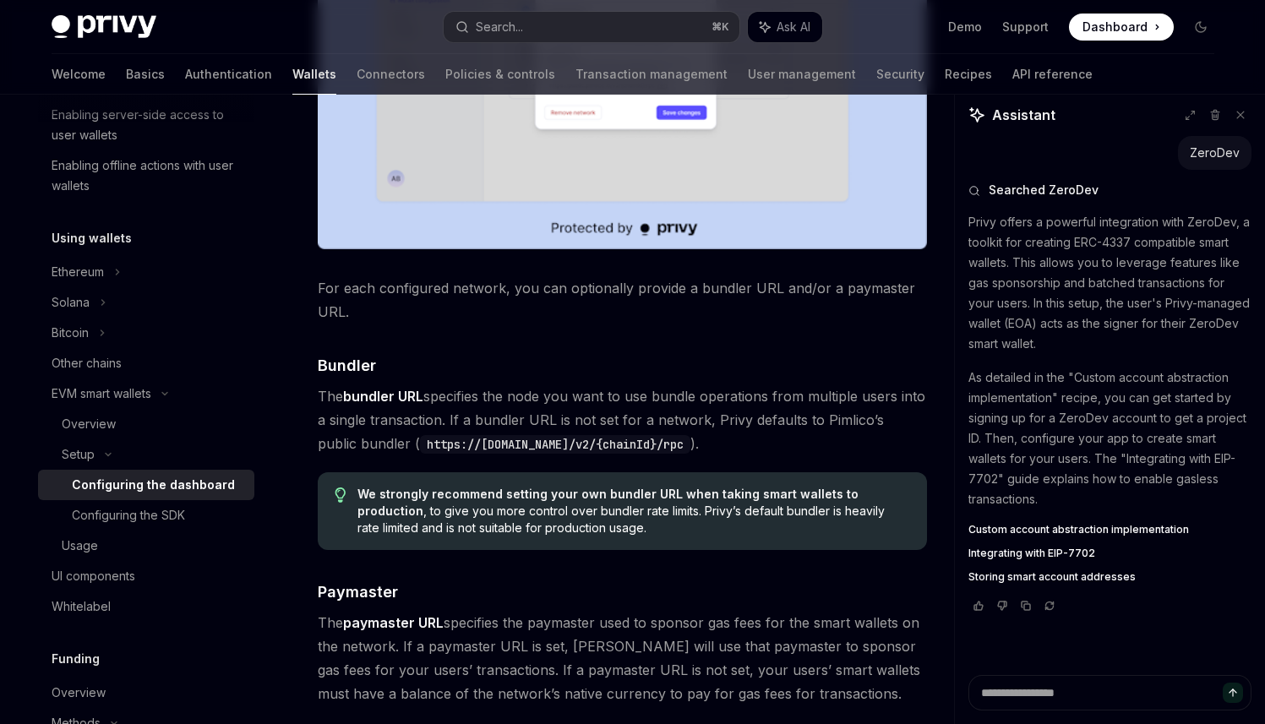
click at [477, 451] on code "https://public.pimlico.io/v2/{chainId}/rpc" at bounding box center [555, 444] width 270 height 19
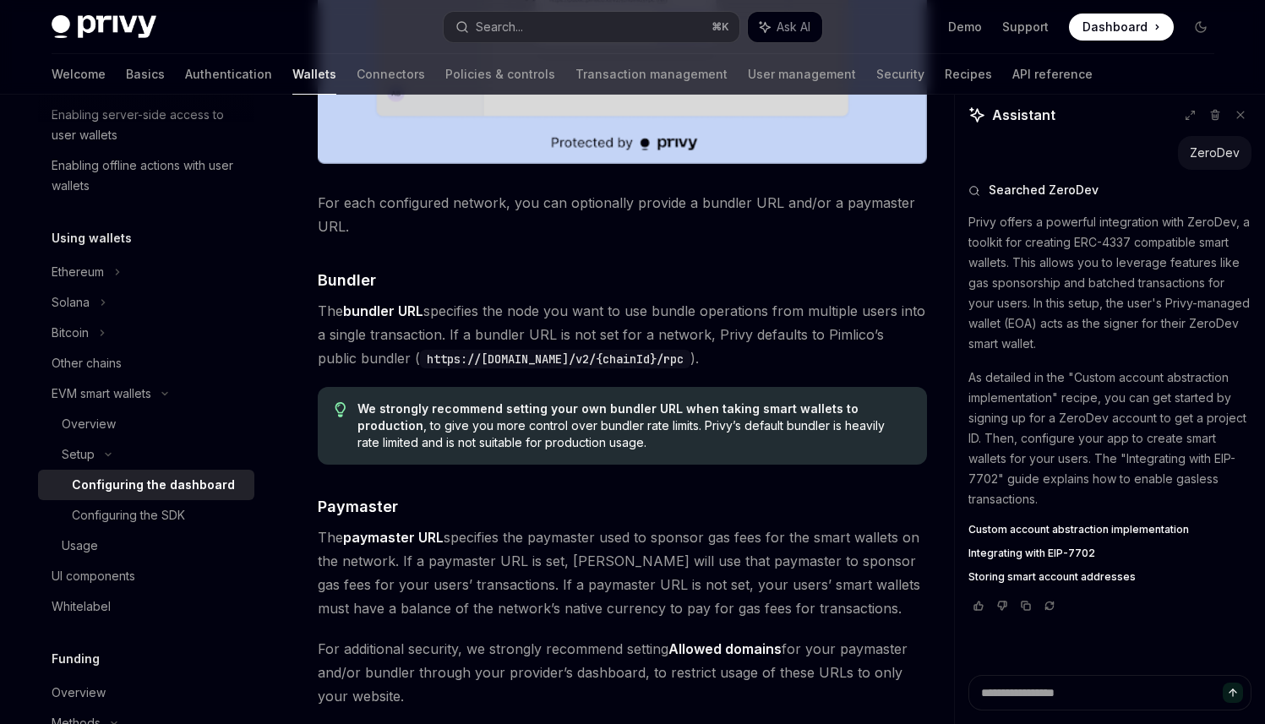
scroll to position [1369, 0]
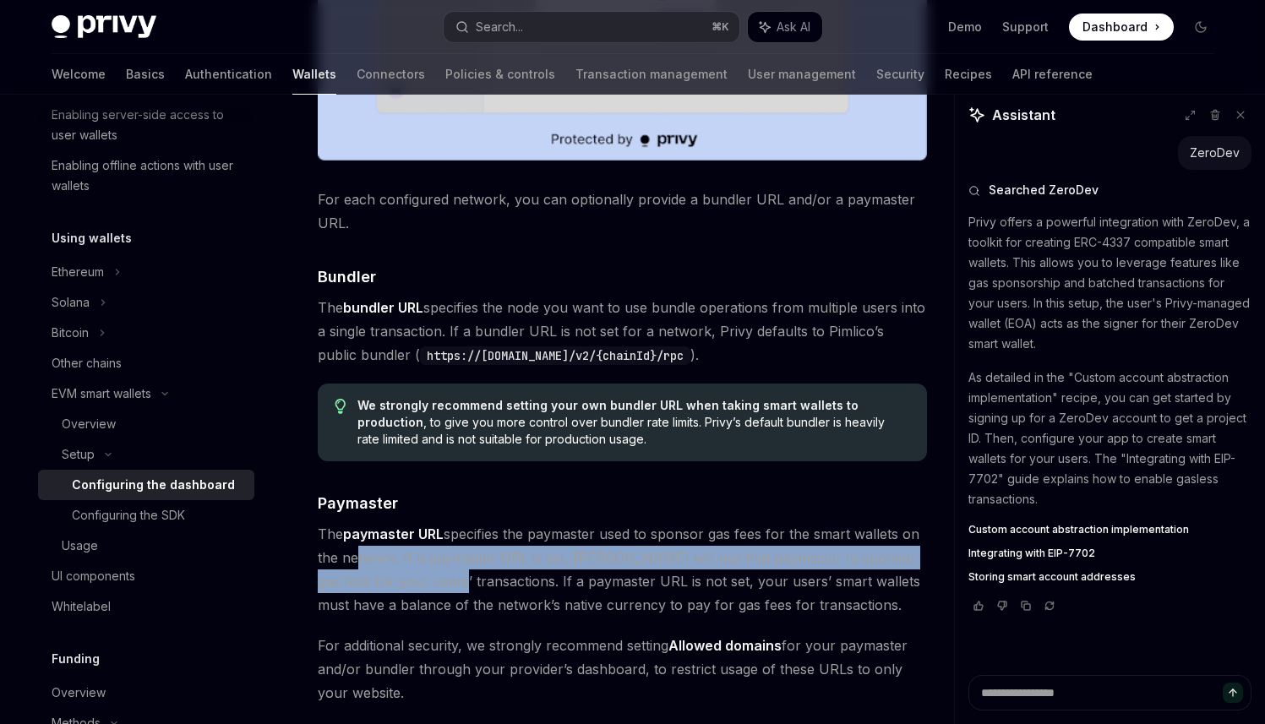
drag, startPoint x: 352, startPoint y: 550, endPoint x: 425, endPoint y: 572, distance: 75.9
click at [425, 572] on span "The paymaster URL specifies the paymaster used to sponsor gas fees for the smar…" at bounding box center [622, 569] width 609 height 95
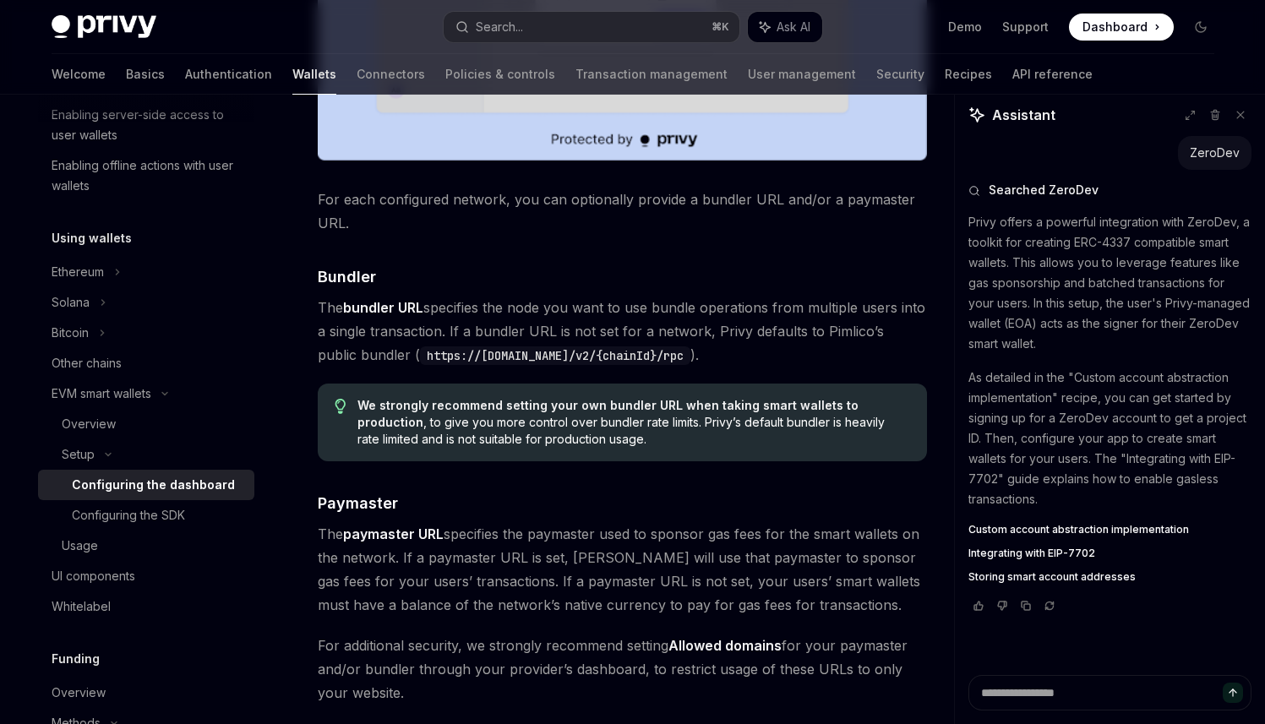
click at [438, 589] on span "The paymaster URL specifies the paymaster used to sponsor gas fees for the smar…" at bounding box center [622, 569] width 609 height 95
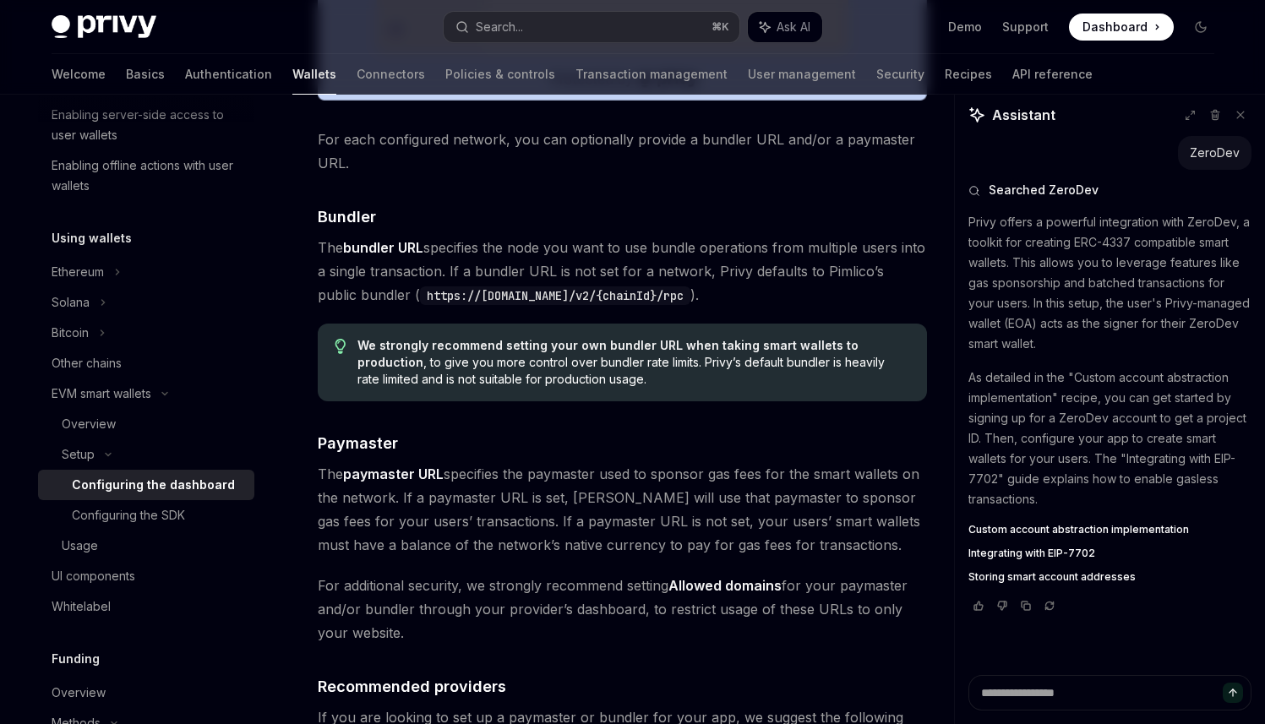
scroll to position [1494, 0]
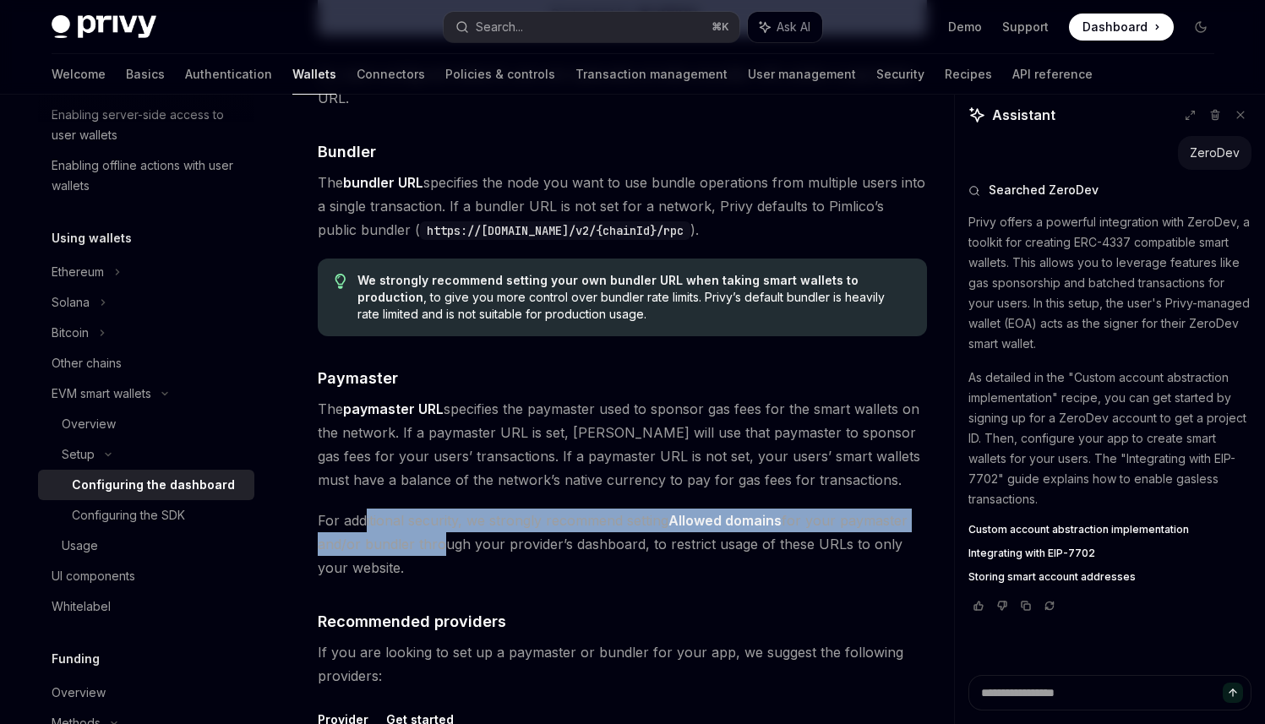
drag, startPoint x: 367, startPoint y: 515, endPoint x: 437, endPoint y: 536, distance: 73.0
click at [437, 536] on span "For additional security, we strongly recommend setting Allowed domains for your…" at bounding box center [622, 544] width 609 height 71
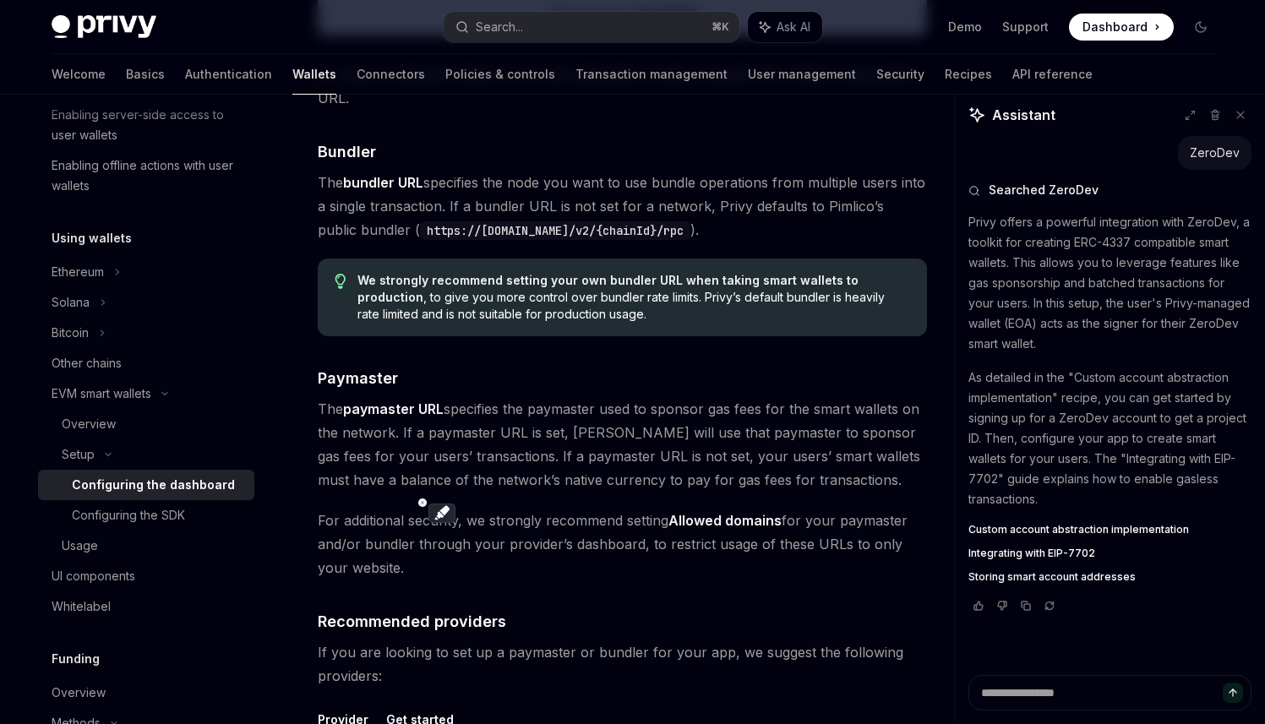
click at [465, 570] on span "For additional security, we strongly recommend setting Allowed domains for your…" at bounding box center [622, 544] width 609 height 71
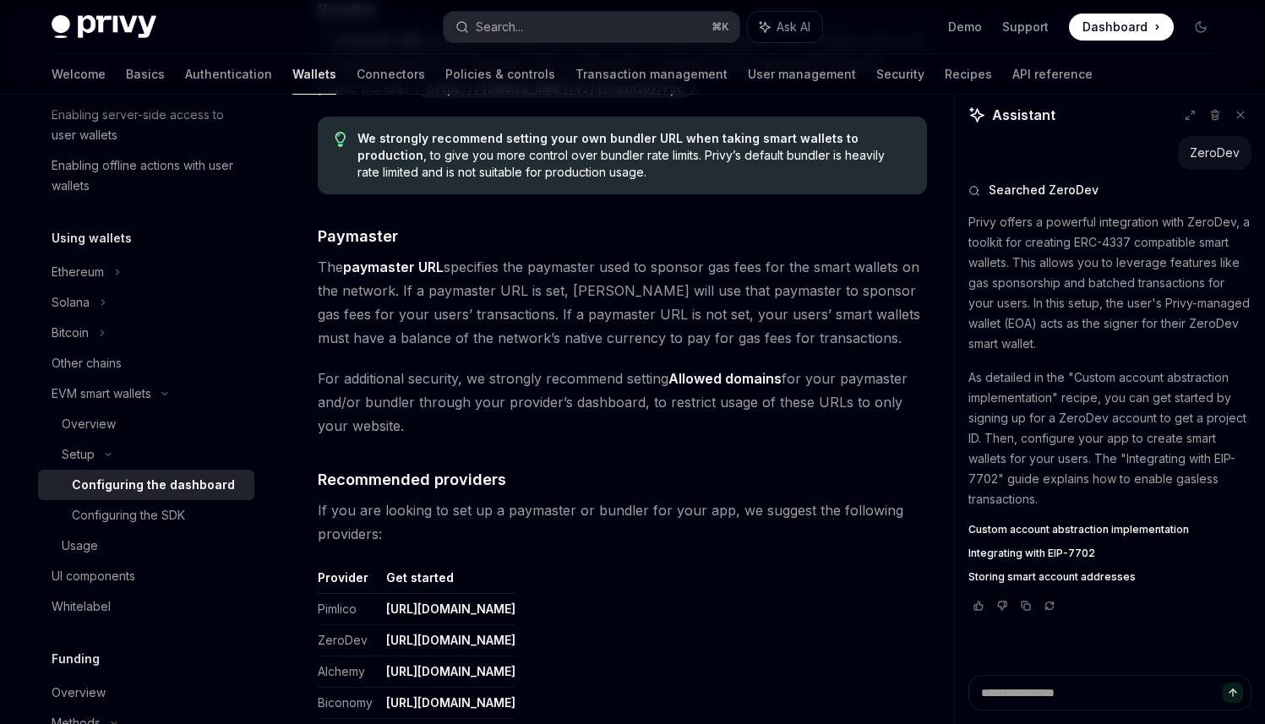
scroll to position [1801, 0]
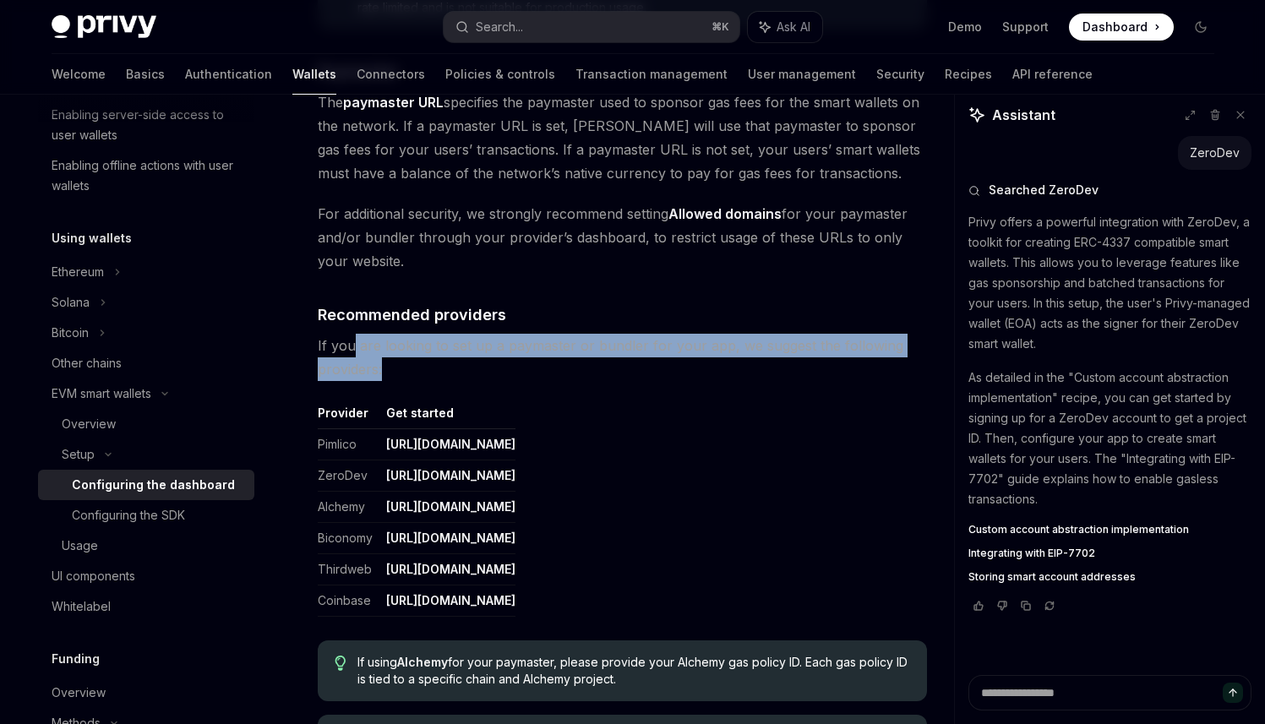
drag, startPoint x: 350, startPoint y: 351, endPoint x: 410, endPoint y: 357, distance: 60.4
click at [410, 357] on span "If you are looking to set up a paymaster or bundler for your app, we suggest th…" at bounding box center [622, 357] width 609 height 47
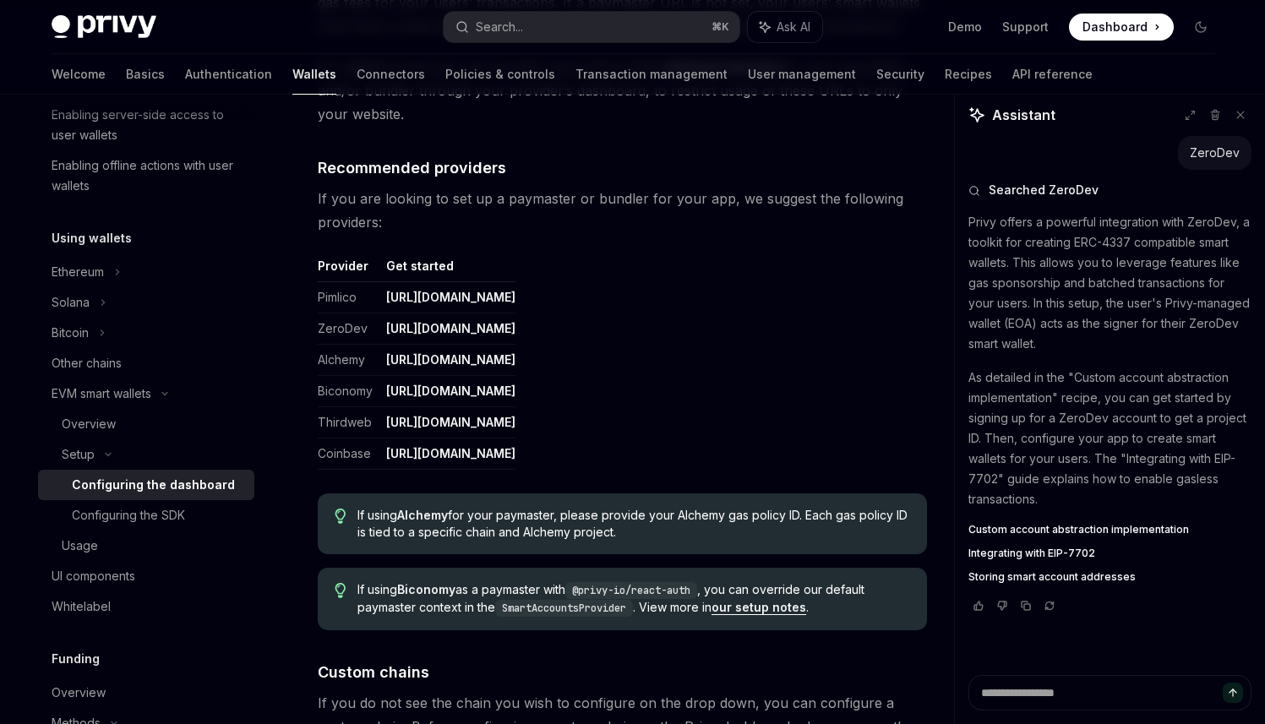
drag, startPoint x: 374, startPoint y: 510, endPoint x: 478, endPoint y: 548, distance: 110.4
click at [478, 548] on div "If using Alchemy for your paymaster, please provide your Alchemy gas policy ID.…" at bounding box center [622, 524] width 609 height 61
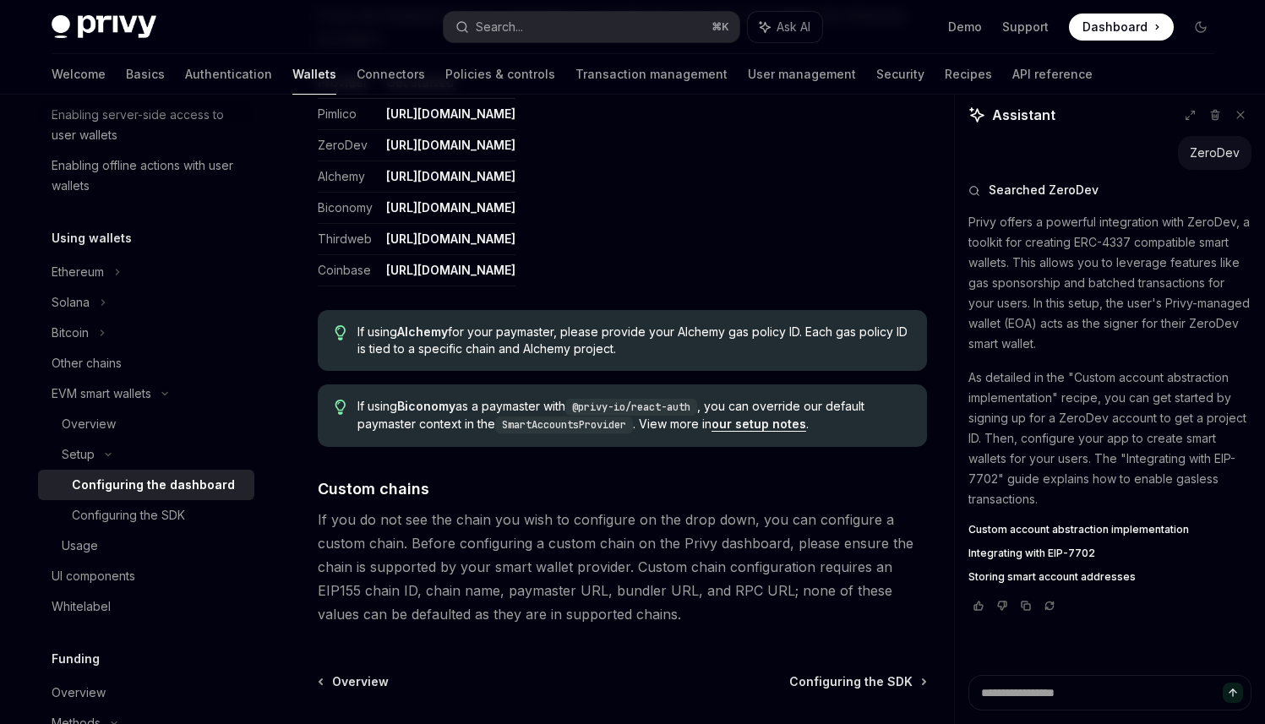
scroll to position [2283, 0]
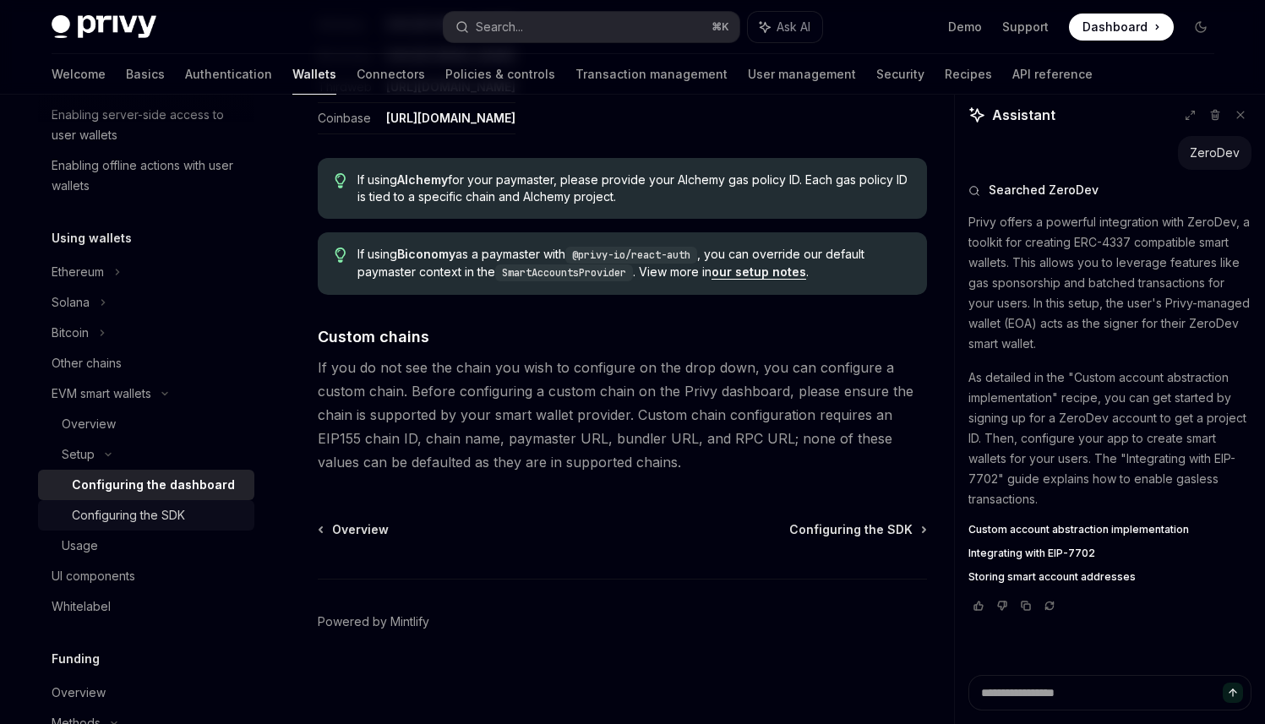
click at [197, 529] on link "Configuring the SDK" at bounding box center [146, 515] width 216 height 30
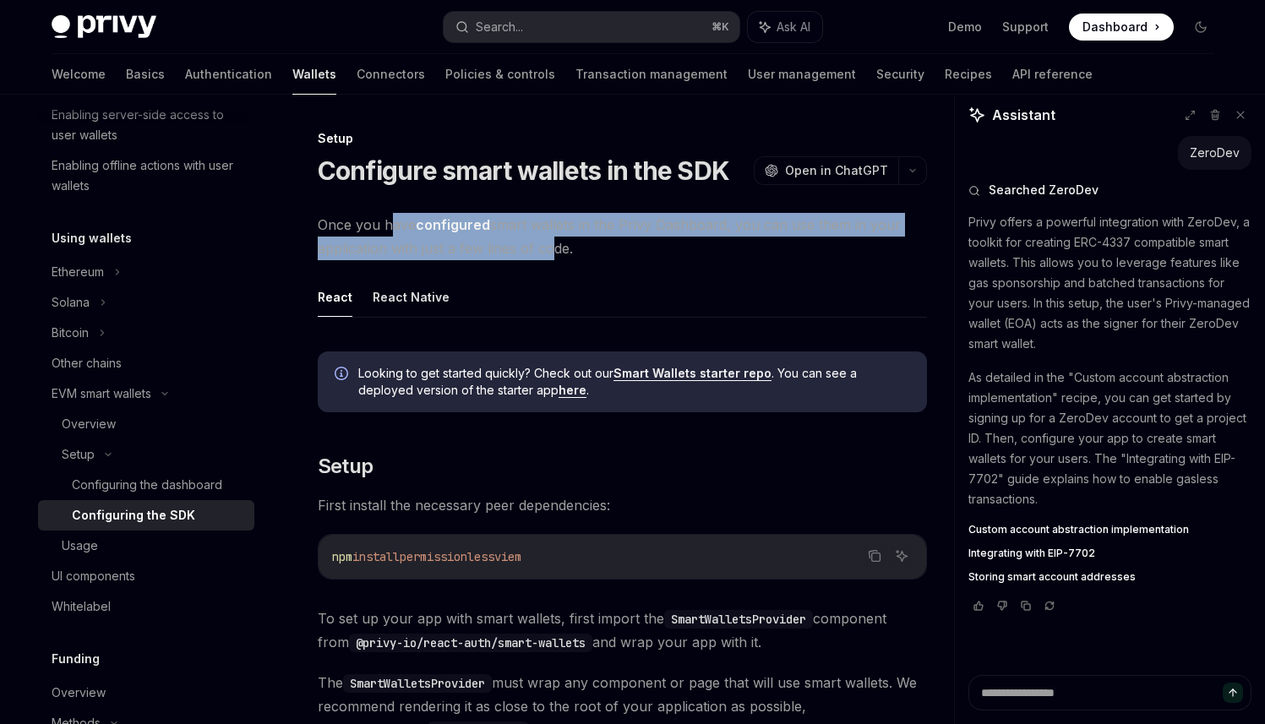
drag, startPoint x: 392, startPoint y: 231, endPoint x: 541, endPoint y: 242, distance: 149.1
click at [541, 242] on span "Once you have configured smart wallets in the Privy Dashboard, you can use them…" at bounding box center [622, 236] width 609 height 47
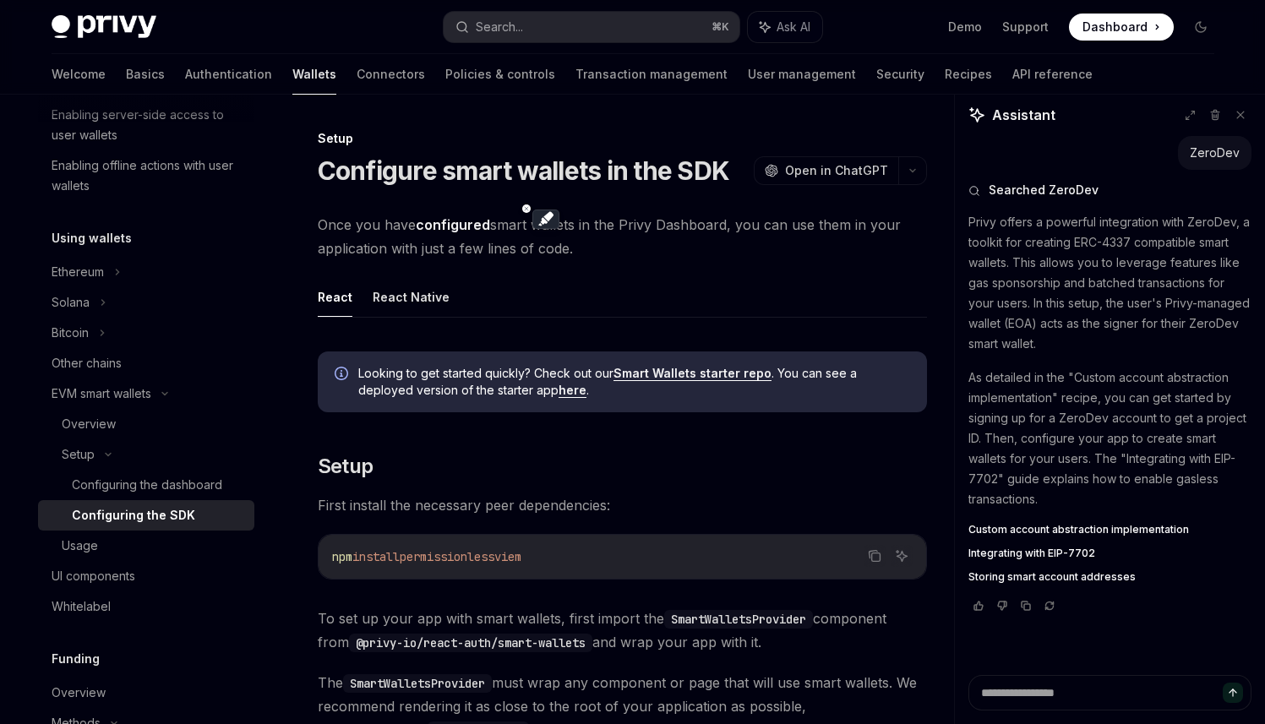
drag, startPoint x: 436, startPoint y: 254, endPoint x: 510, endPoint y: 258, distance: 74.4
click at [510, 258] on span "Once you have configured smart wallets in the Privy Dashboard, you can use them…" at bounding box center [622, 236] width 609 height 47
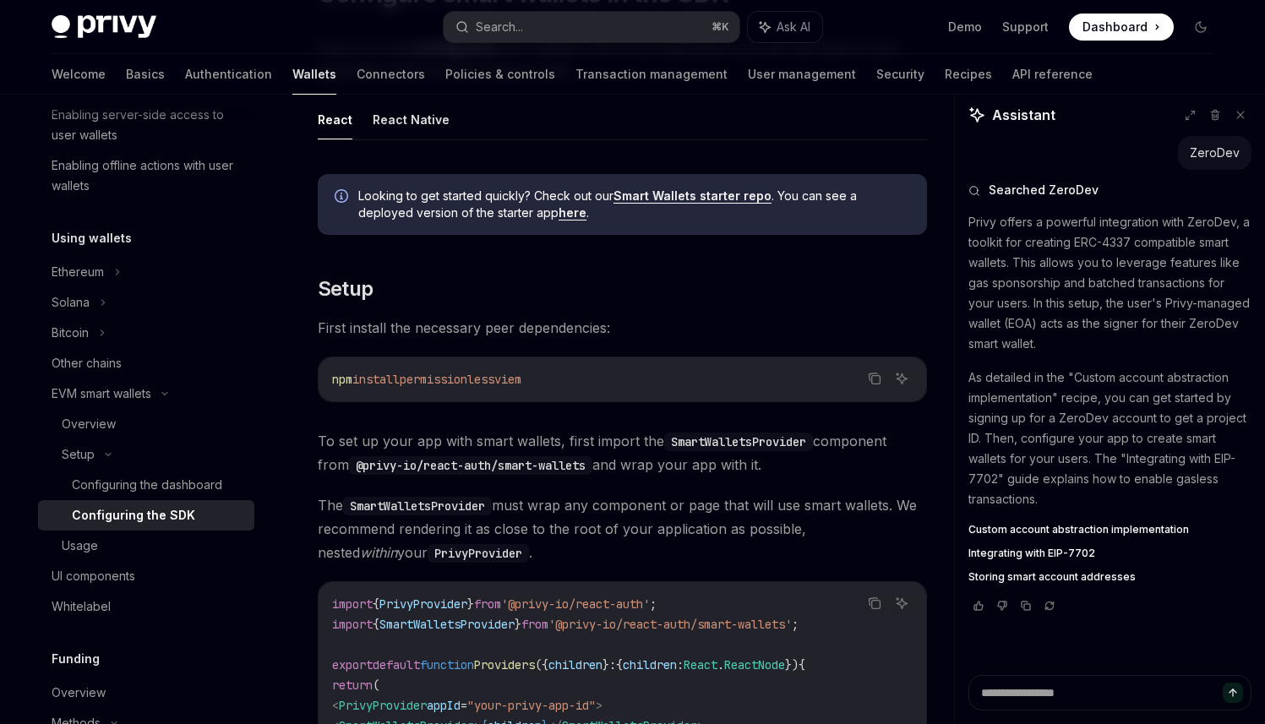
scroll to position [263, 0]
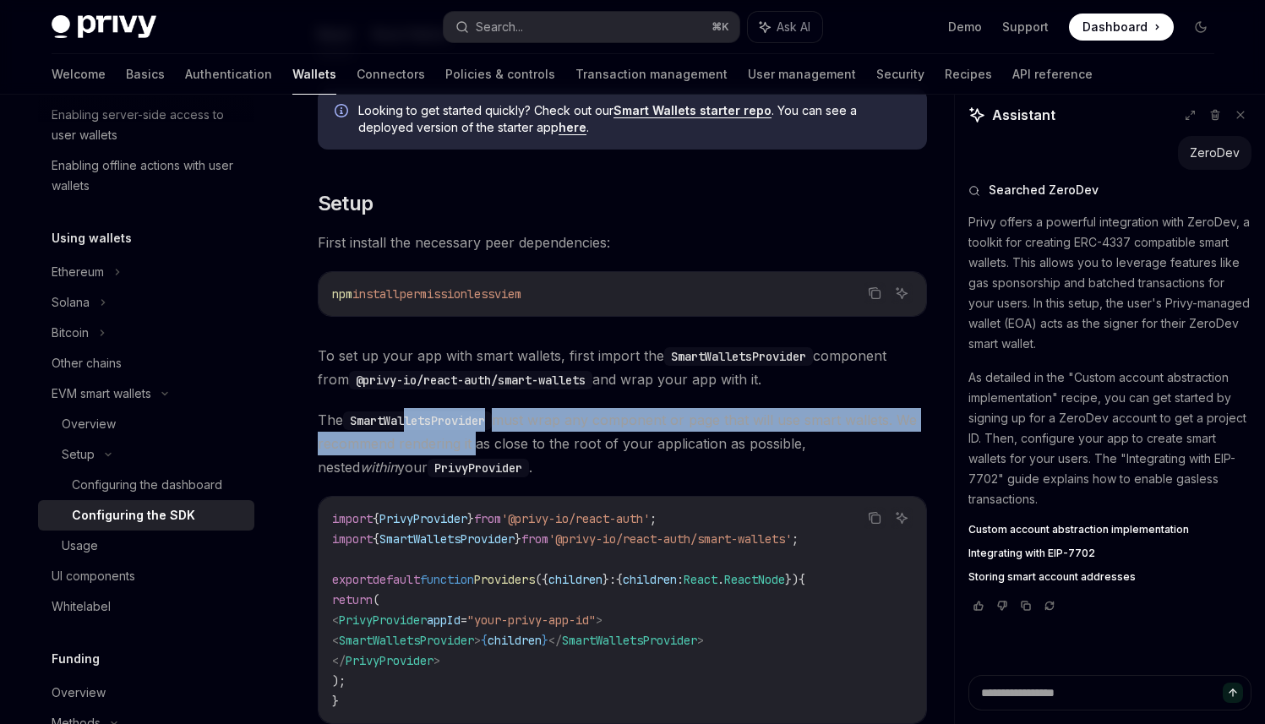
drag, startPoint x: 407, startPoint y: 422, endPoint x: 469, endPoint y: 443, distance: 65.2
click at [469, 443] on span "The SmartWalletsProvider must wrap any component or page that will use smart wa…" at bounding box center [622, 443] width 609 height 71
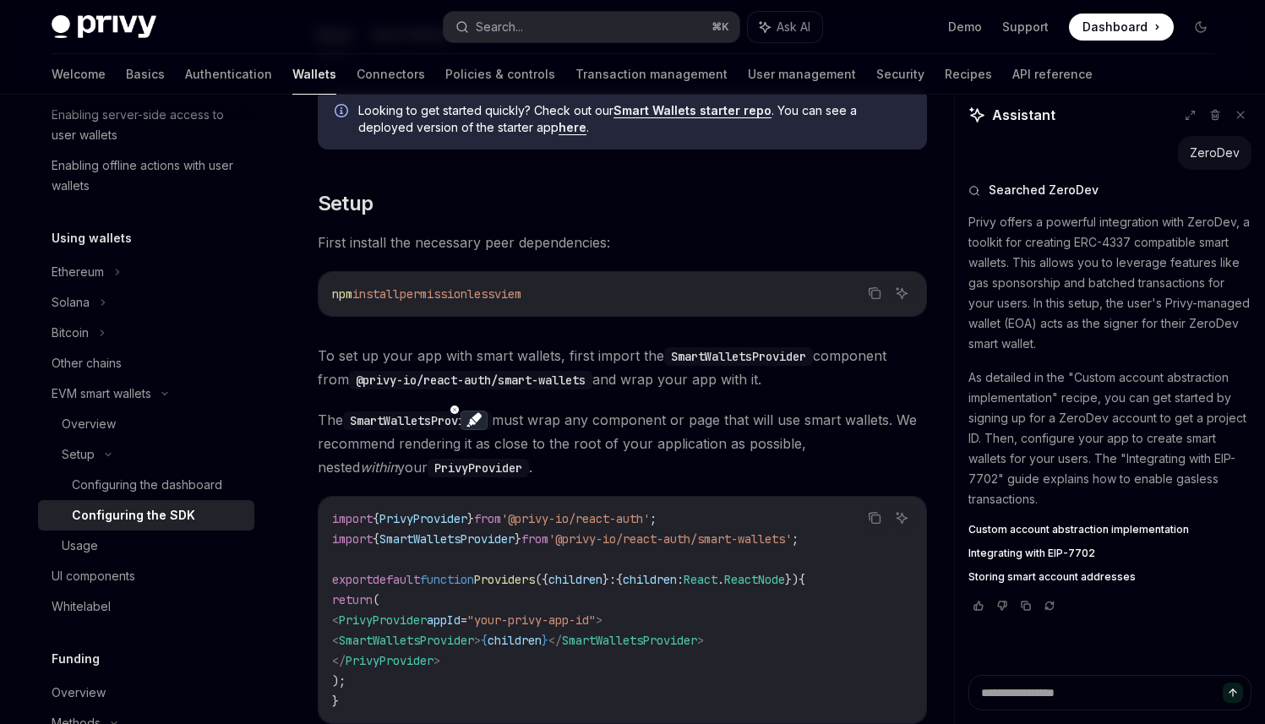
click at [499, 477] on span "The SmartWalletsProvider must wrap any component or page that will use smart wa…" at bounding box center [622, 443] width 609 height 71
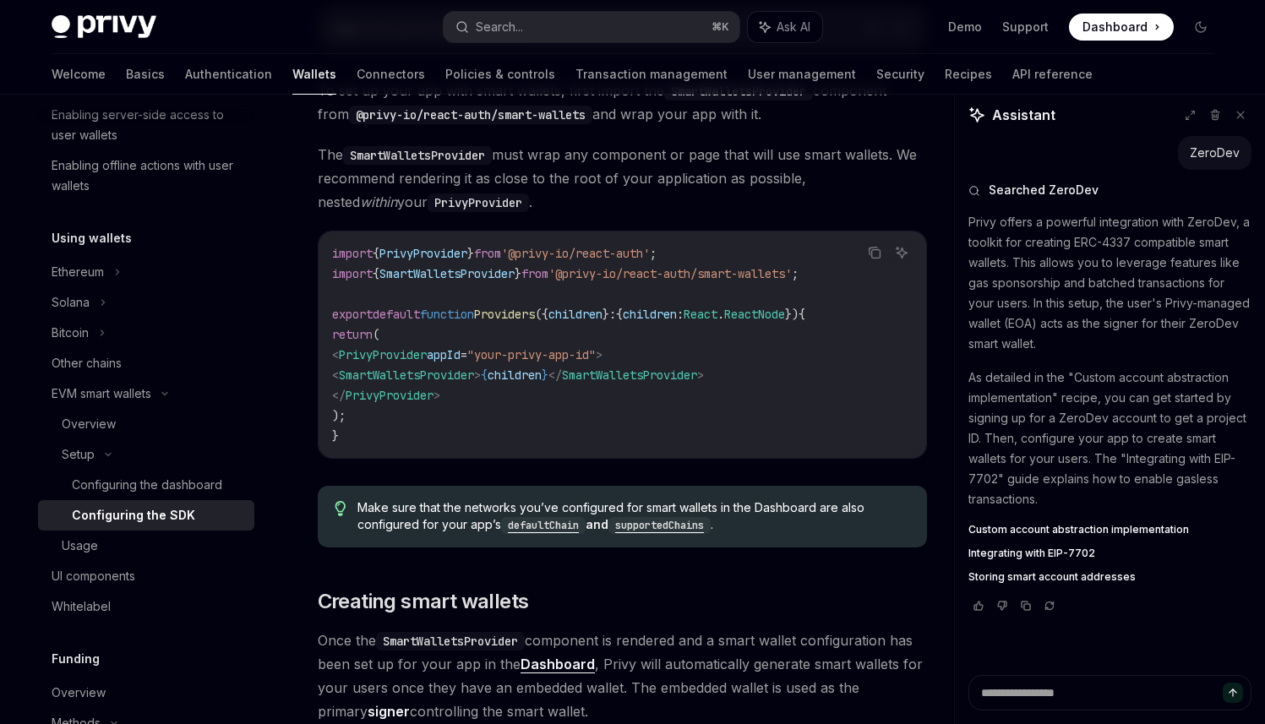
scroll to position [654, 0]
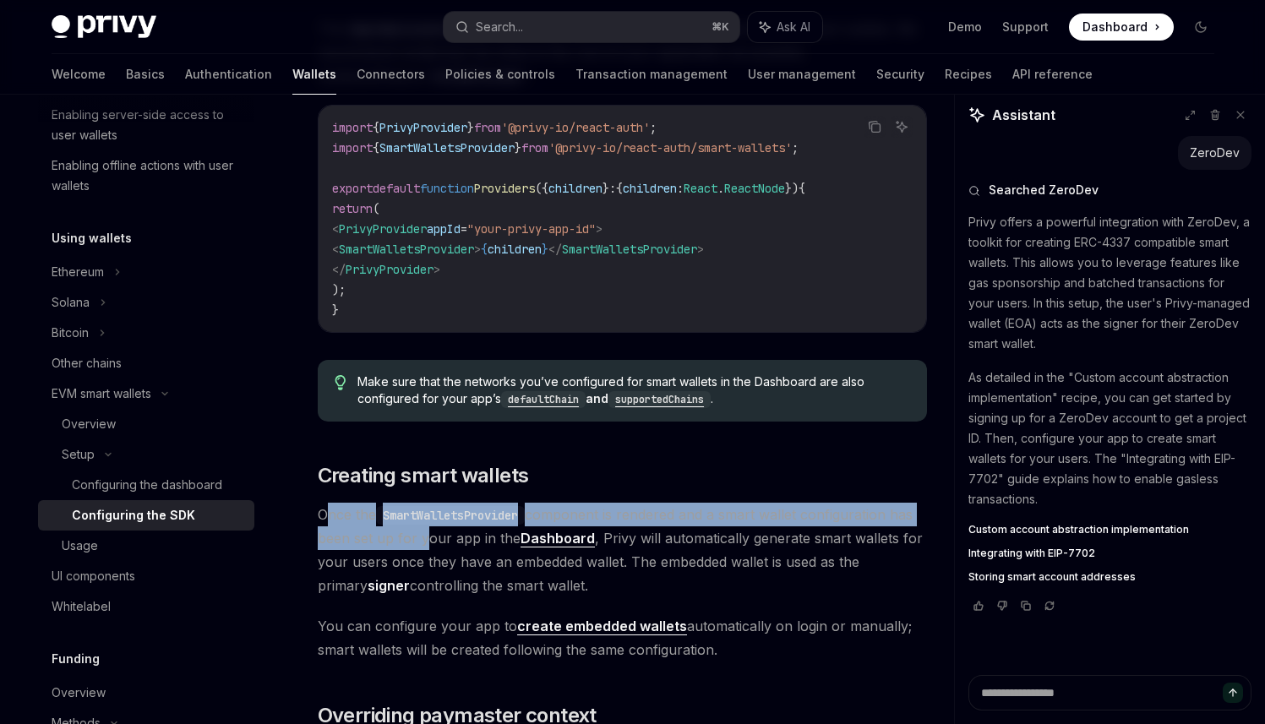
drag, startPoint x: 329, startPoint y: 510, endPoint x: 420, endPoint y: 538, distance: 95.7
click at [420, 538] on span "Once the SmartWalletsProvider component is rendered and a smart wallet configur…" at bounding box center [622, 550] width 609 height 95
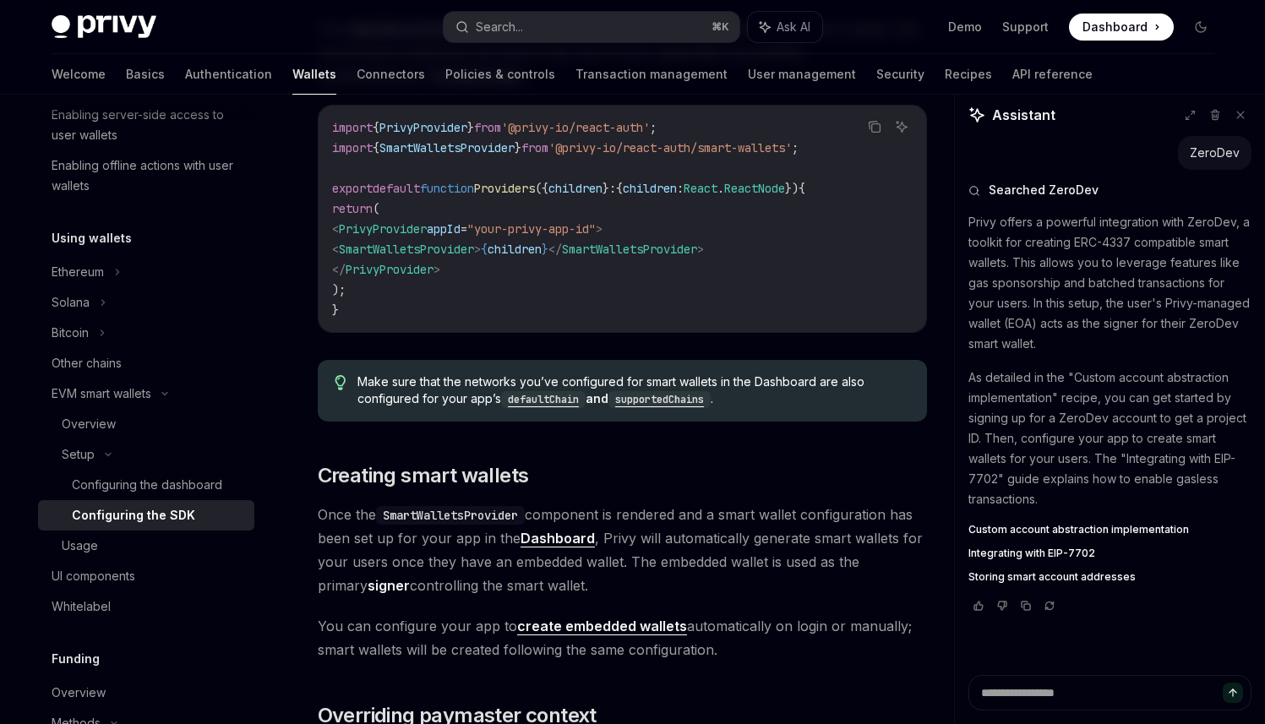
click at [428, 548] on span "Once the SmartWalletsProvider component is rendered and a smart wallet configur…" at bounding box center [622, 550] width 609 height 95
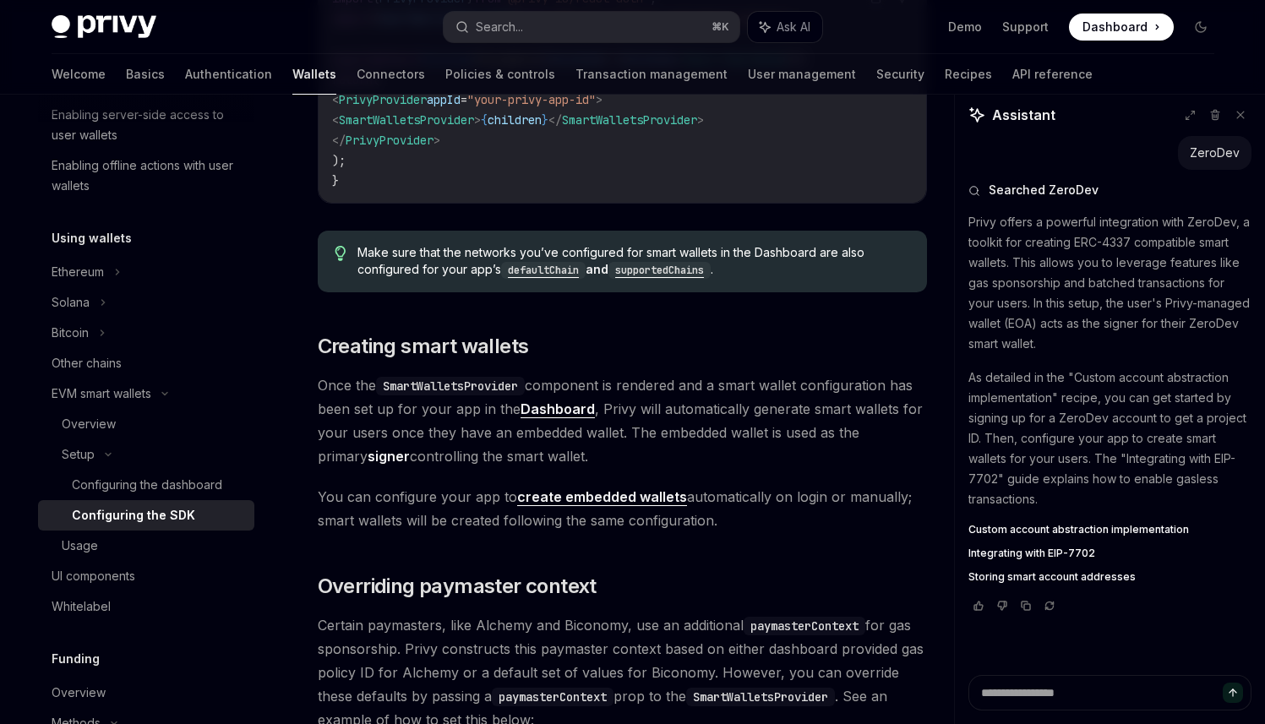
scroll to position [810, 0]
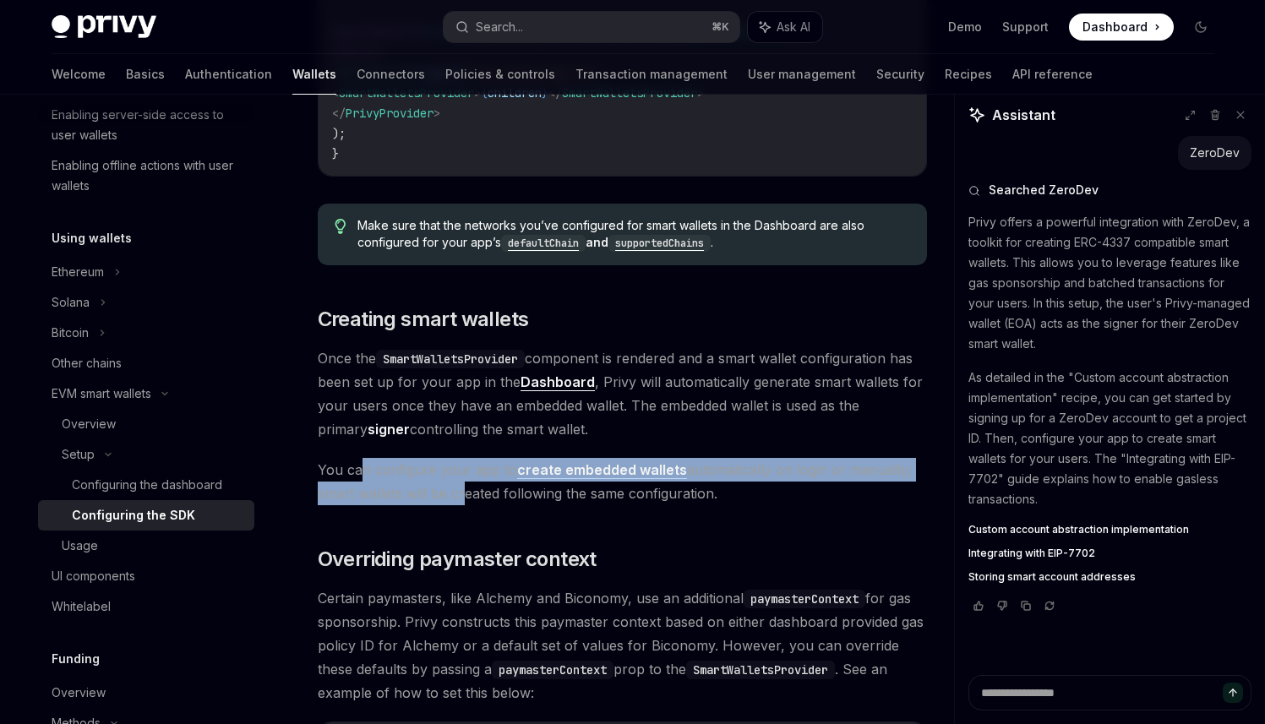
drag, startPoint x: 364, startPoint y: 475, endPoint x: 460, endPoint y: 489, distance: 96.6
click at [460, 489] on span "You can configure your app to create embedded wallets automatically on login or…" at bounding box center [622, 481] width 609 height 47
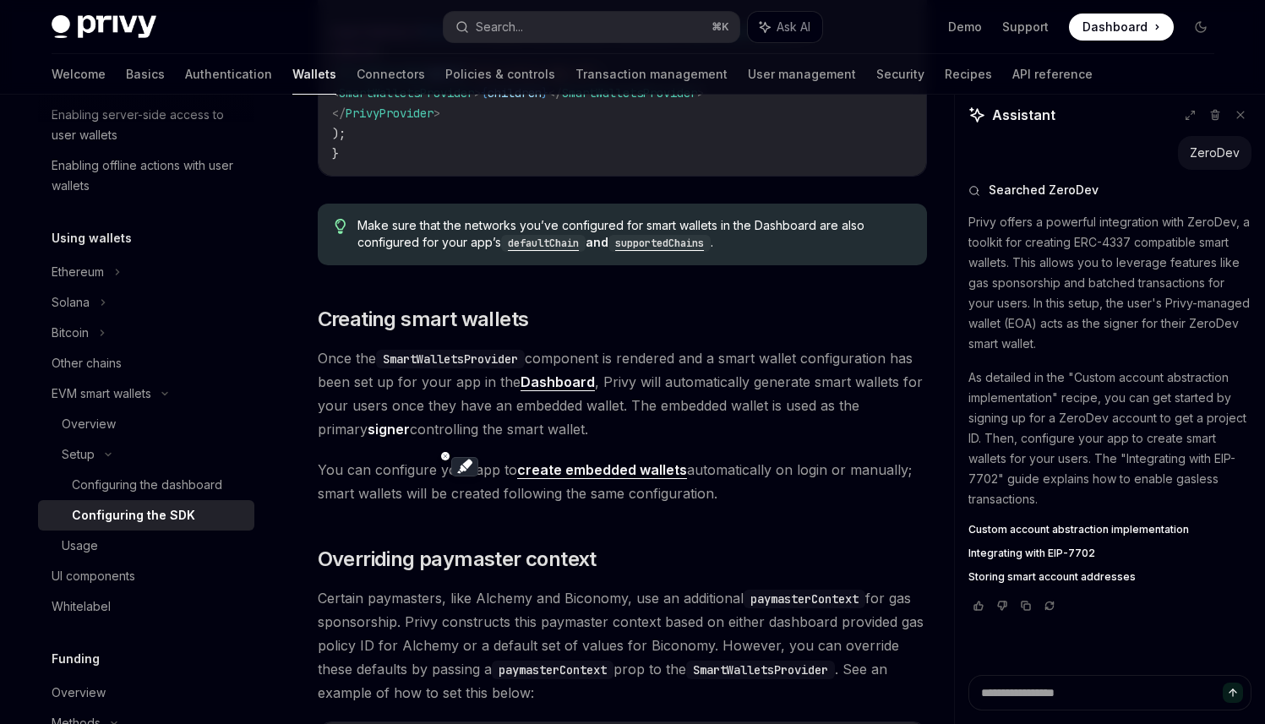
click at [467, 498] on span "You can configure your app to create embedded wallets automatically on login or…" at bounding box center [622, 481] width 609 height 47
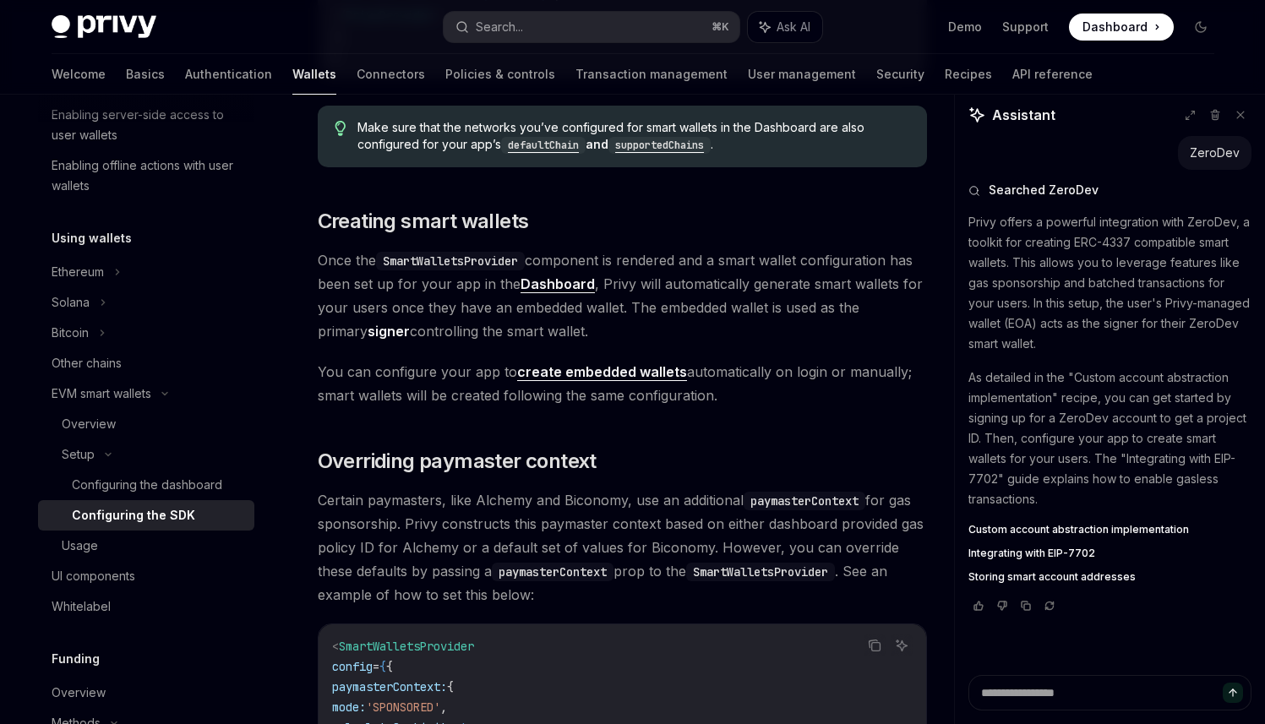
scroll to position [985, 0]
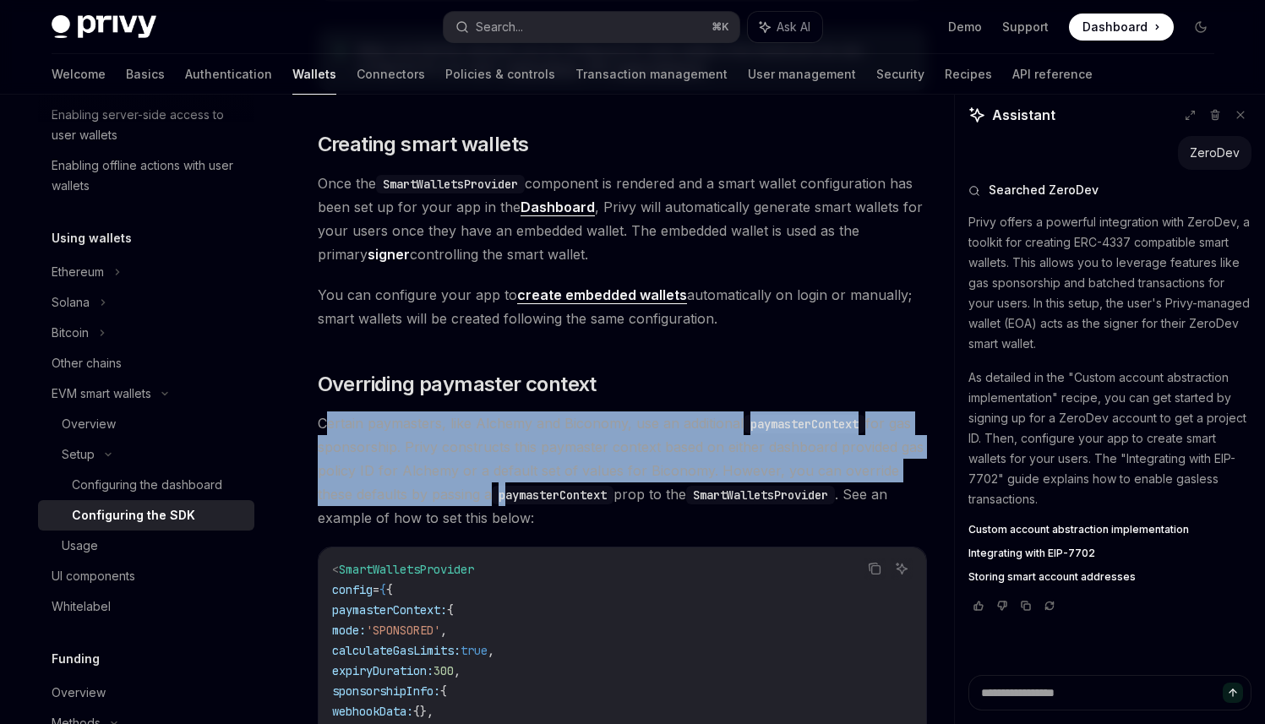
drag, startPoint x: 323, startPoint y: 417, endPoint x: 474, endPoint y: 488, distance: 167.1
click at [474, 488] on span "Certain paymasters, like Alchemy and Biconomy, use an additional paymasterConte…" at bounding box center [622, 471] width 609 height 118
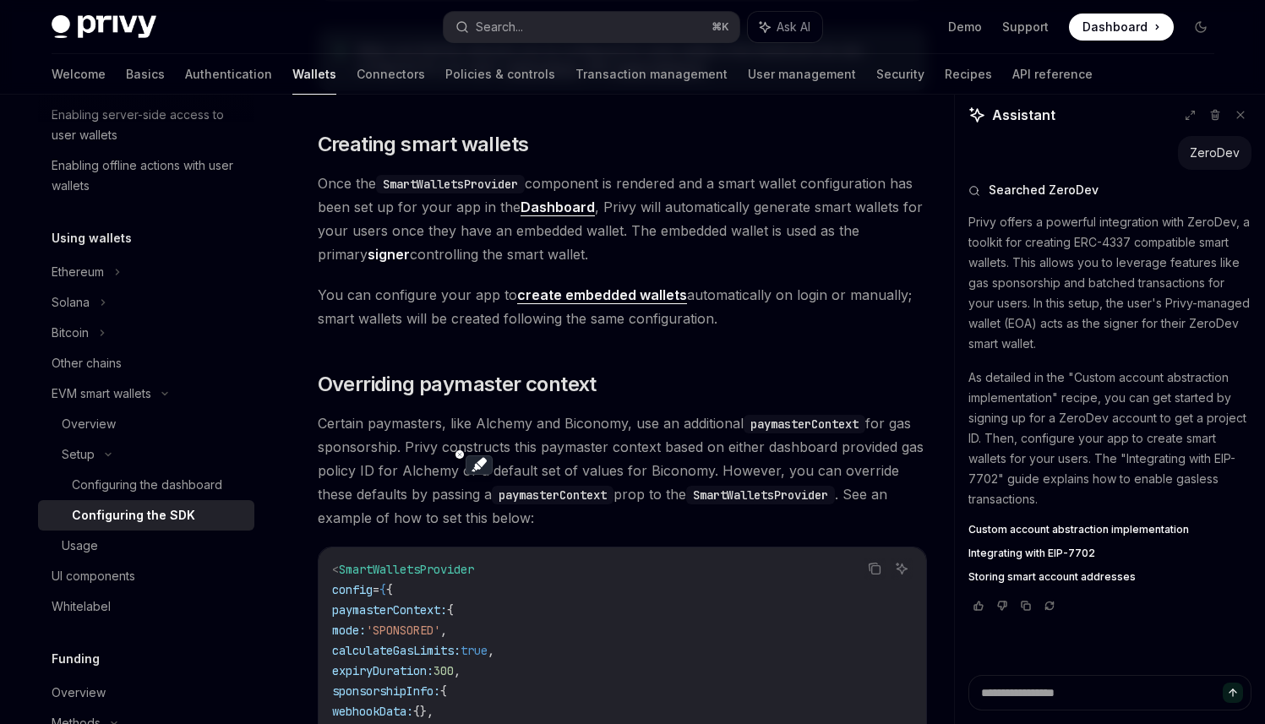
click at [492, 494] on code "paymasterContext" at bounding box center [553, 495] width 122 height 19
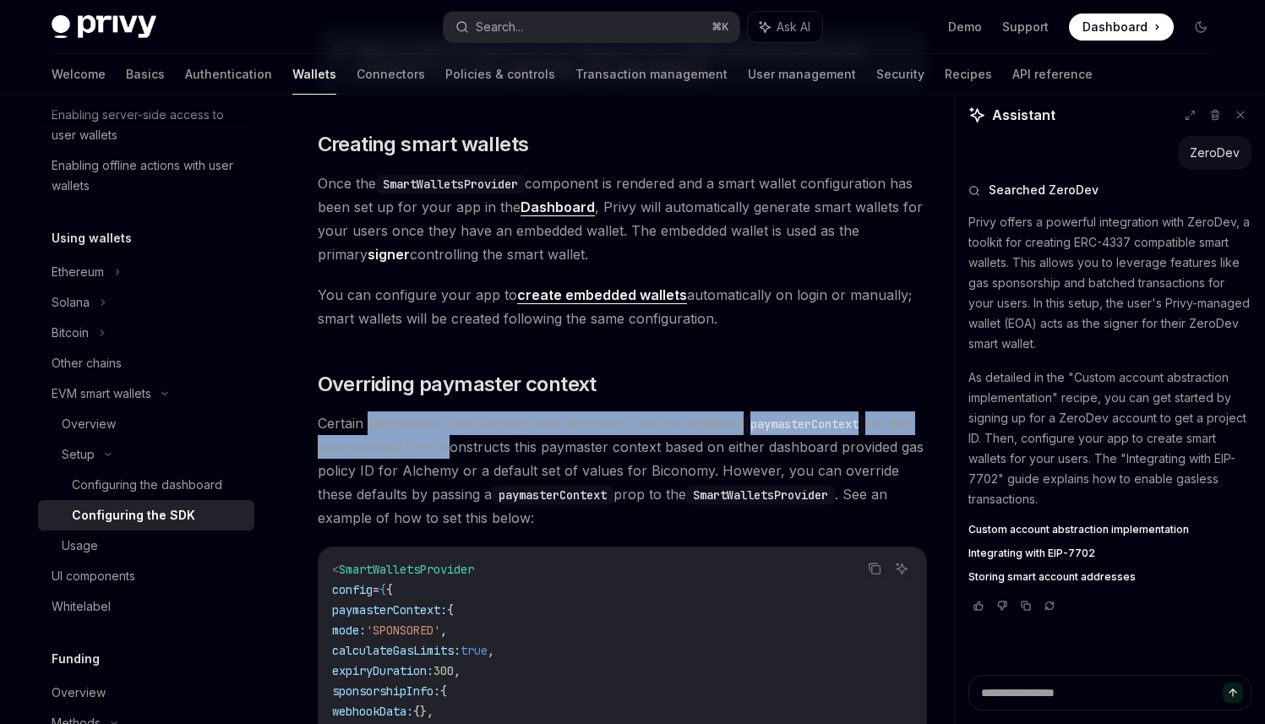
drag, startPoint x: 371, startPoint y: 421, endPoint x: 439, endPoint y: 447, distance: 72.5
click at [439, 447] on span "Certain paymasters, like Alchemy and Biconomy, use an additional paymasterConte…" at bounding box center [622, 471] width 609 height 118
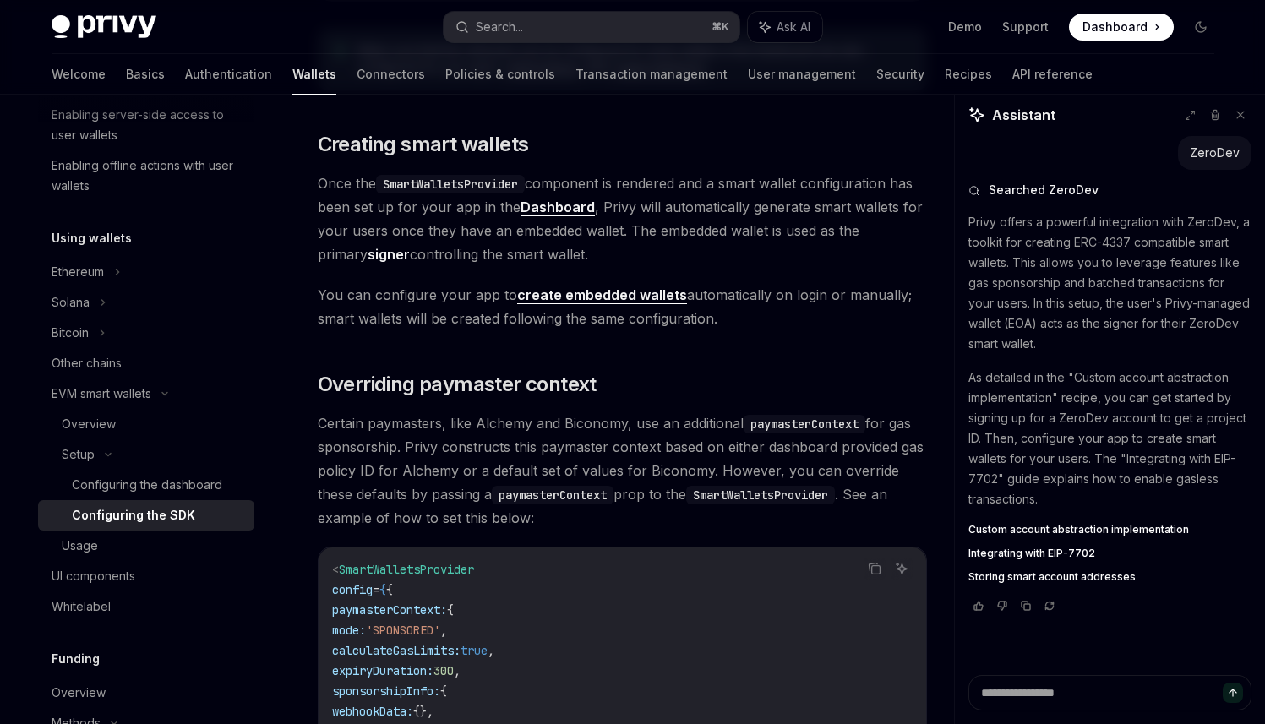
click at [450, 453] on span "Certain paymasters, like Alchemy and Biconomy, use an additional paymasterConte…" at bounding box center [622, 471] width 609 height 118
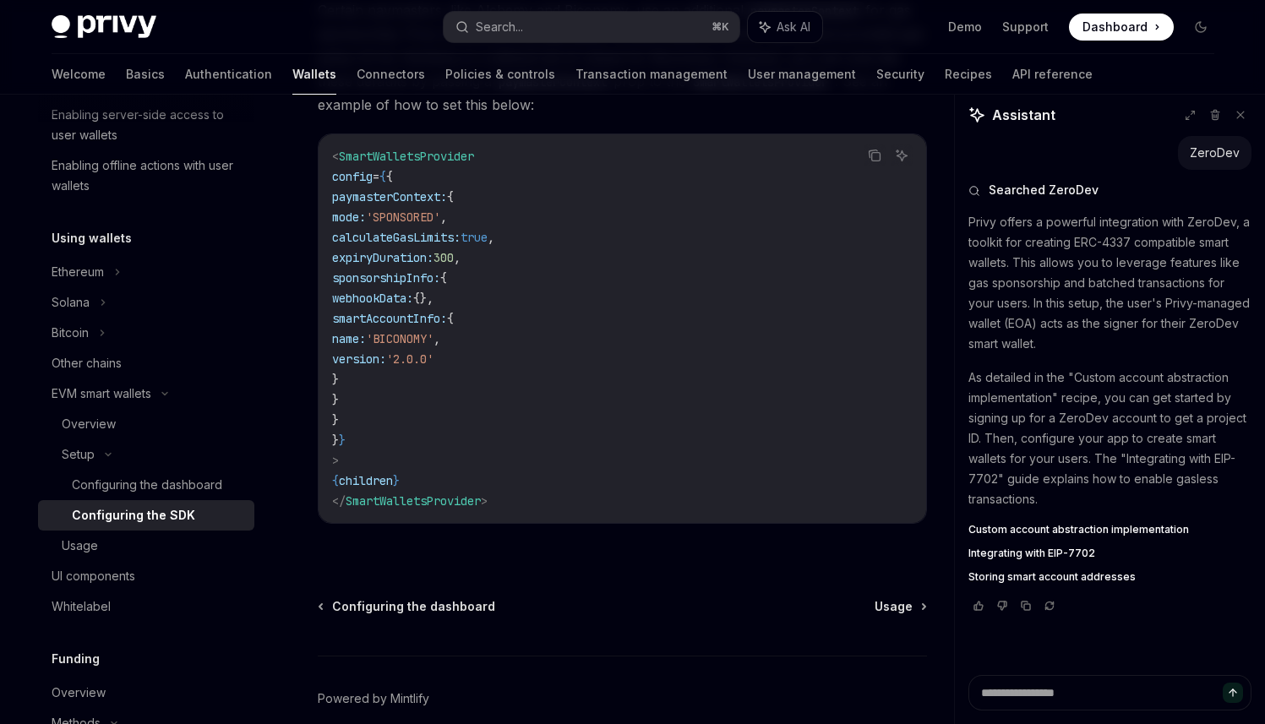
scroll to position [1475, 0]
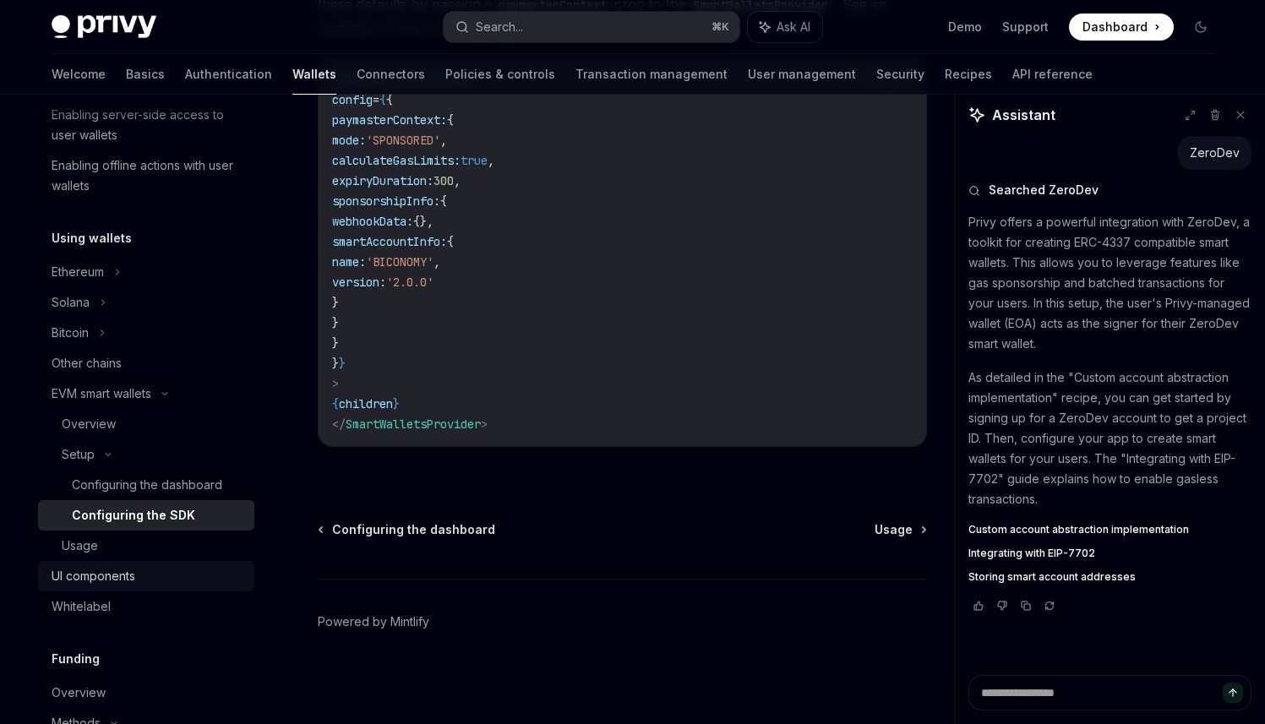
click at [124, 562] on link "UI components" at bounding box center [146, 576] width 216 height 30
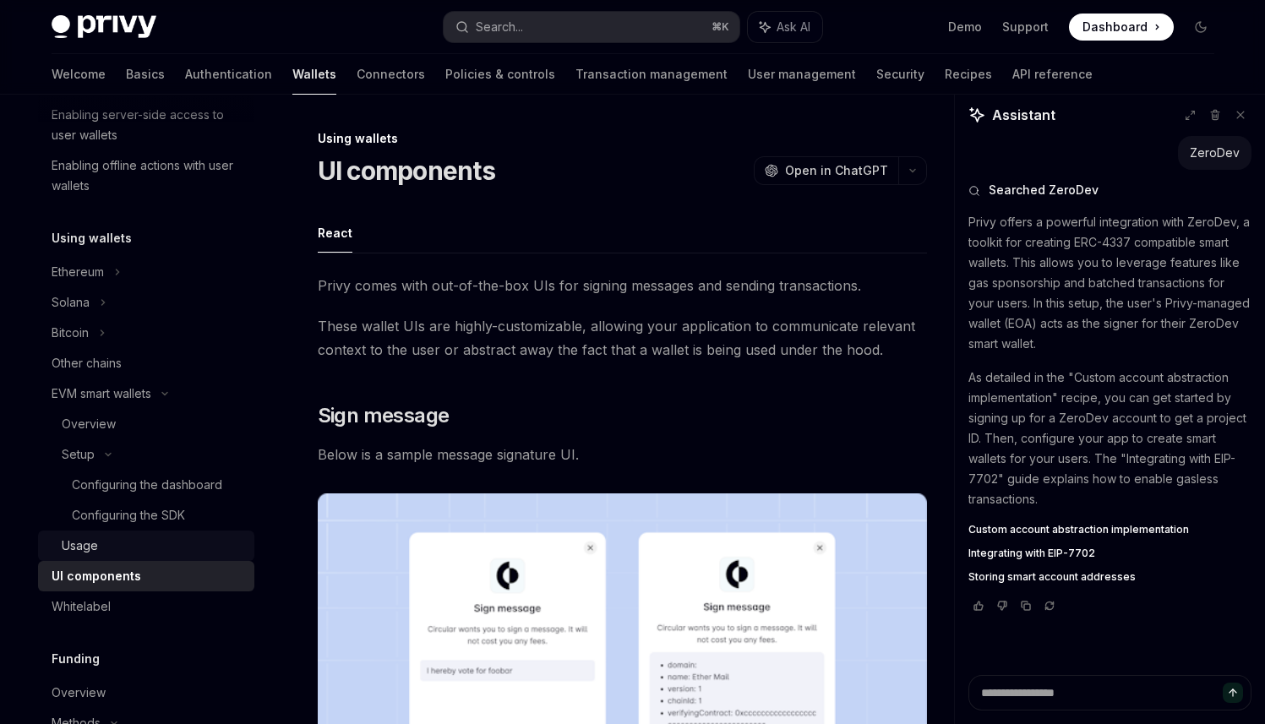
click at [123, 552] on div "Usage" at bounding box center [153, 546] width 183 height 20
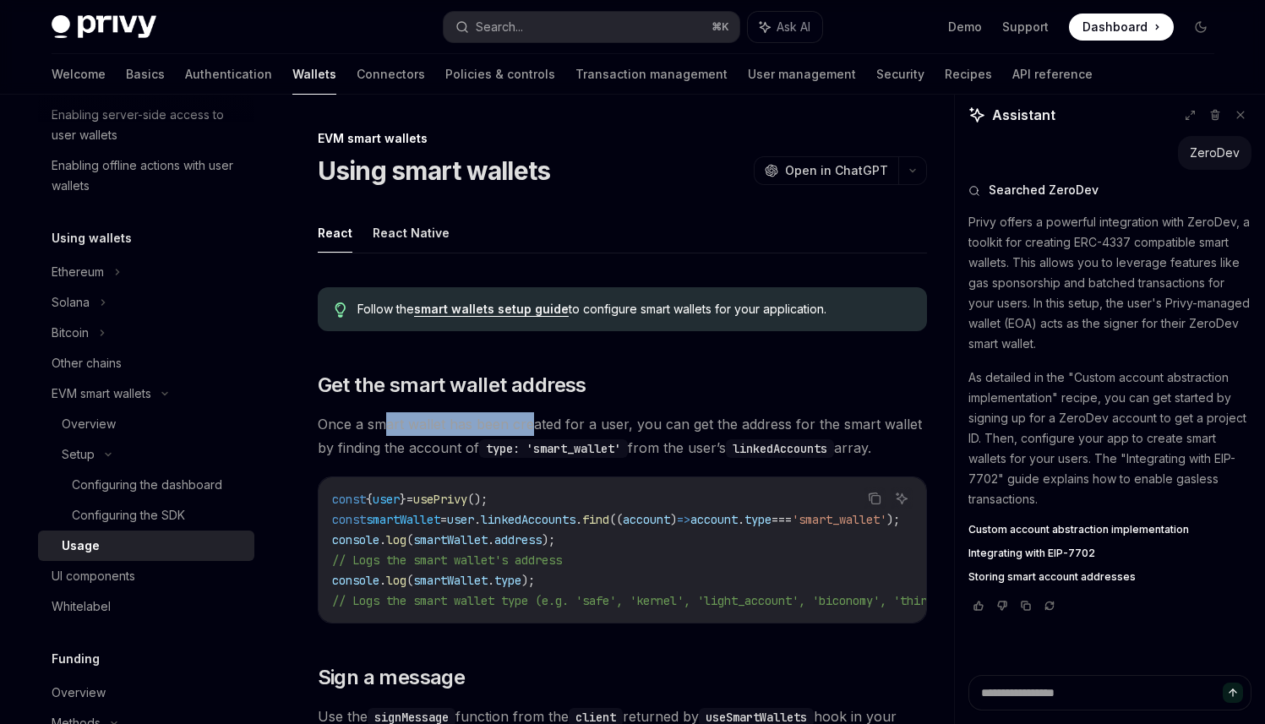
drag, startPoint x: 388, startPoint y: 428, endPoint x: 530, endPoint y: 435, distance: 142.2
click at [530, 435] on span "Once a smart wallet has been created for a user, you can get the address for th…" at bounding box center [622, 435] width 609 height 47
click at [547, 450] on code "type: 'smart_wallet'" at bounding box center [553, 448] width 149 height 19
drag, startPoint x: 406, startPoint y: 409, endPoint x: 480, endPoint y: 432, distance: 77.0
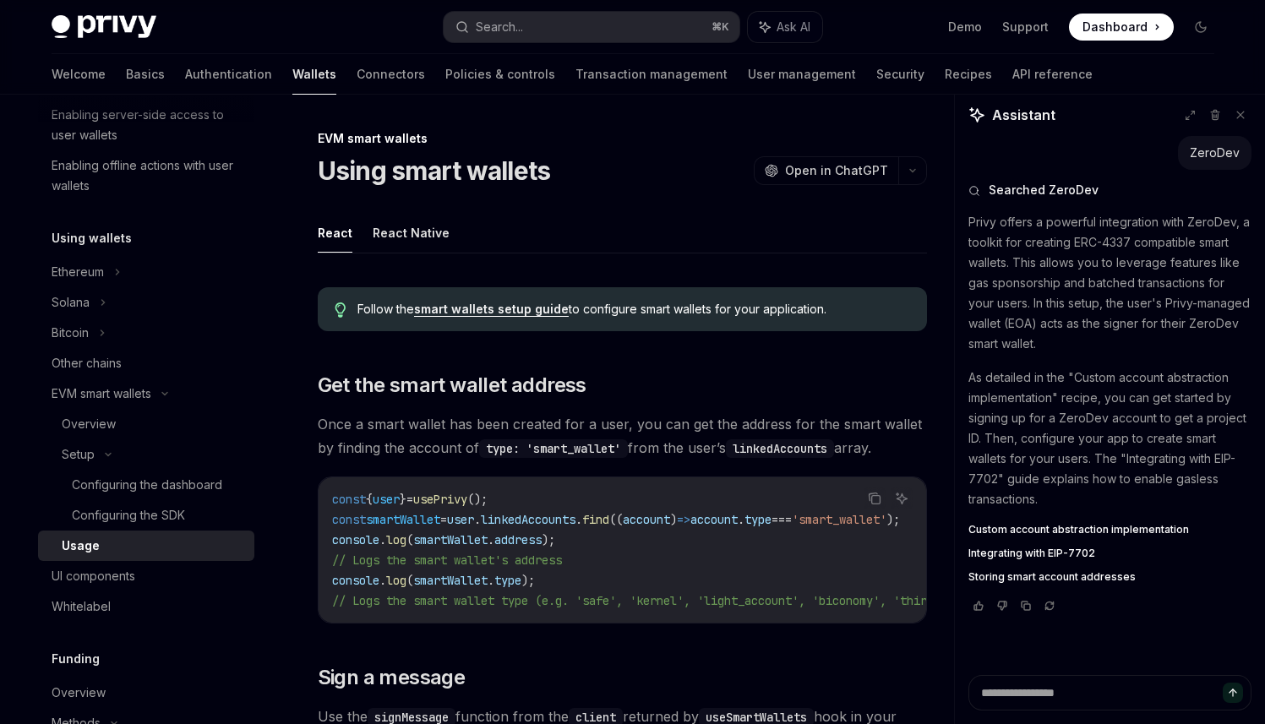
click at [496, 435] on span "Once a smart wallet has been created for a user, you can get the address for th…" at bounding box center [622, 435] width 609 height 47
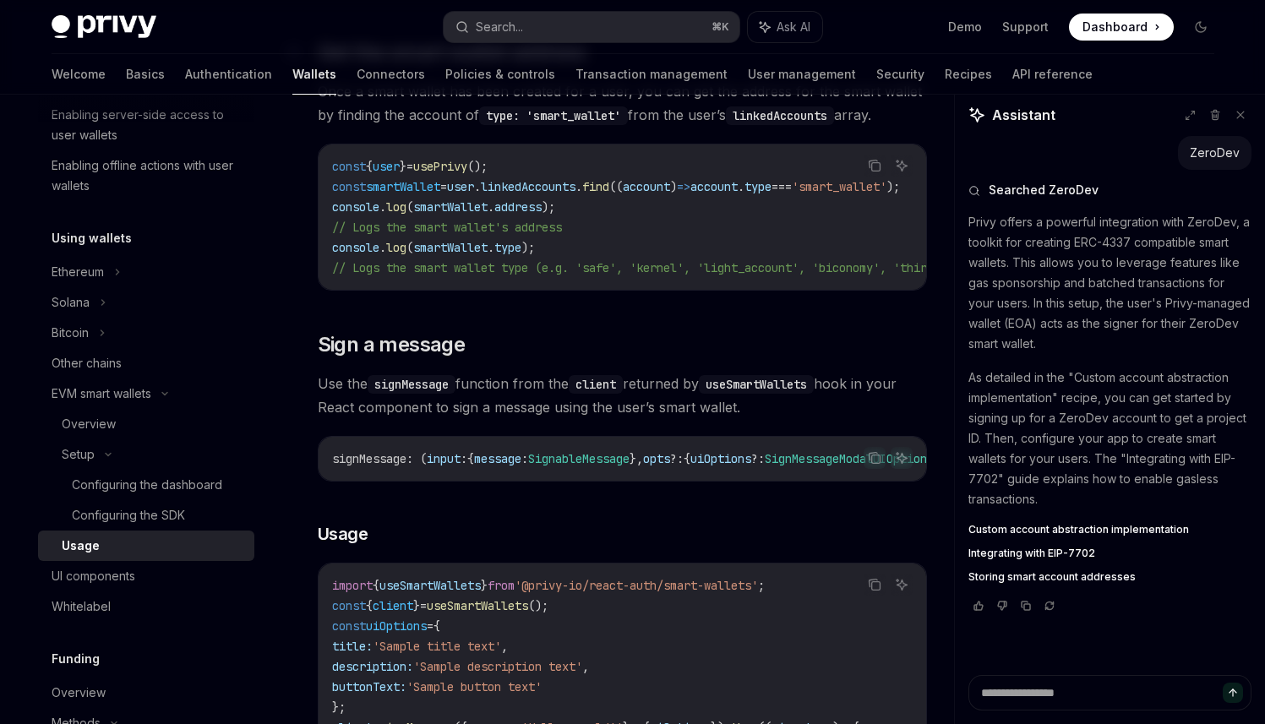
scroll to position [387, 0]
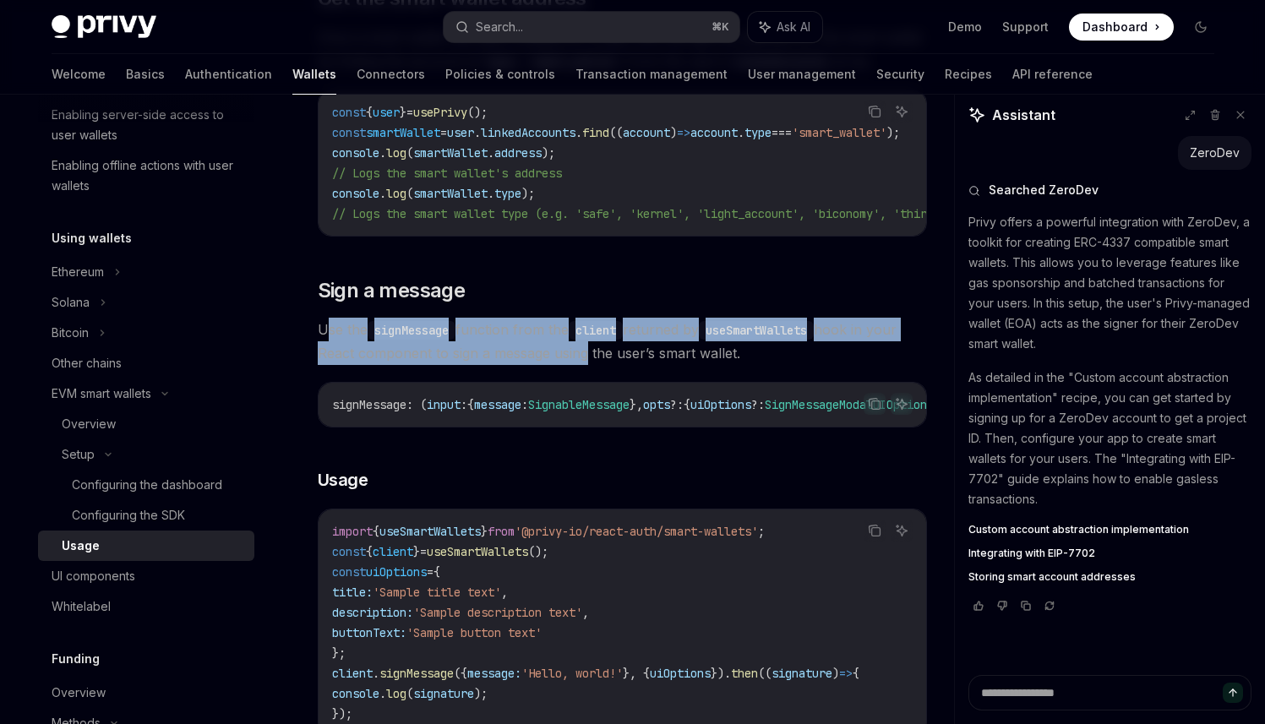
drag, startPoint x: 328, startPoint y: 329, endPoint x: 577, endPoint y: 353, distance: 250.5
click at [577, 353] on span "Use the signMessage function from the client returned by useSmartWallets hook i…" at bounding box center [622, 341] width 609 height 47
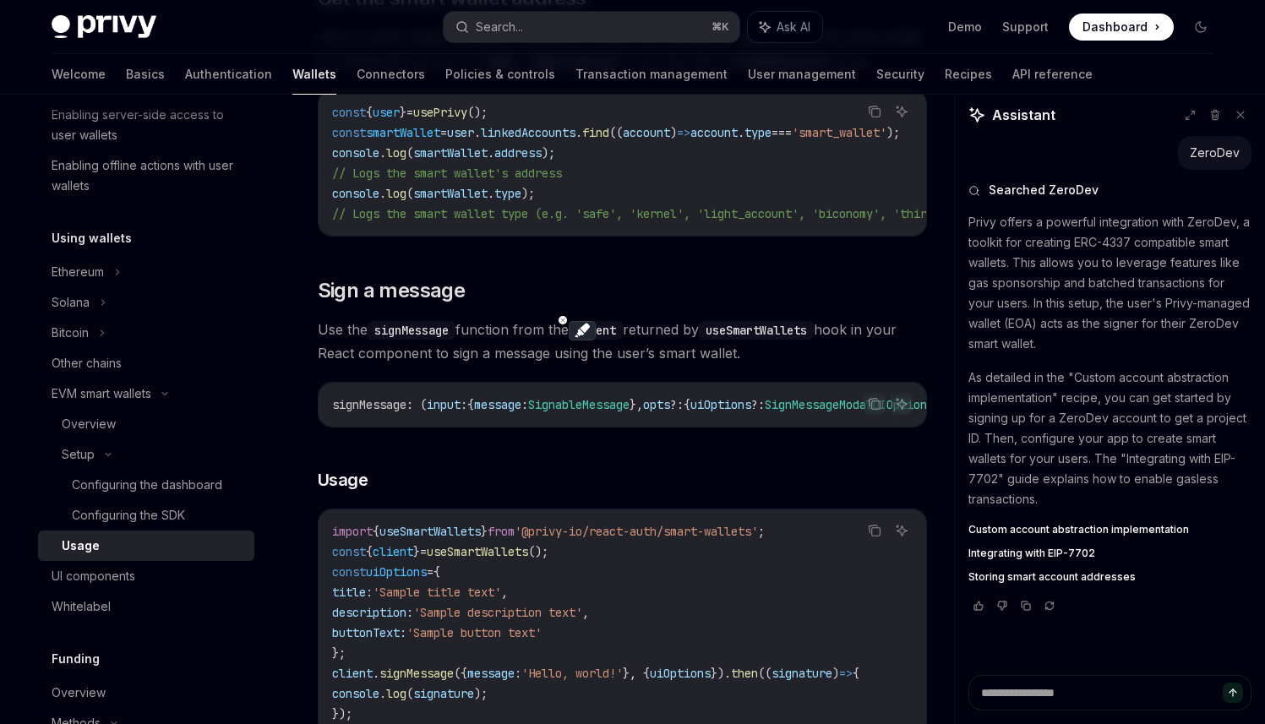
click at [593, 361] on span "Use the signMessage function from the client returned by useSmartWallets hook i…" at bounding box center [622, 341] width 609 height 47
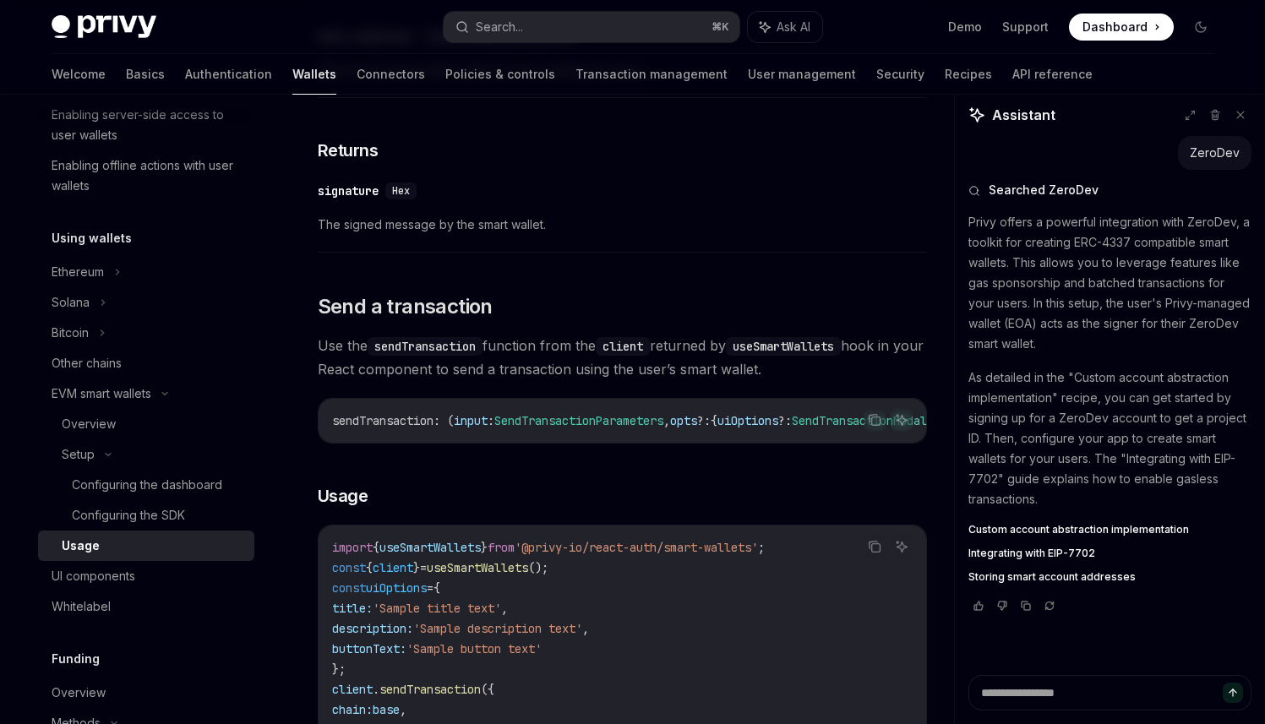
scroll to position [2272, 0]
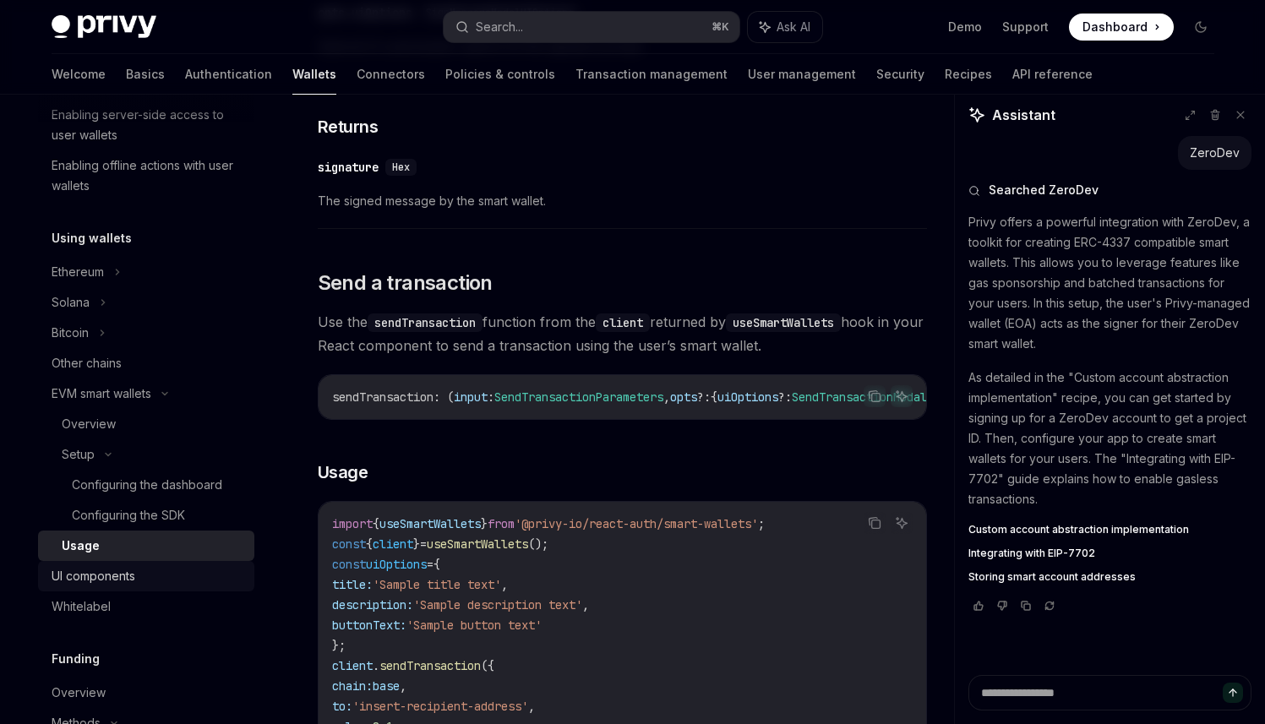
click at [136, 573] on div "UI components" at bounding box center [148, 576] width 193 height 20
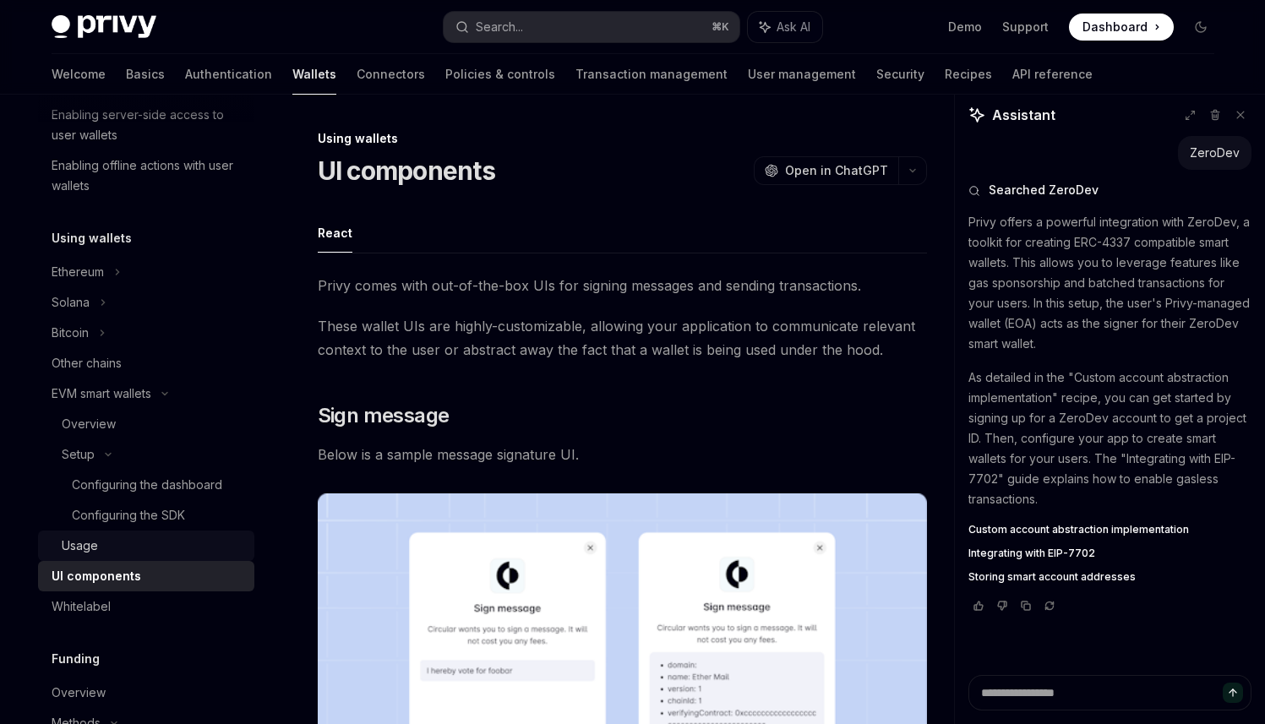
click at [135, 550] on div "Usage" at bounding box center [153, 546] width 183 height 20
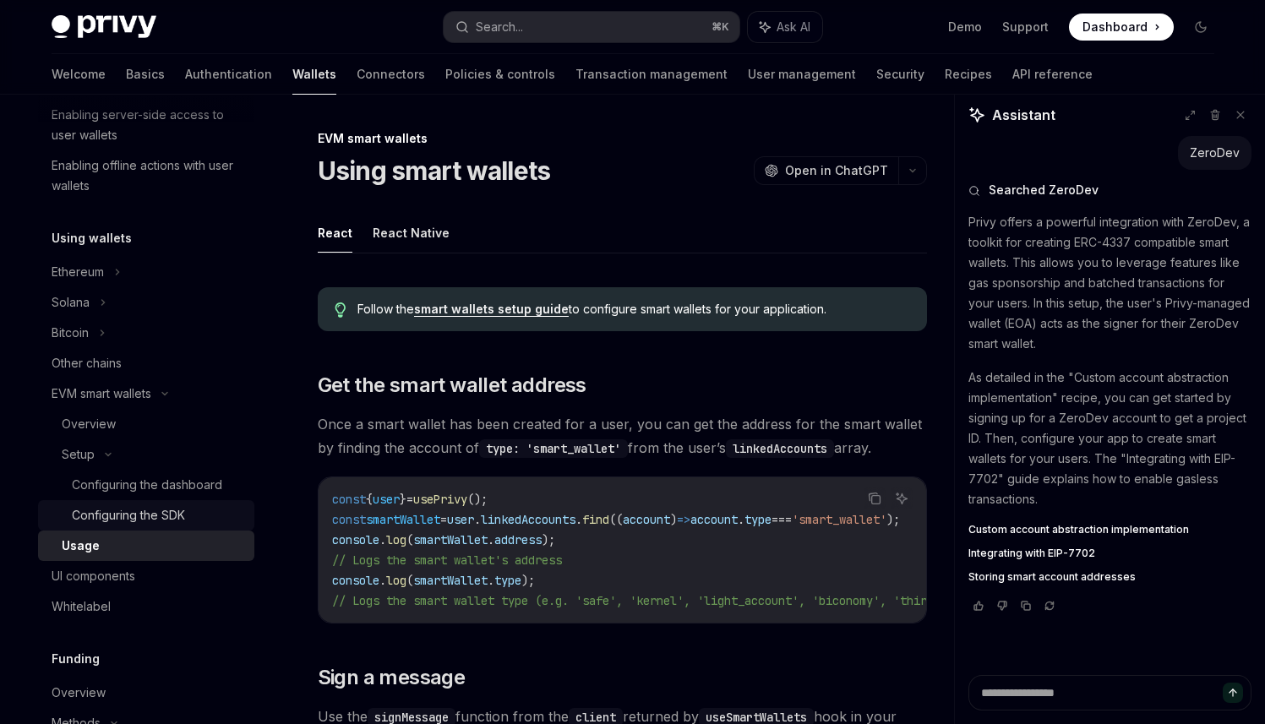
click at [159, 522] on div "Configuring the SDK" at bounding box center [128, 515] width 113 height 20
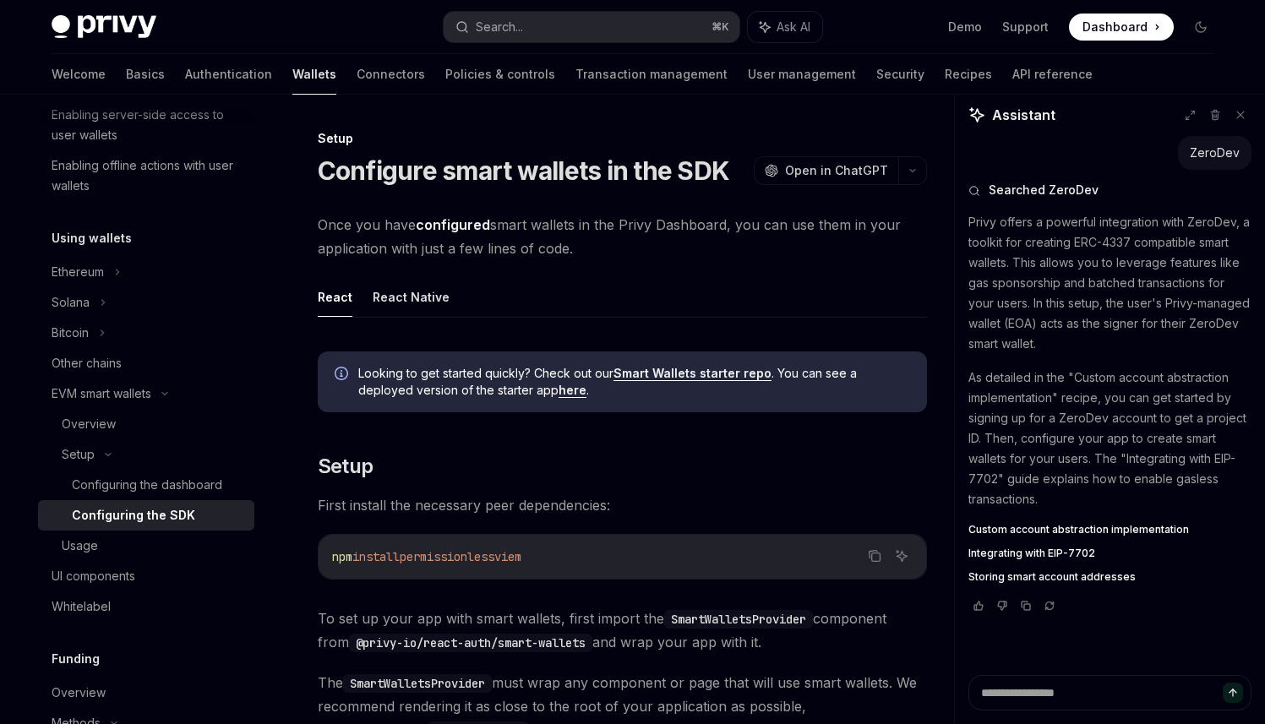
type textarea "*"
click at [581, 25] on button "Search... ⌘ K" at bounding box center [592, 27] width 296 height 30
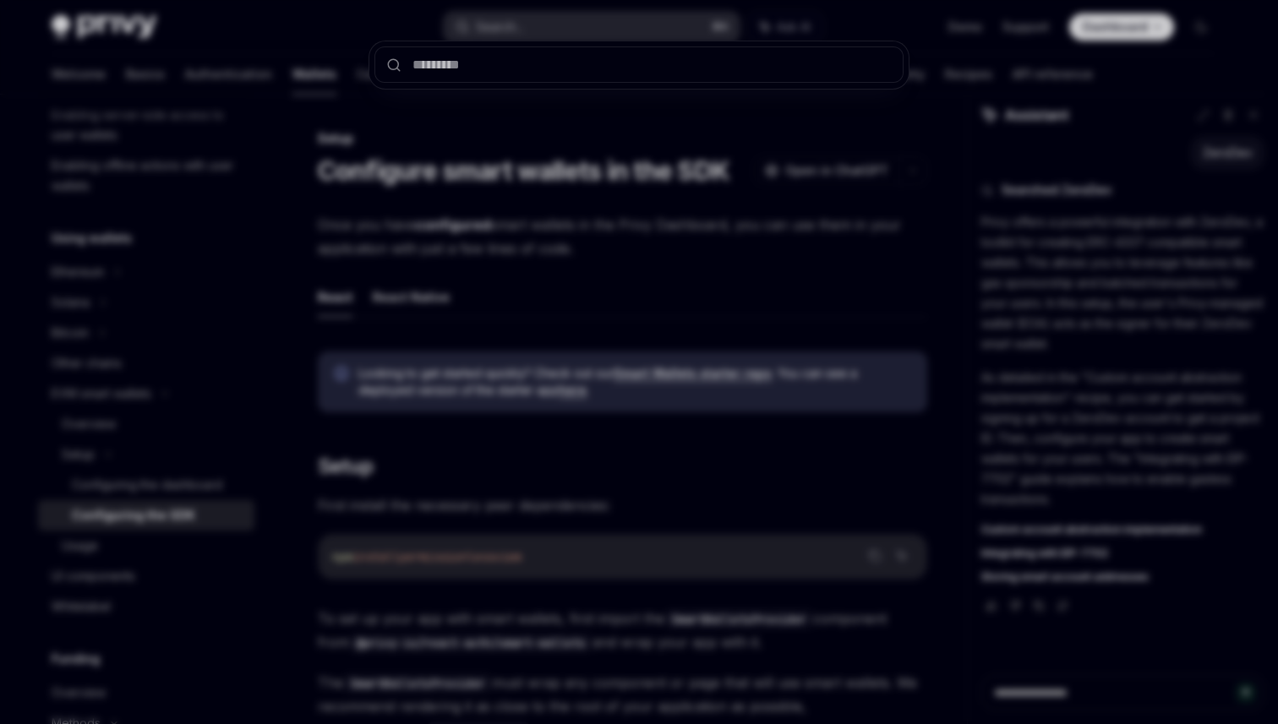
type input "**********"
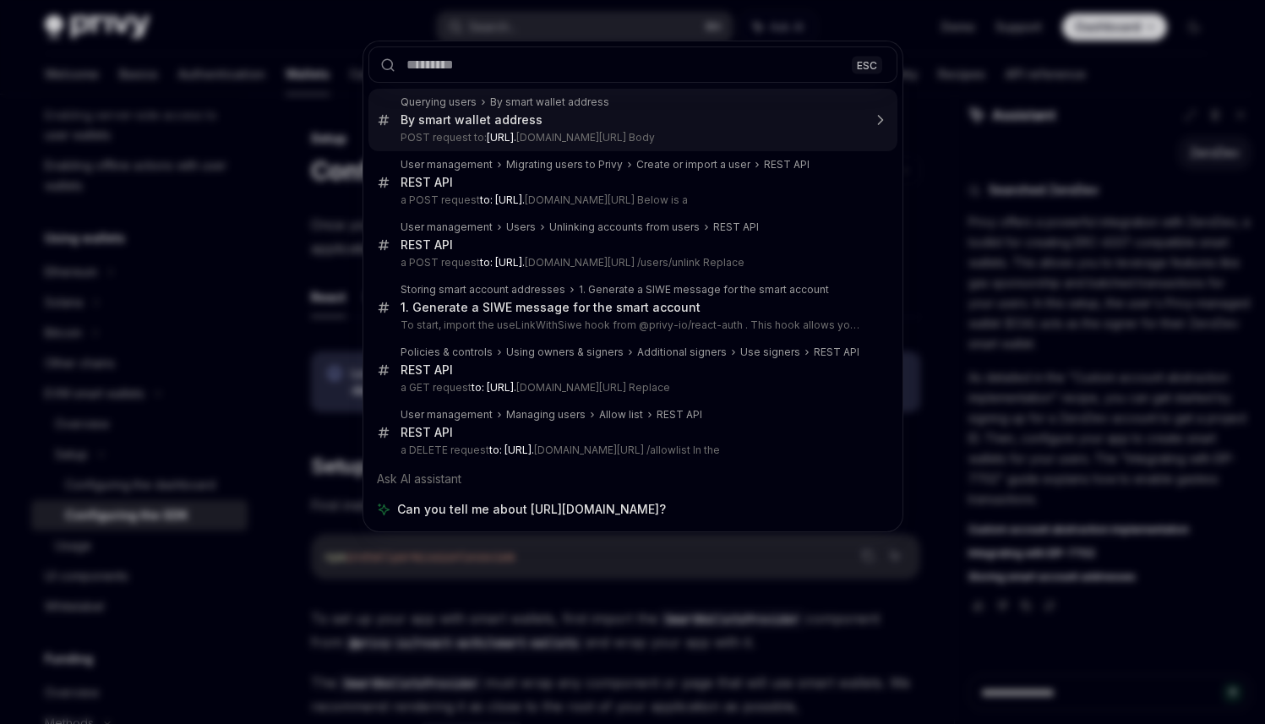
type textarea "*"
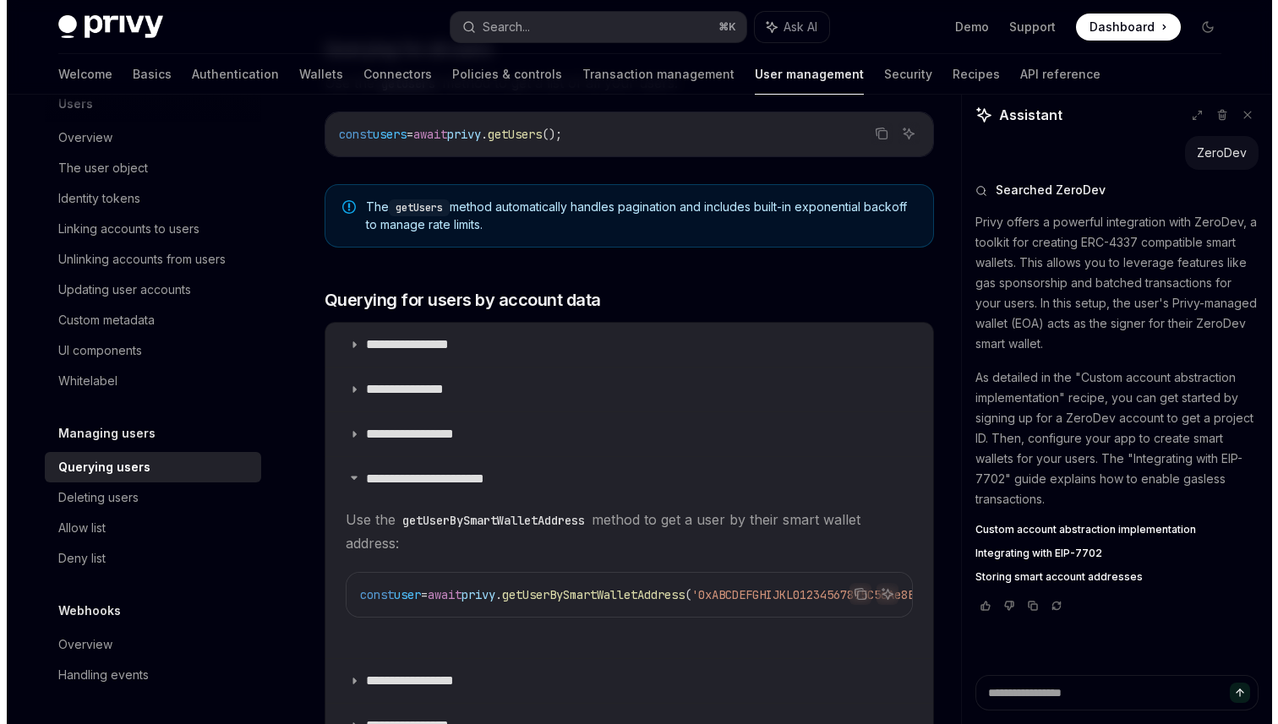
scroll to position [863, 0]
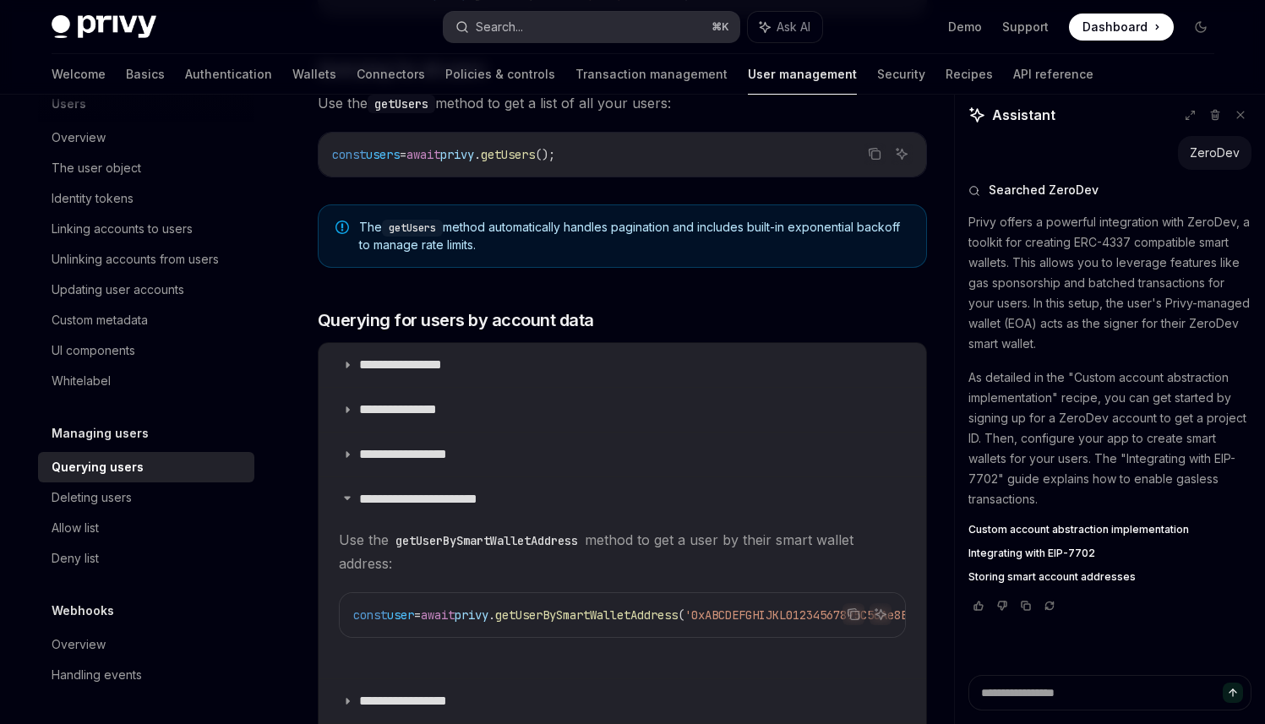
click at [542, 20] on button "Search... ⌘ K" at bounding box center [592, 27] width 296 height 30
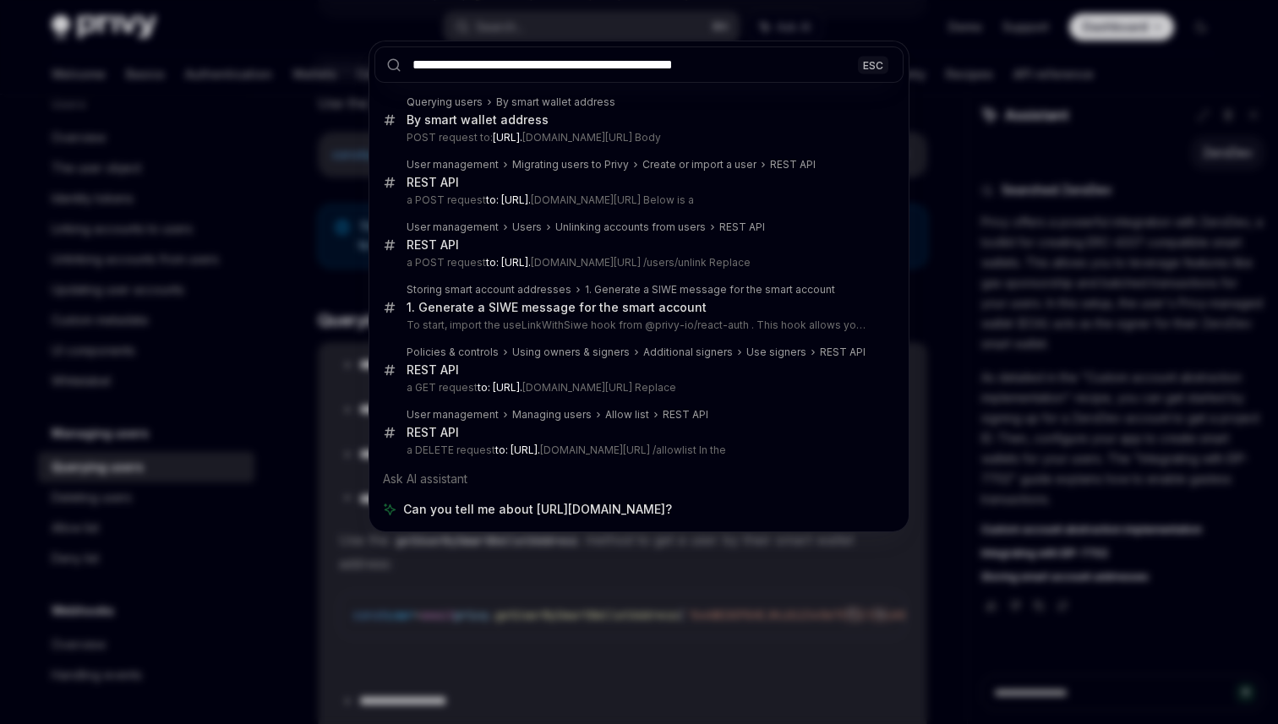
click at [458, 67] on input "**********" at bounding box center [638, 64] width 529 height 36
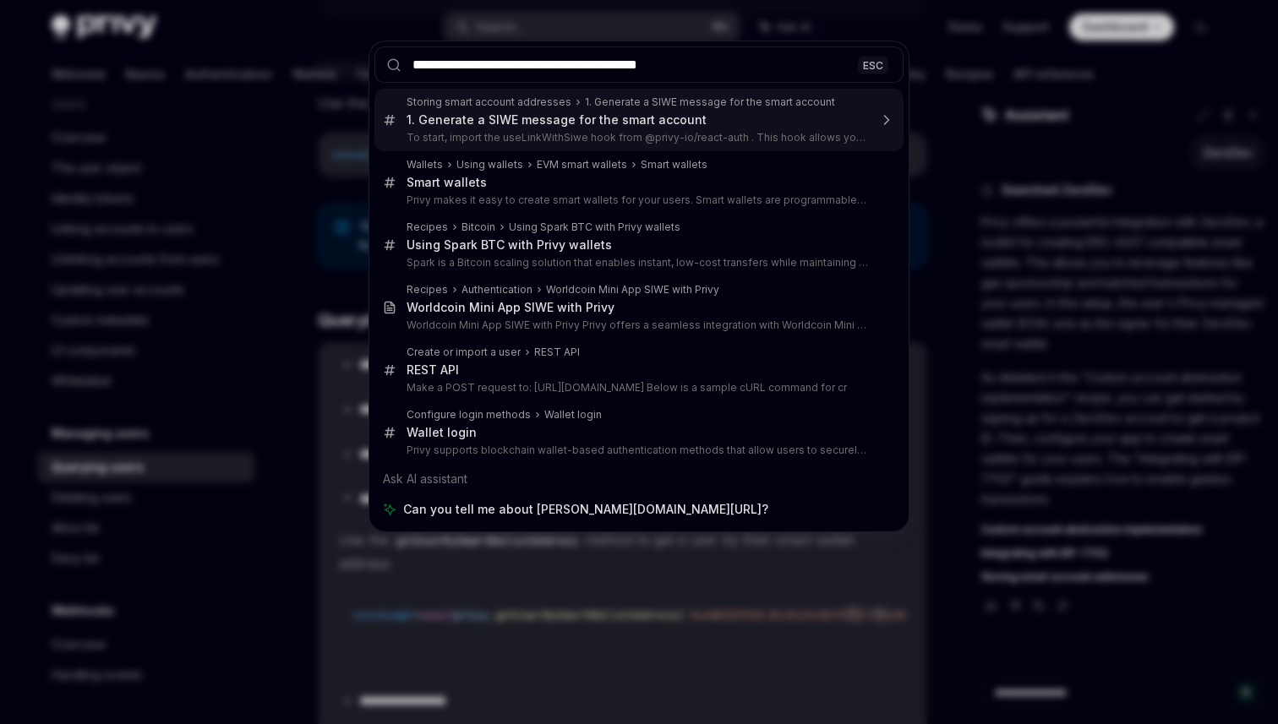
type input "**********"
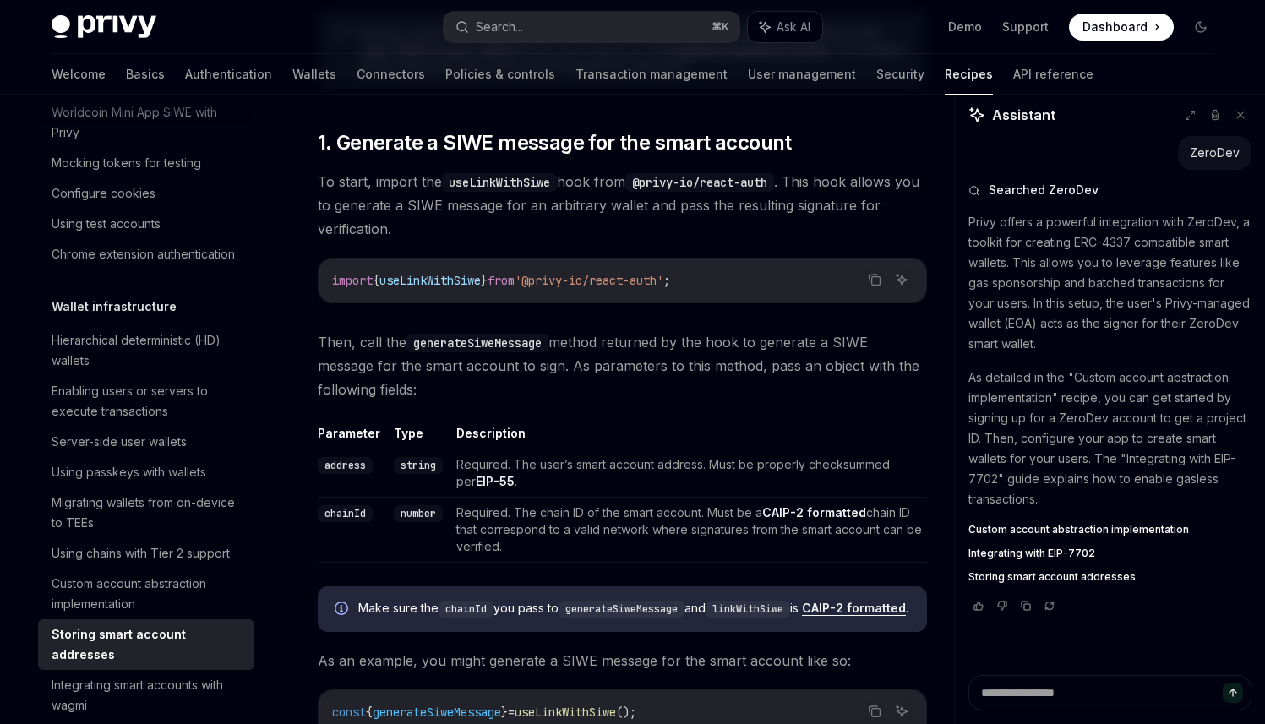
scroll to position [390, 0]
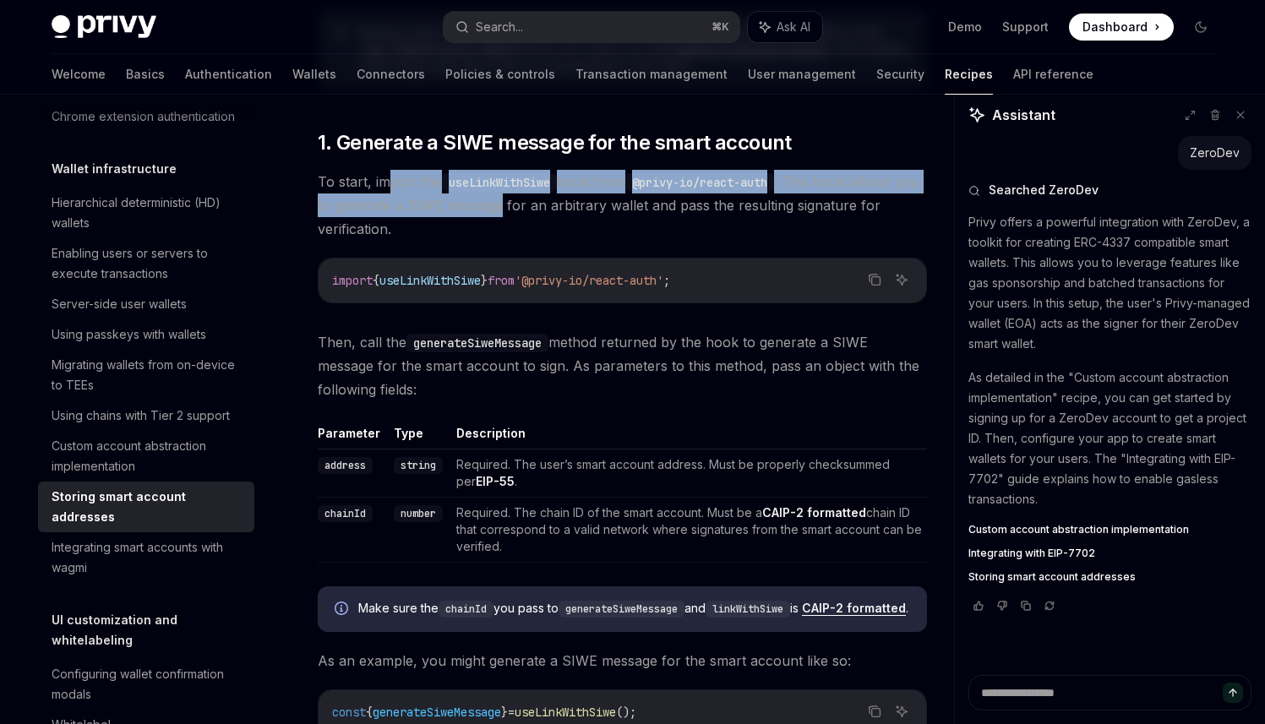
drag, startPoint x: 384, startPoint y: 177, endPoint x: 526, endPoint y: 195, distance: 142.2
click at [526, 195] on span "To start, import the useLinkWithSiwe hook from @privy-io/react-auth . This hook…" at bounding box center [622, 205] width 609 height 71
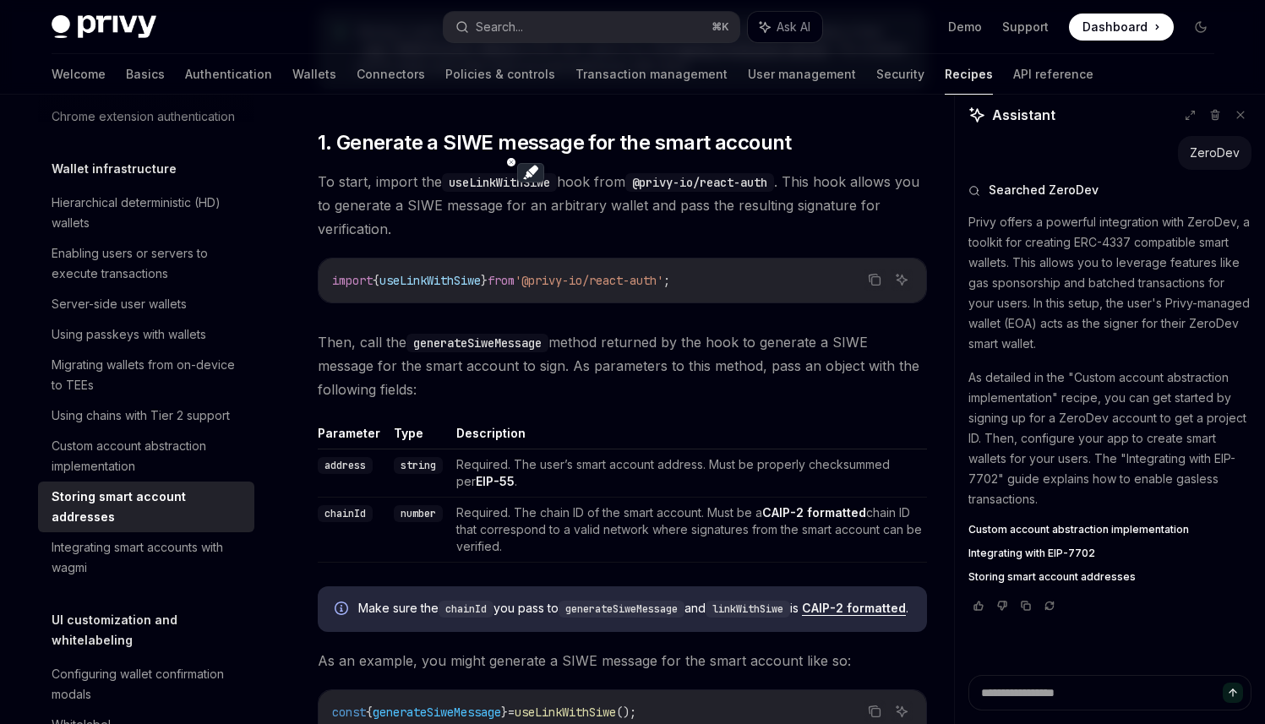
click at [562, 208] on span "To start, import the useLinkWithSiwe hook from @privy-io/react-auth . This hook…" at bounding box center [622, 205] width 609 height 71
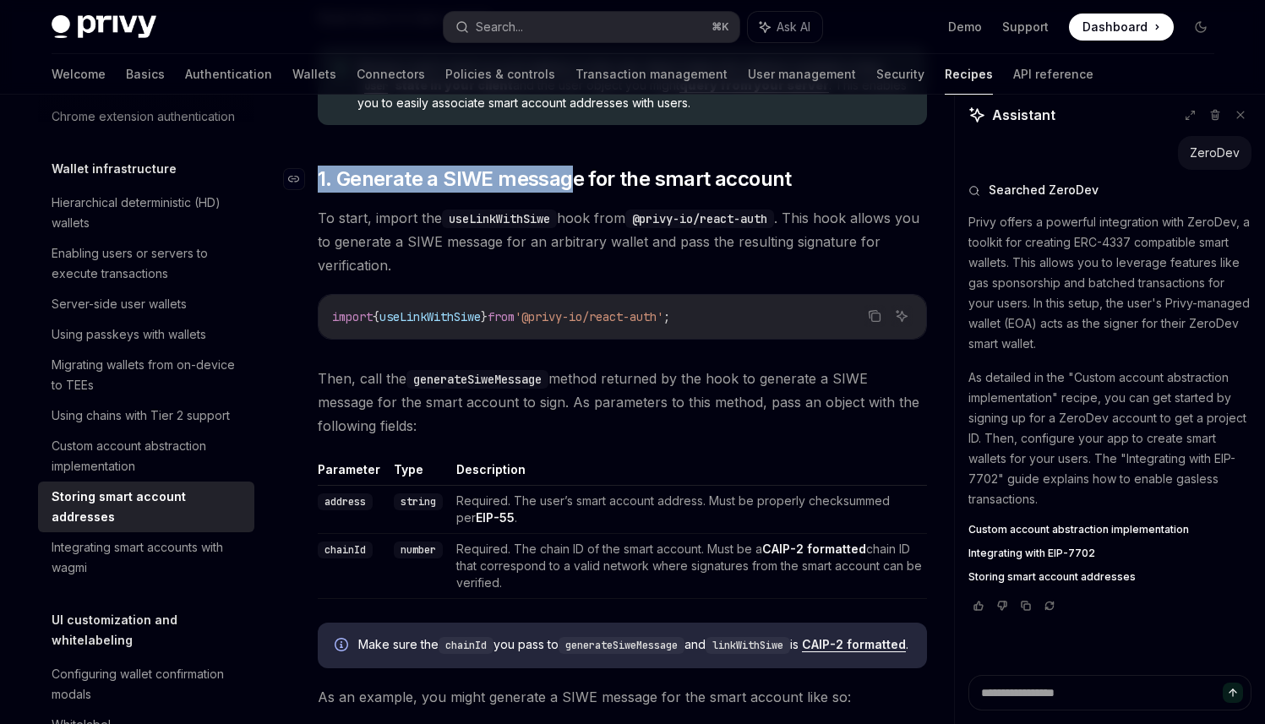
drag, startPoint x: 439, startPoint y: 162, endPoint x: 567, endPoint y: 174, distance: 129.0
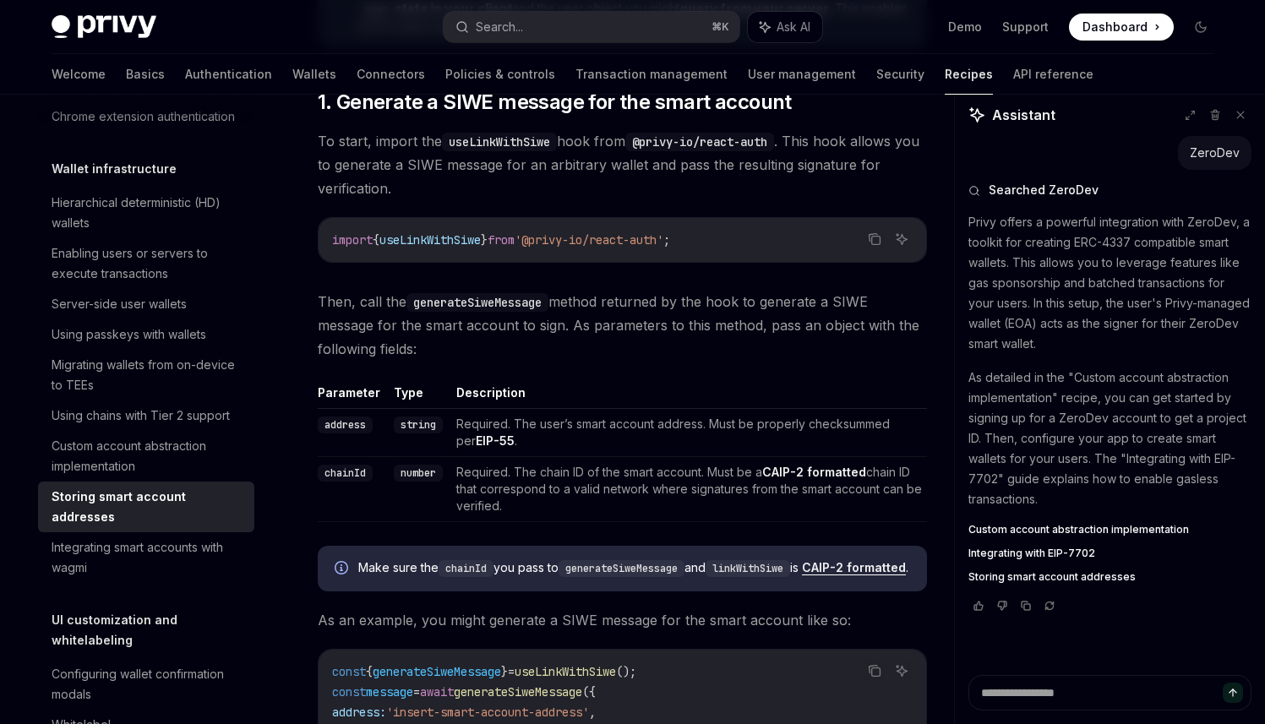
scroll to position [640, 0]
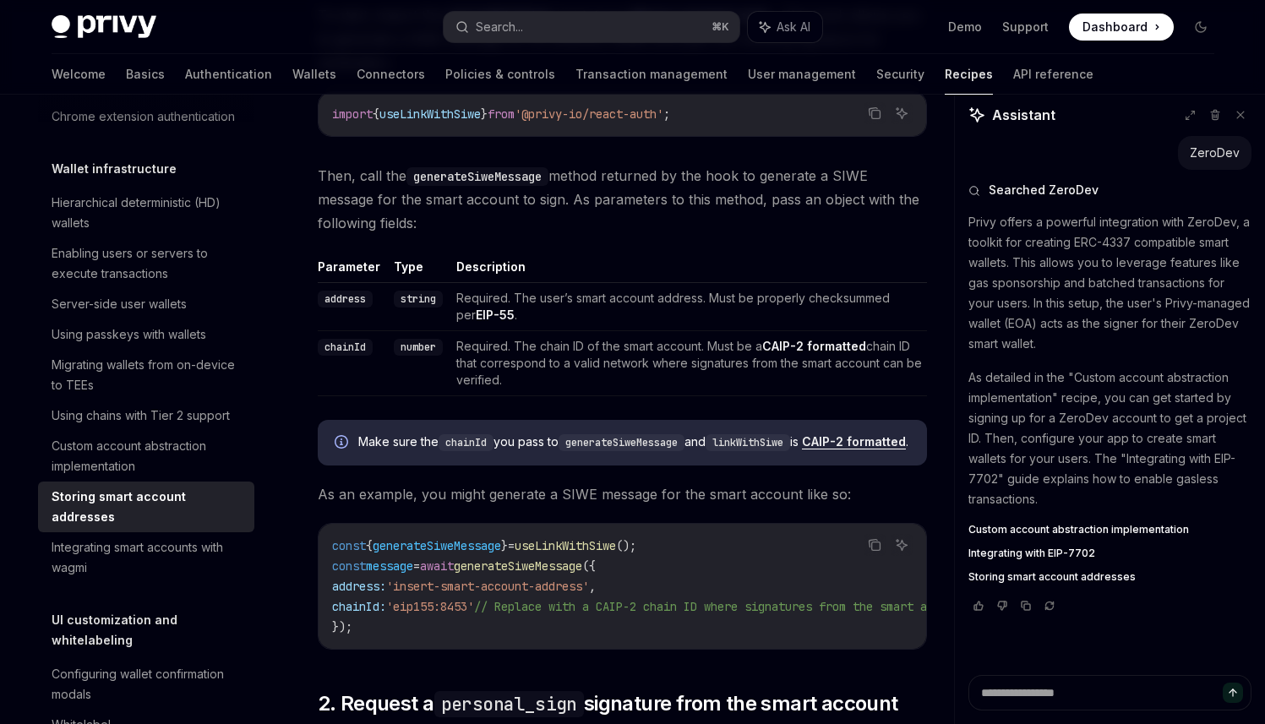
drag, startPoint x: 377, startPoint y: 172, endPoint x: 510, endPoint y: 229, distance: 145.4
click at [510, 229] on span "Then, call the generateSiweMessage method returned by the hook to generate a SI…" at bounding box center [622, 199] width 609 height 71
click at [559, 260] on th "Description" at bounding box center [688, 271] width 477 height 25
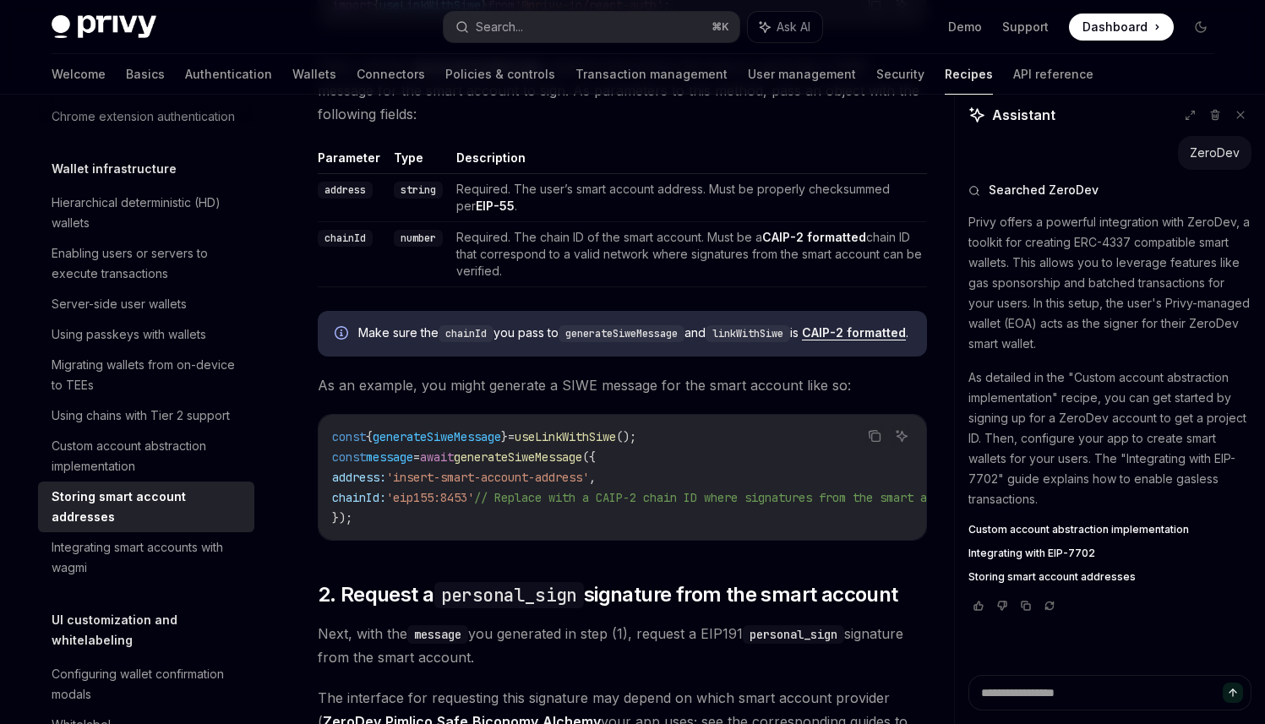
scroll to position [684, 0]
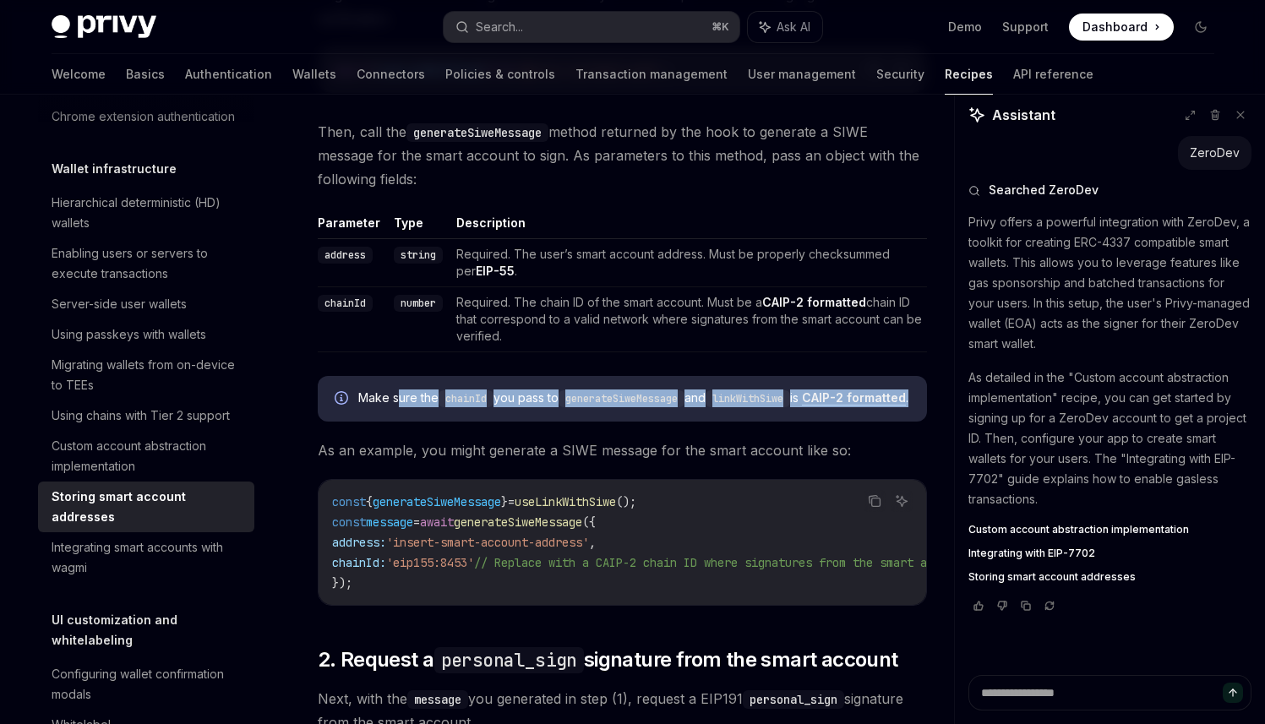
drag, startPoint x: 398, startPoint y: 401, endPoint x: 565, endPoint y: 417, distance: 168.0
click at [565, 407] on span "Make sure the chainId you pass to generateSiweMessage and linkWithSiwe is CAIP-…" at bounding box center [634, 399] width 552 height 18
click at [593, 422] on div "Make sure the chainId you pass to generateSiweMessage and linkWithSiwe is CAIP-…" at bounding box center [622, 399] width 609 height 46
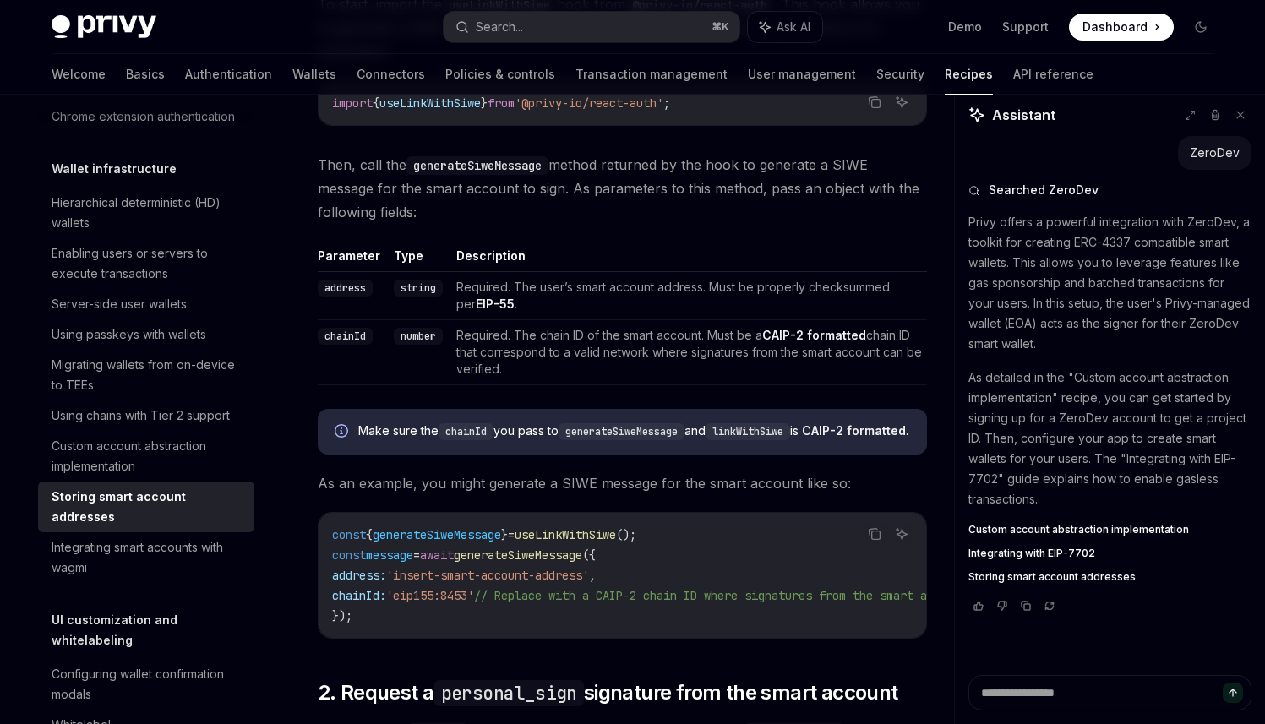
scroll to position [563, 0]
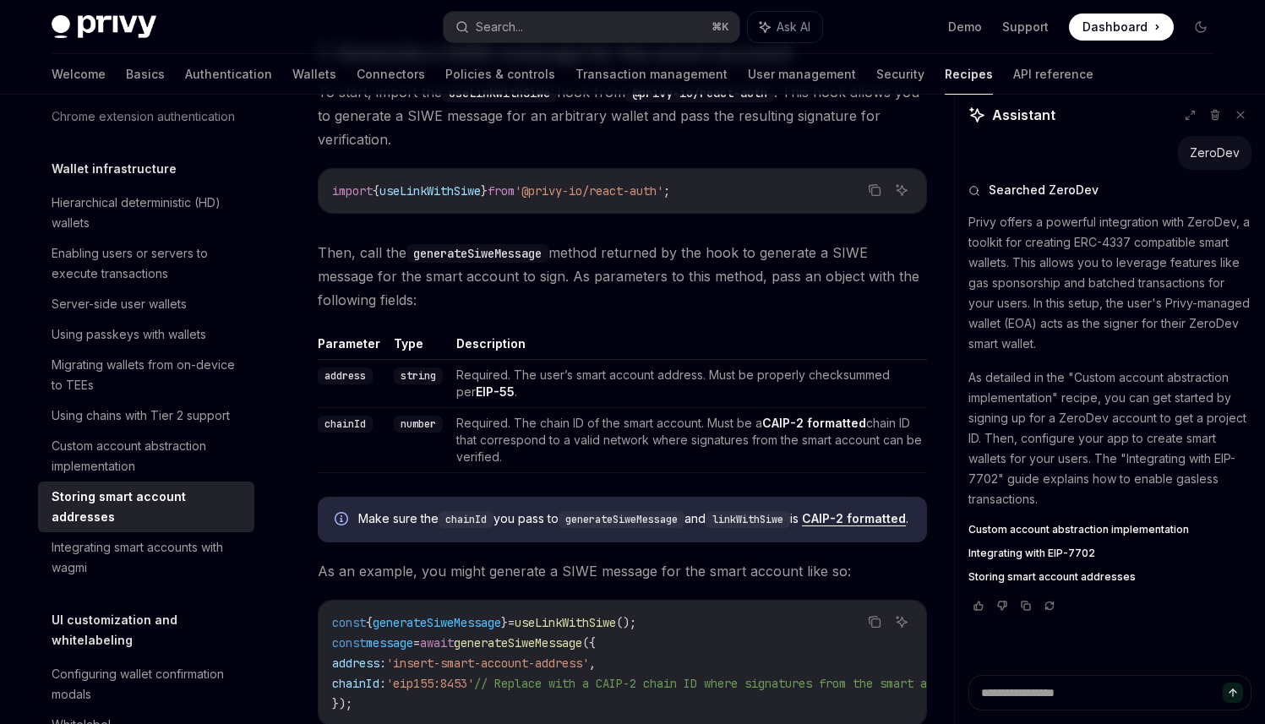
type textarea "*"
click at [595, 41] on div "Privy Docs home page Search... ⌘ K Ask AI Demo Support Dashboard Dashboard Sear…" at bounding box center [633, 27] width 1163 height 54
click at [580, 33] on button "Search... ⌘ K" at bounding box center [592, 27] width 296 height 30
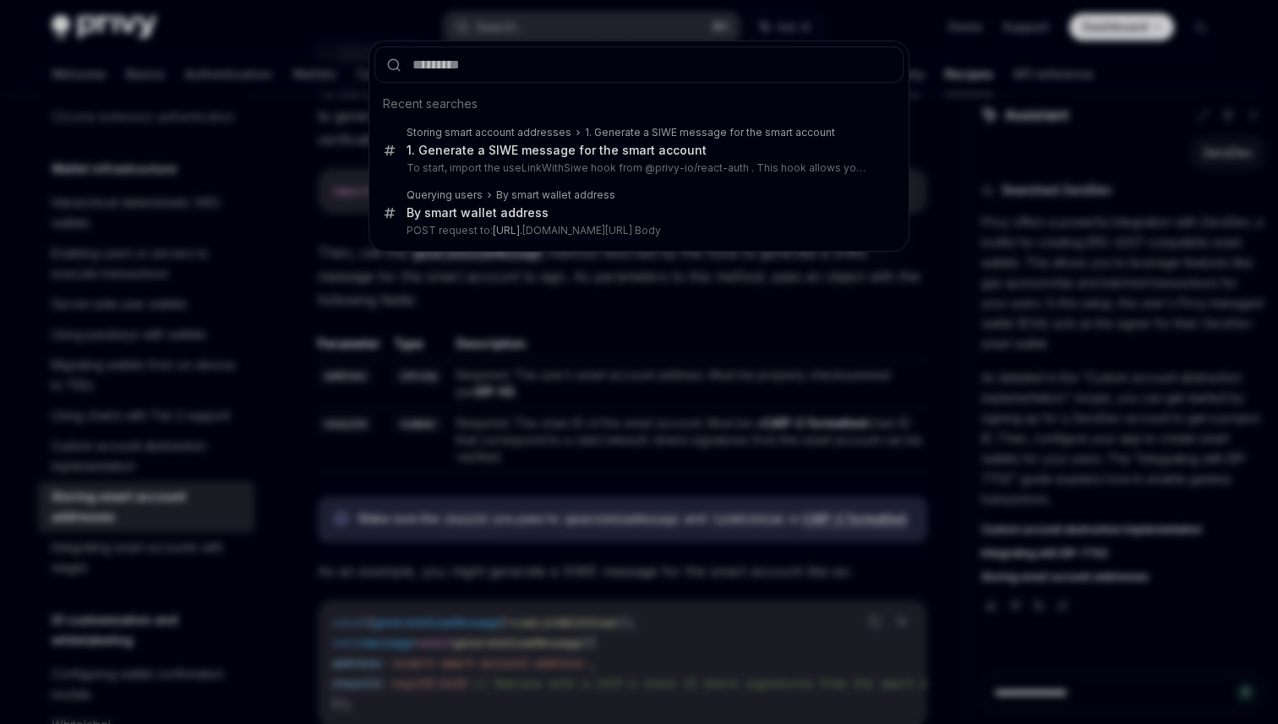
type input "**********"
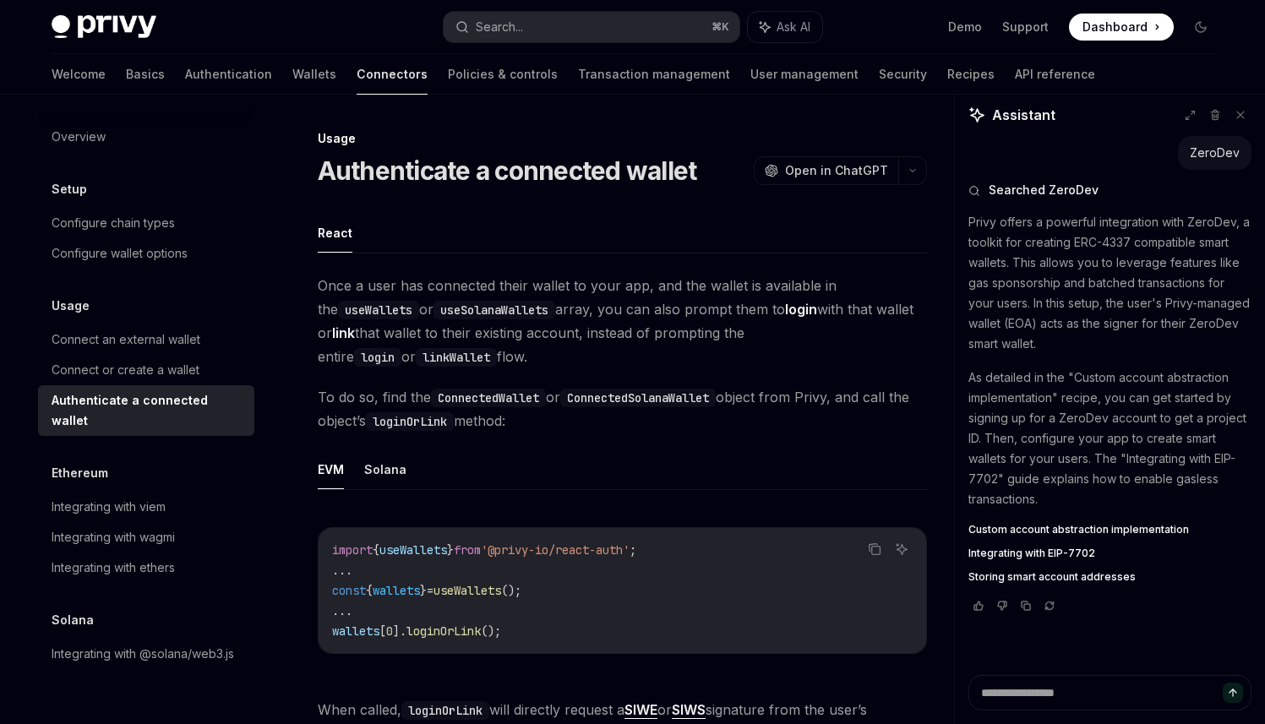
type textarea "*"
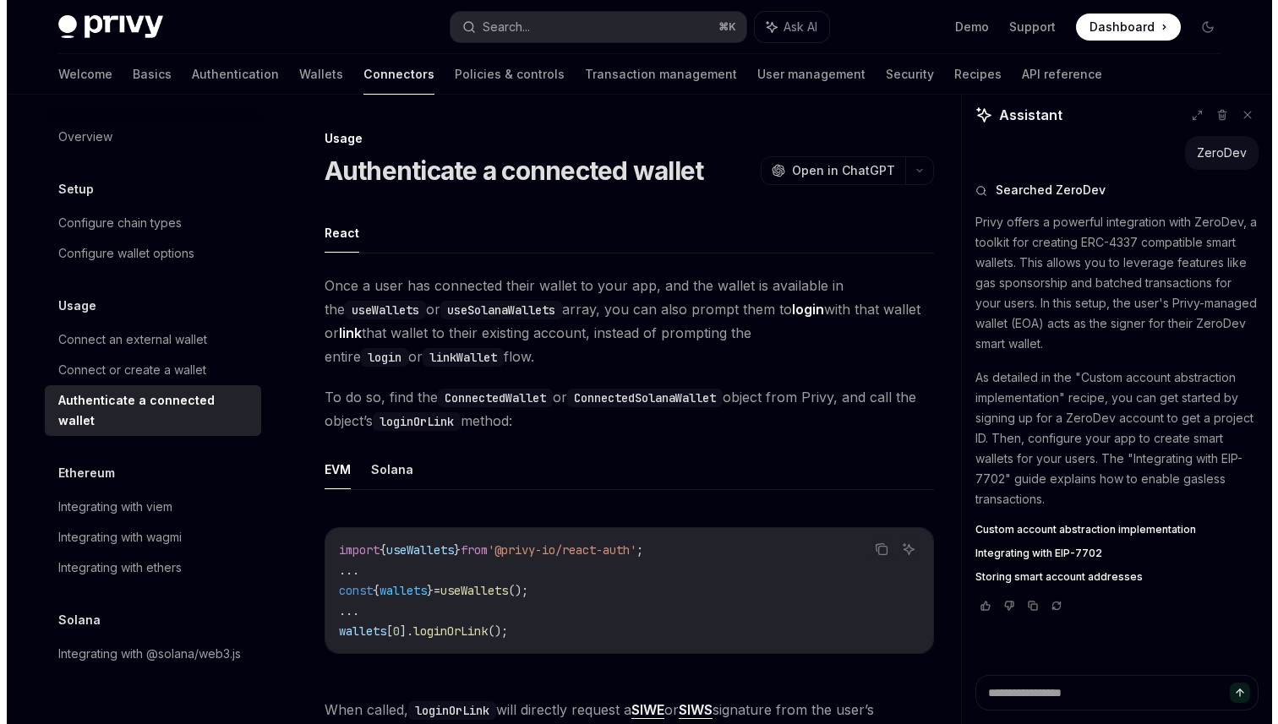
scroll to position [569, 0]
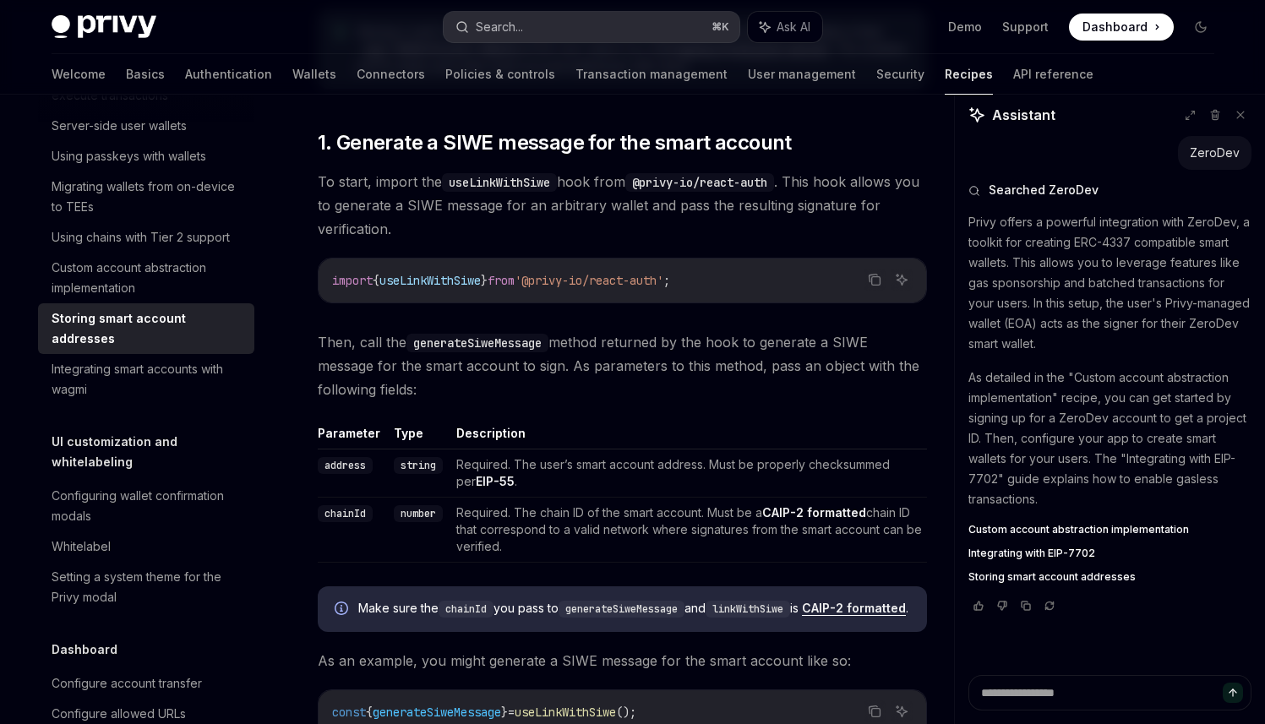
click at [548, 30] on button "Search... ⌘ K" at bounding box center [592, 27] width 296 height 30
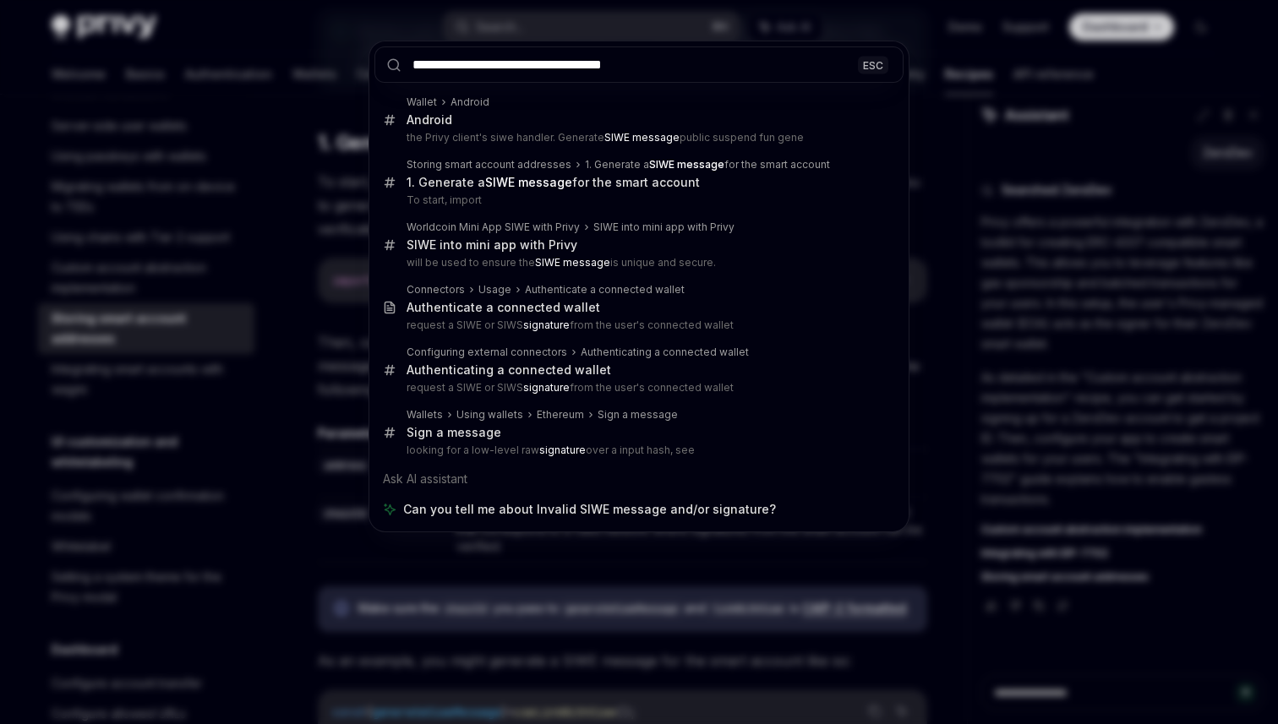
type input "**********"
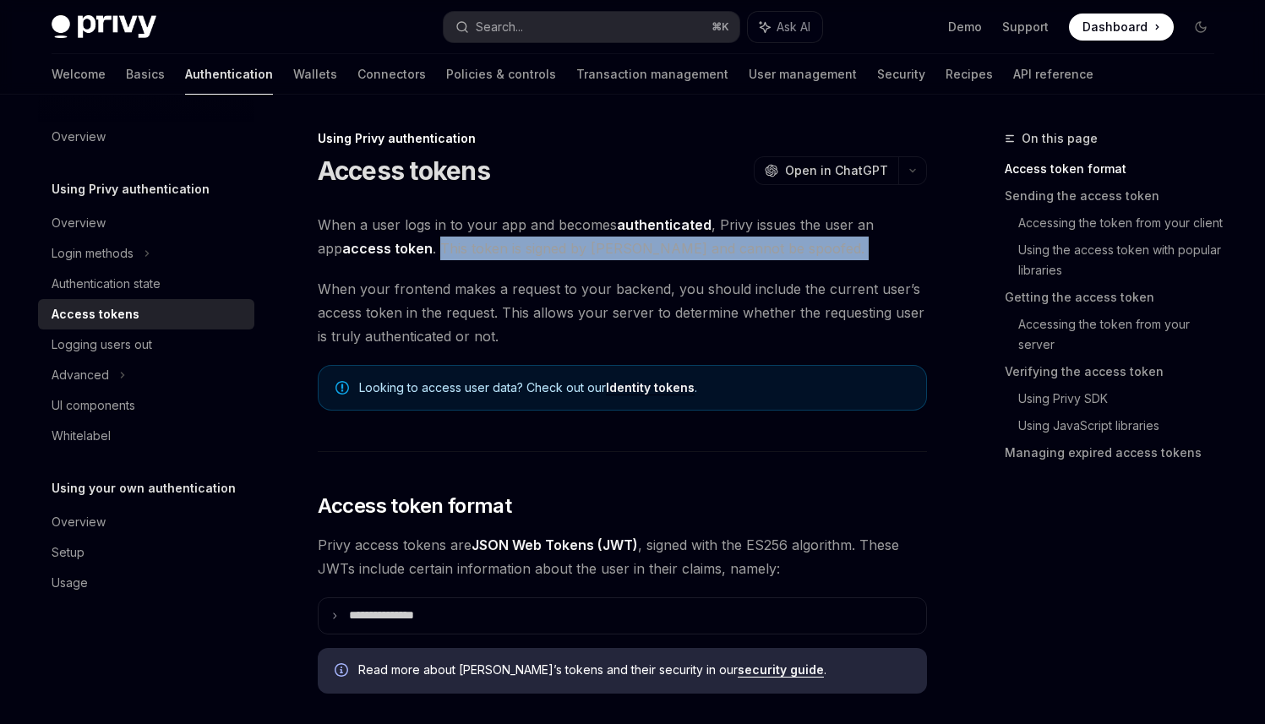
drag, startPoint x: 413, startPoint y: 254, endPoint x: 482, endPoint y: 276, distance: 71.9
click at [505, 297] on span "When your frontend makes a request to your backend, you should include the curr…" at bounding box center [622, 312] width 609 height 71
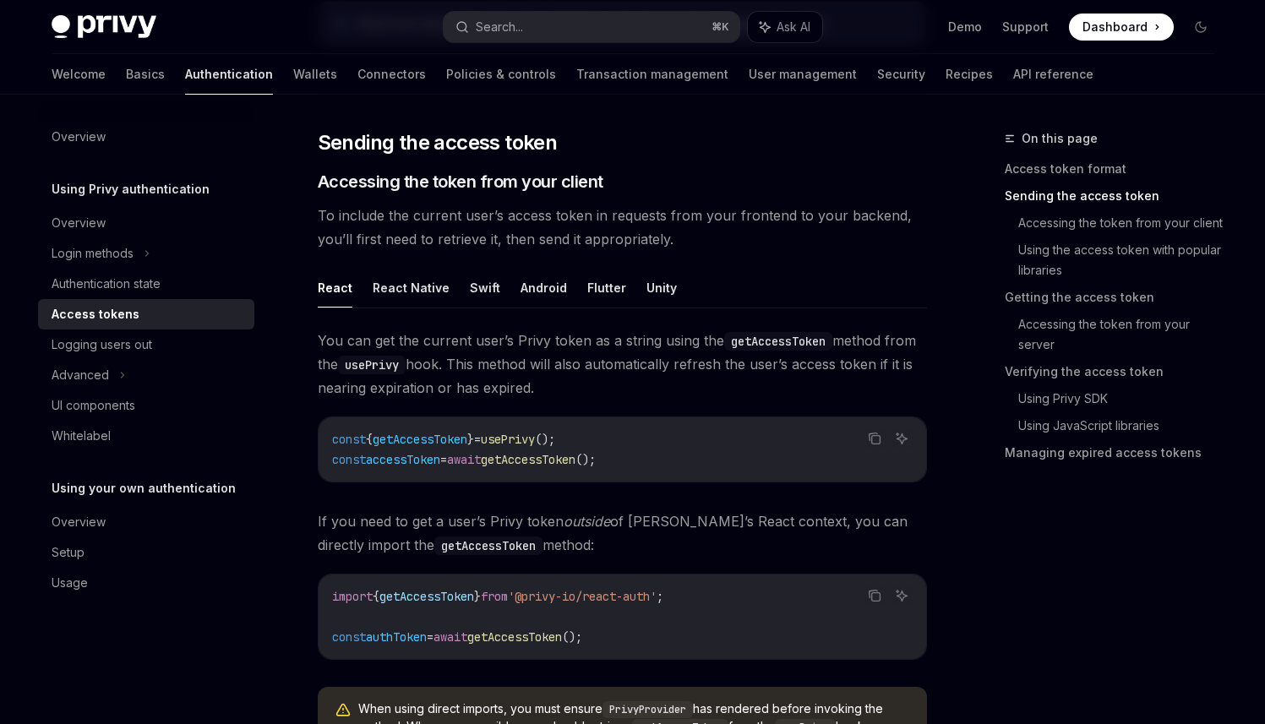
scroll to position [663, 0]
